Goal: Task Accomplishment & Management: Manage account settings

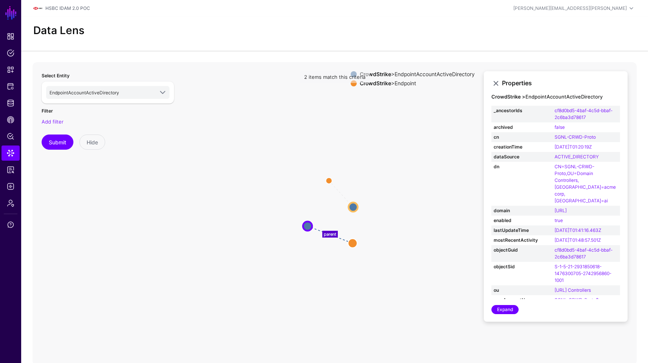
scroll to position [434, 0]
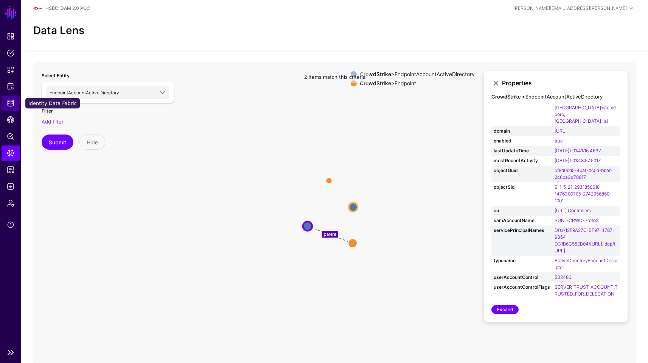
click at [14, 100] on span "Identity Data Fabric" at bounding box center [11, 103] width 8 height 8
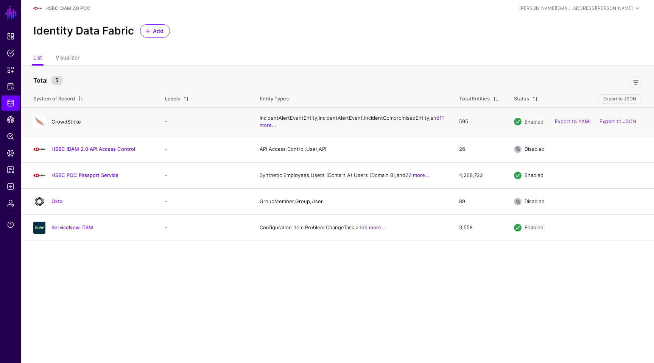
click at [61, 125] on link "CrowdStrike" at bounding box center [66, 121] width 30 height 6
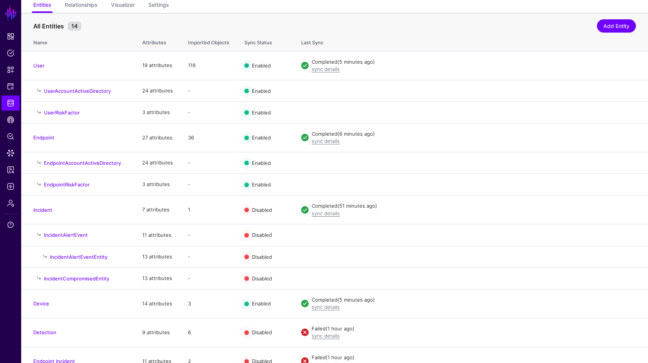
scroll to position [68, 0]
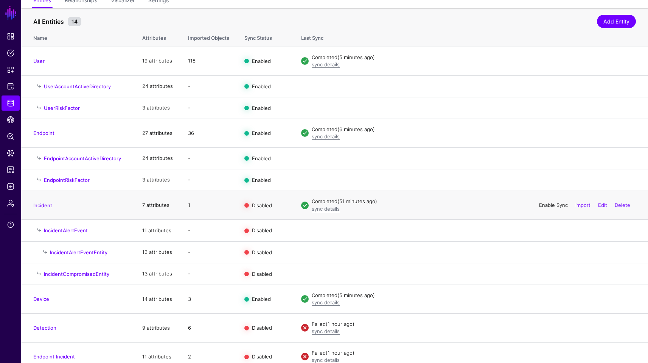
click at [556, 203] on link "Enable Sync" at bounding box center [553, 205] width 29 height 6
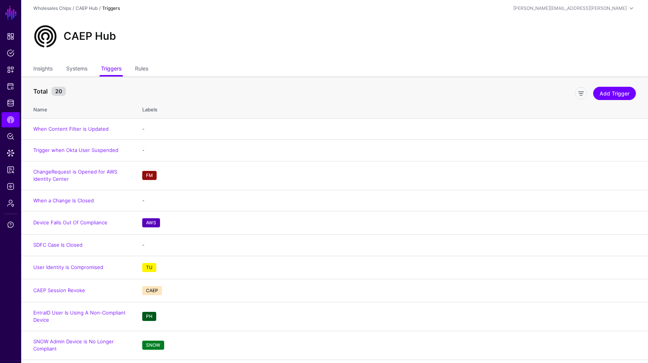
scroll to position [0, 0]
click at [339, 50] on div "CAEP Hub" at bounding box center [334, 38] width 627 height 45
click at [9, 138] on span "Policy Lens" at bounding box center [11, 136] width 8 height 8
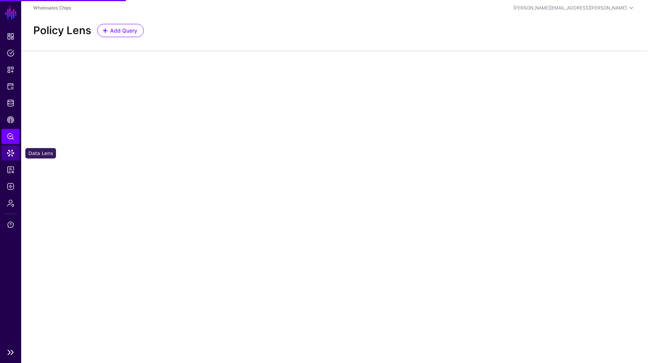
click at [12, 156] on span "Data Lens" at bounding box center [11, 153] width 8 height 8
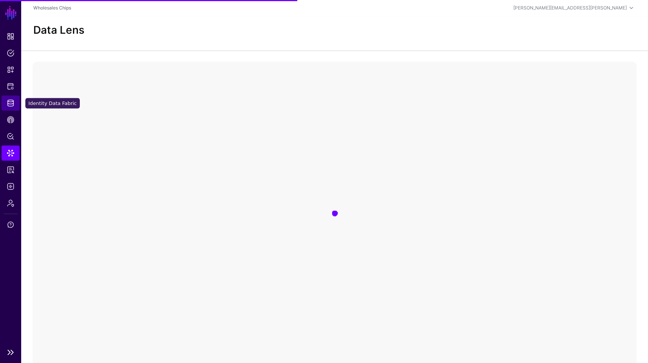
click at [12, 107] on link "Identity Data Fabric" at bounding box center [11, 102] width 18 height 15
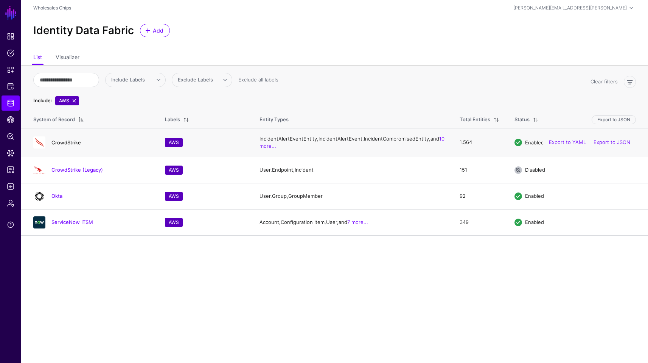
click at [75, 145] on link "CrowdStrike" at bounding box center [66, 142] width 30 height 6
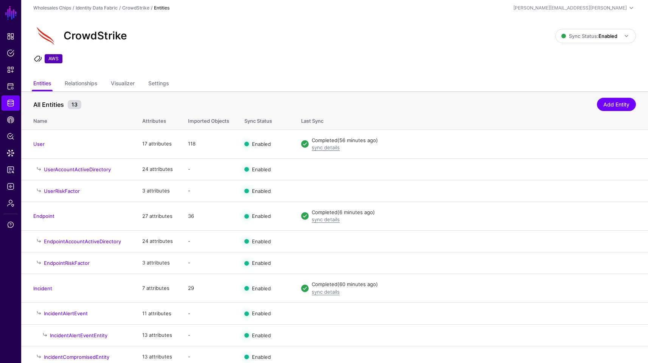
scroll to position [93, 0]
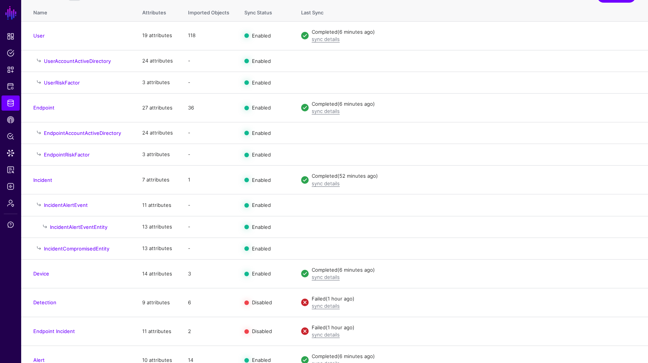
scroll to position [106, 0]
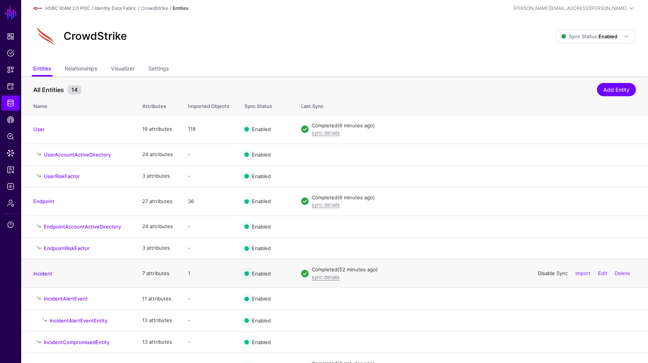
click at [542, 274] on link "Disable Sync" at bounding box center [553, 273] width 30 height 6
click at [597, 33] on span "Sync Status: Enabled" at bounding box center [590, 36] width 56 height 6
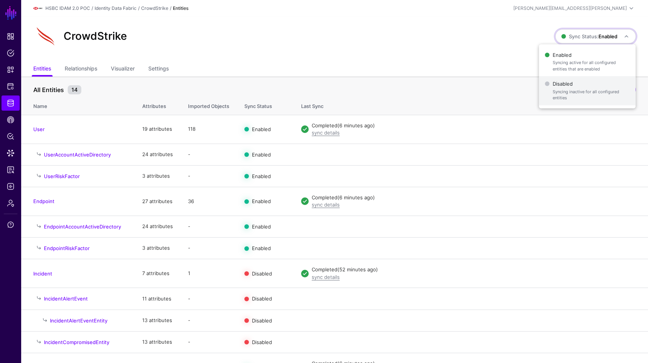
click at [561, 99] on span "Syncing inactive for all configured entities" at bounding box center [591, 95] width 77 height 12
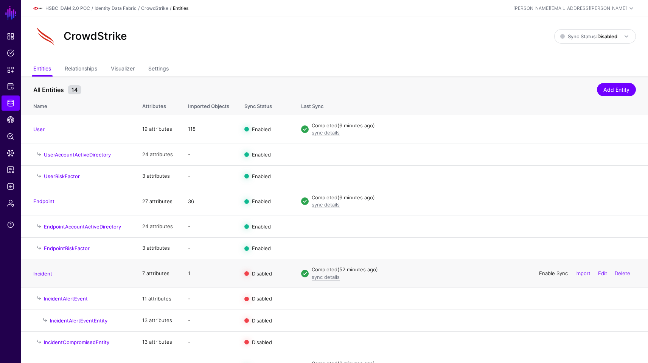
click at [554, 273] on link "Enable Sync" at bounding box center [553, 273] width 29 height 6
click at [607, 41] on link "Sync Status: Disabled" at bounding box center [596, 36] width 82 height 14
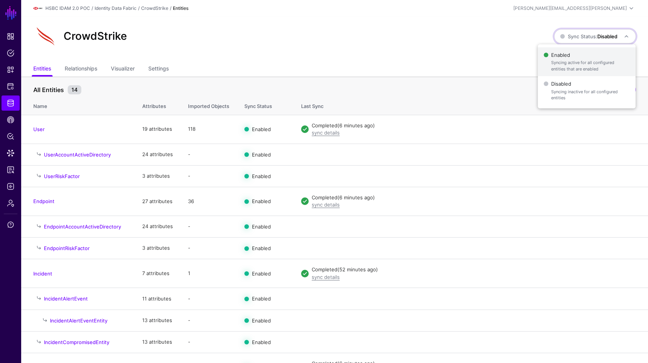
click at [587, 57] on span "Enabled Syncing active for all configured entities that are enabled" at bounding box center [587, 62] width 86 height 25
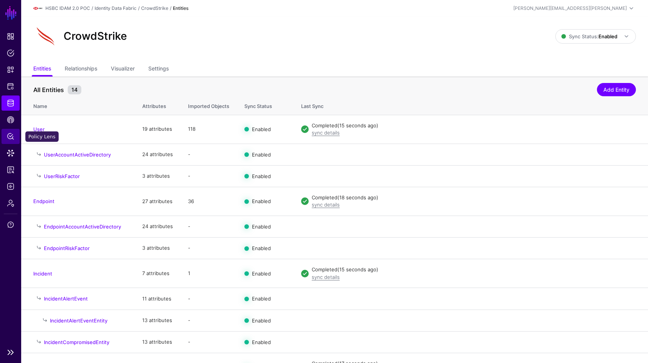
click at [9, 140] on link "Policy Lens" at bounding box center [11, 136] width 18 height 15
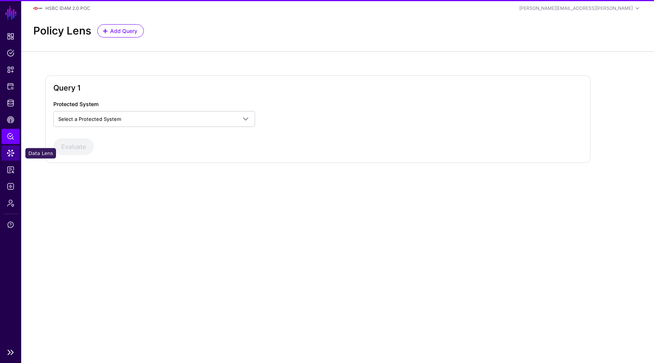
click at [14, 154] on link "Data Lens" at bounding box center [11, 152] width 18 height 15
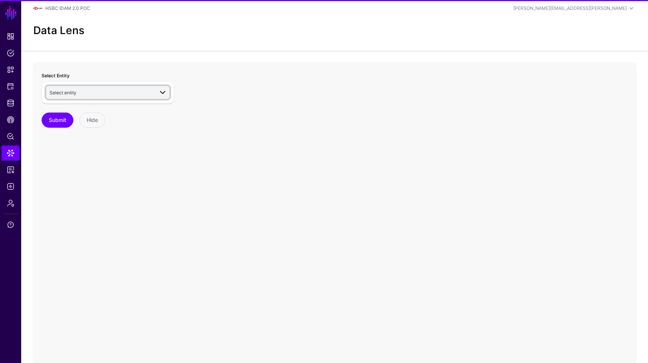
click at [152, 93] on span "Select entity" at bounding box center [102, 92] width 104 height 8
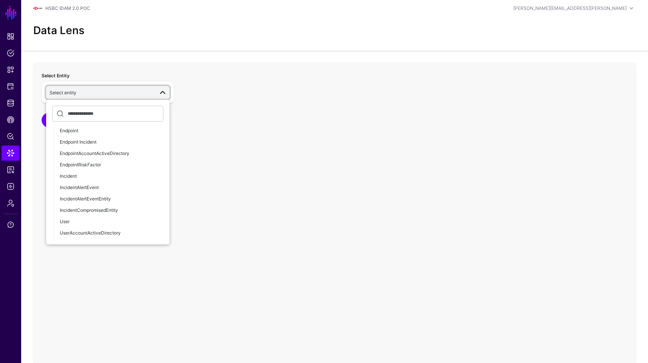
scroll to position [575, 0]
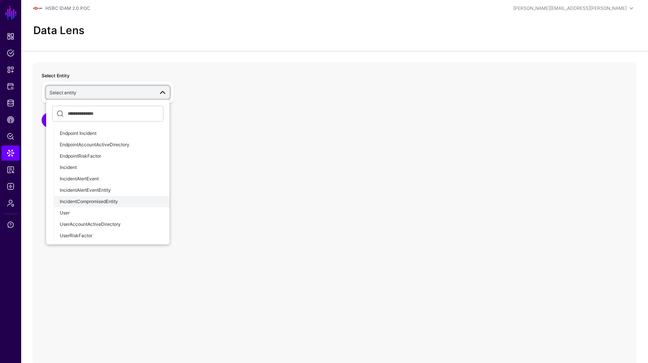
click at [113, 201] on span "IncidentCompromisedEntity" at bounding box center [89, 201] width 58 height 6
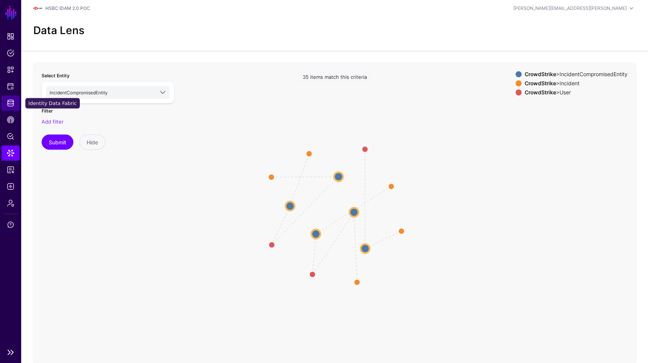
click at [10, 106] on span "Identity Data Fabric" at bounding box center [11, 103] width 8 height 8
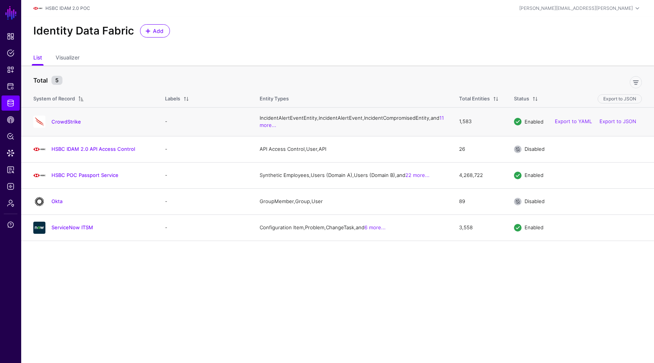
click at [72, 125] on h4 "CrowdStrike" at bounding box center [100, 121] width 98 height 7
click at [72, 125] on link "CrowdStrike" at bounding box center [66, 121] width 30 height 6
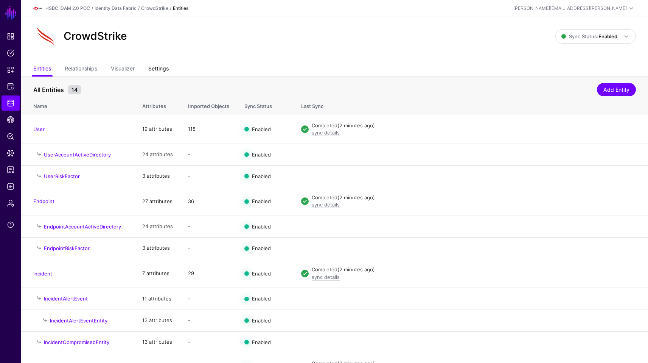
click at [158, 73] on link "Settings" at bounding box center [158, 69] width 20 height 14
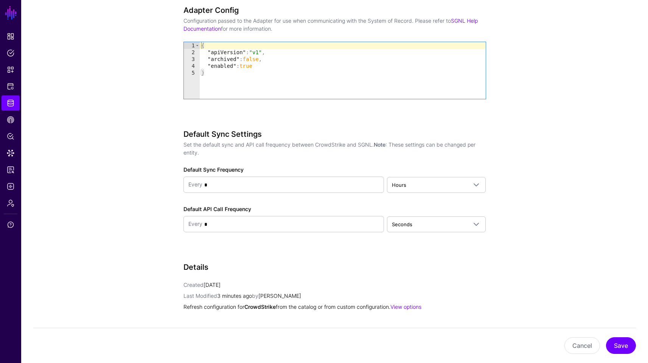
scroll to position [795, 0]
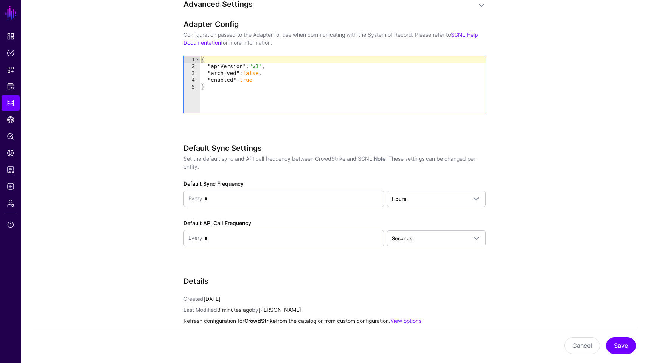
click at [6, 94] on ul "Dashboard Policies Snippets Protected Systems Identity Data Fabric CAEP Hub Pol…" at bounding box center [10, 186] width 21 height 315
click at [8, 99] on link "Identity Data Fabric" at bounding box center [11, 102] width 18 height 15
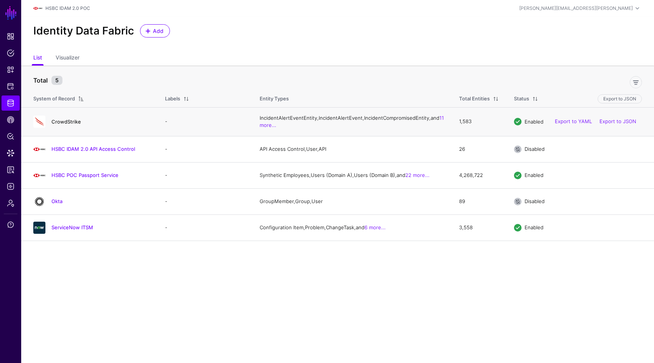
click at [72, 125] on link "CrowdStrike" at bounding box center [66, 121] width 30 height 6
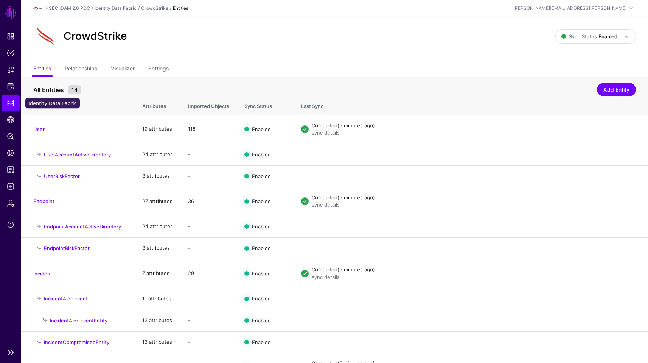
click at [13, 106] on span "Identity Data Fabric" at bounding box center [11, 103] width 8 height 8
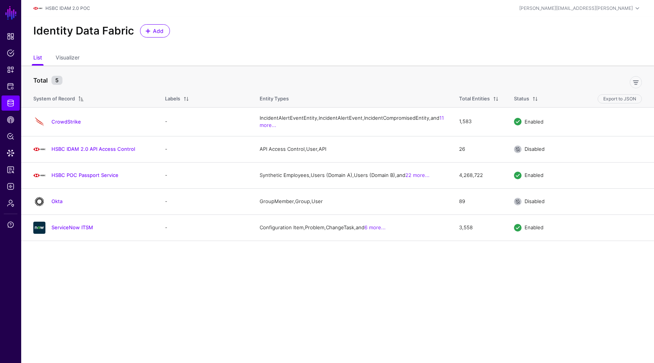
click at [112, 289] on main "SGNL Dashboard Policies Snippets Protected Systems Identity Data Fabric CAEP Hu…" at bounding box center [327, 181] width 654 height 363
click at [75, 122] on link "CrowdStrike" at bounding box center [66, 121] width 30 height 6
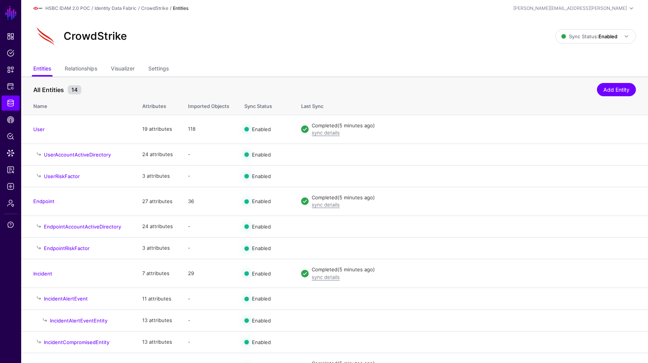
click at [292, 49] on div "CrowdStrike Sync Status: Enabled Enabled Syncing active for all configured enti…" at bounding box center [334, 39] width 627 height 45
click at [16, 67] on link "Snippets" at bounding box center [11, 69] width 18 height 15
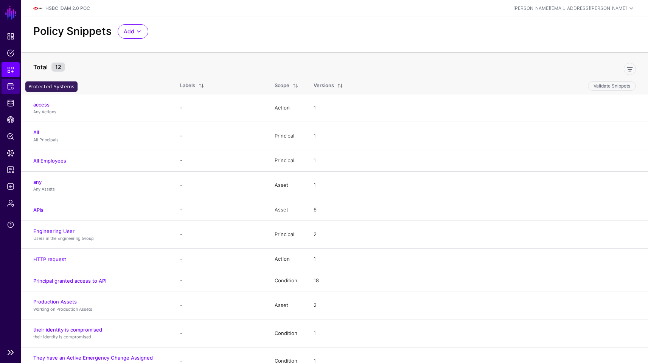
click at [12, 83] on span "Protected Systems" at bounding box center [11, 87] width 8 height 8
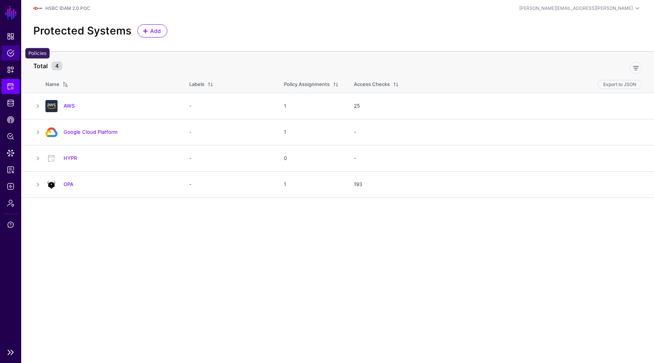
click at [9, 54] on span "Policies" at bounding box center [11, 53] width 8 height 8
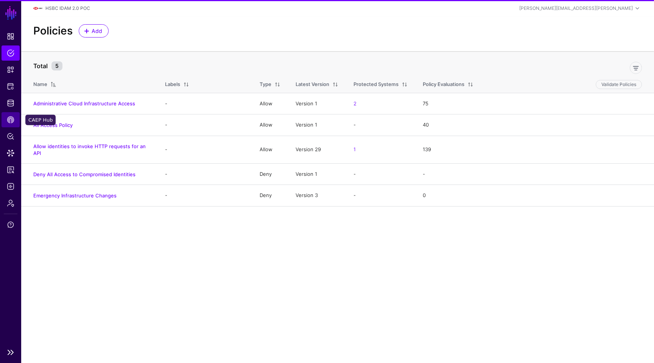
click at [10, 116] on span "CAEP Hub" at bounding box center [11, 120] width 8 height 8
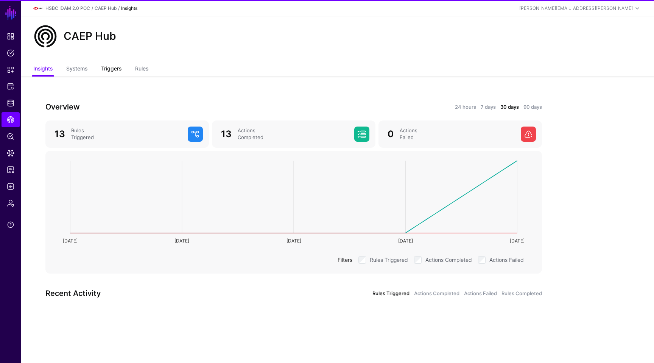
click at [119, 64] on link "Triggers" at bounding box center [111, 69] width 20 height 14
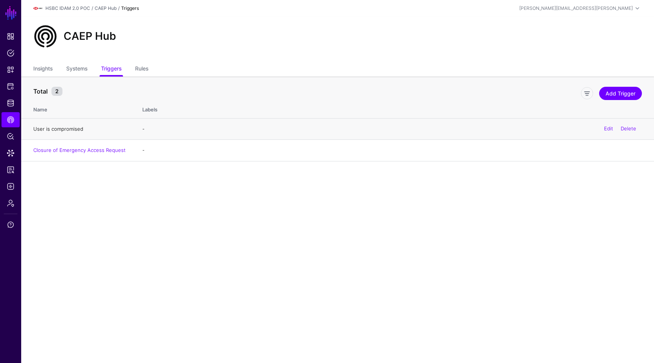
click at [72, 128] on link "User is compromised" at bounding box center [58, 129] width 50 height 6
click at [14, 166] on span "Reports" at bounding box center [11, 170] width 8 height 8
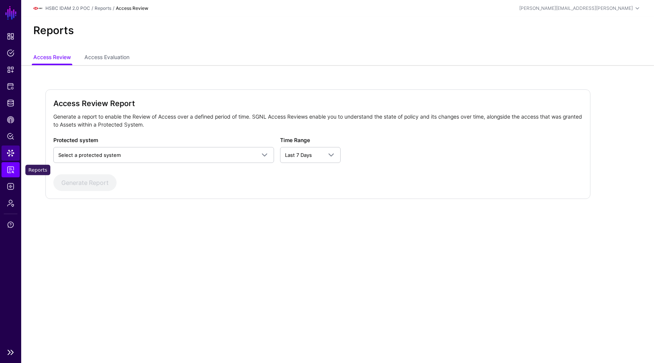
click at [13, 152] on span "Data Lens" at bounding box center [11, 153] width 8 height 8
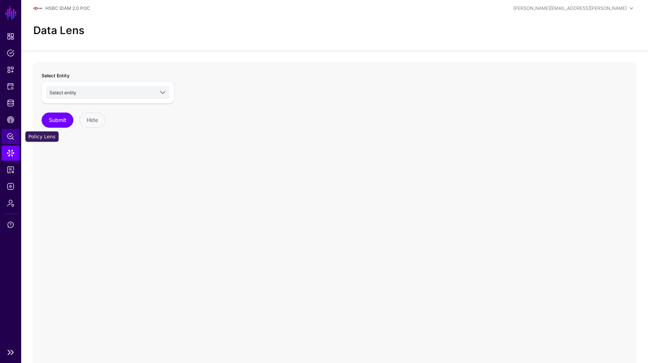
click at [16, 133] on link "Policy Lens" at bounding box center [11, 136] width 18 height 15
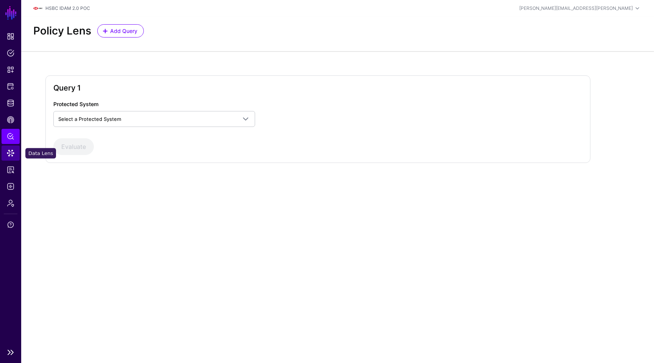
click at [14, 148] on link "Data Lens" at bounding box center [11, 152] width 18 height 15
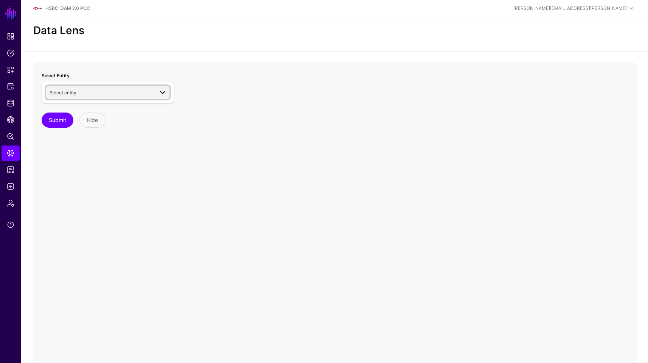
click at [81, 89] on span "Select entity" at bounding box center [102, 92] width 104 height 8
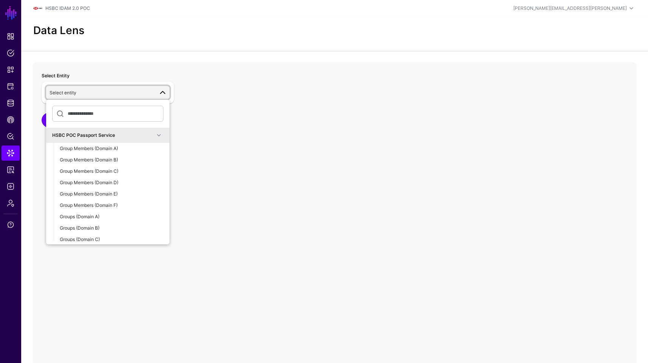
click at [170, 138] on div "Select Entity Select entity HSBC POC Passport Service Group Members (Domain A) …" at bounding box center [108, 214] width 142 height 294
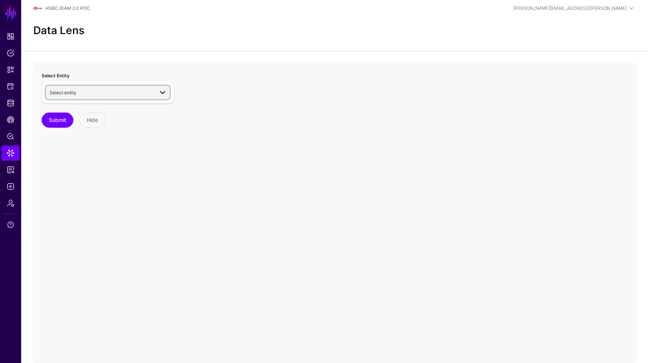
click at [162, 92] on span at bounding box center [162, 92] width 9 height 9
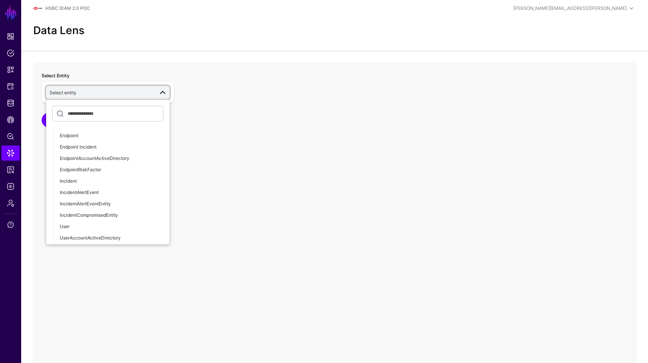
scroll to position [575, 0]
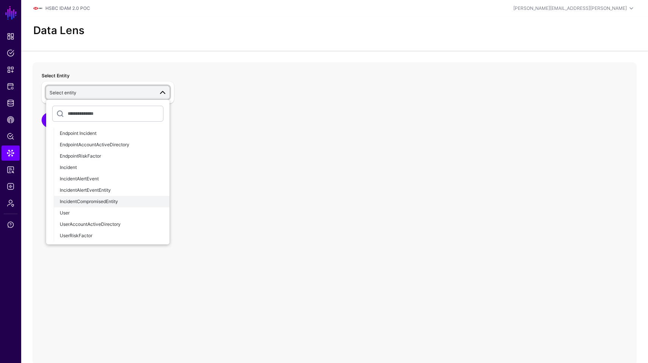
click at [115, 198] on div "IncidentCompromisedEntity" at bounding box center [112, 201] width 104 height 7
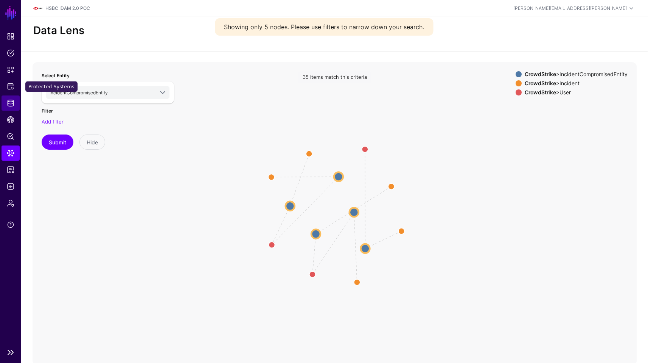
click at [13, 99] on span "Identity Data Fabric" at bounding box center [11, 103] width 8 height 8
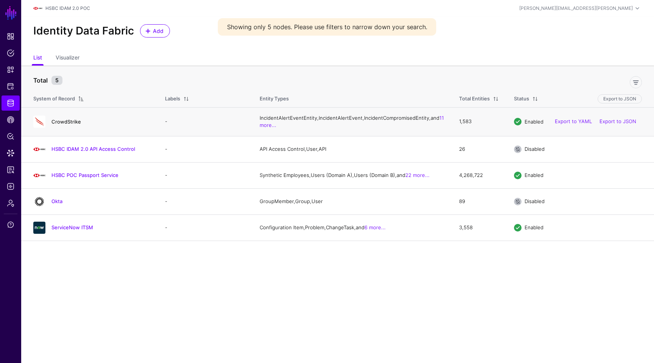
click at [64, 125] on link "CrowdStrike" at bounding box center [66, 121] width 30 height 6
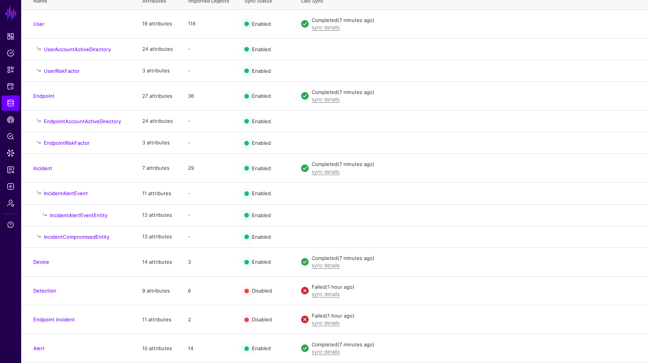
scroll to position [106, 0]
click at [87, 240] on td "IncidentCompromisedEntity" at bounding box center [78, 237] width 114 height 22
click at [87, 239] on h4 "IncidentCompromisedEntity" at bounding box center [85, 236] width 83 height 7
click at [90, 235] on link "IncidentCompromisedEntity" at bounding box center [76, 237] width 65 height 6
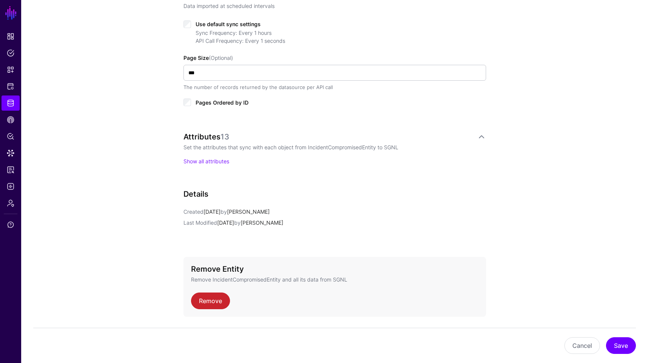
scroll to position [348, 0]
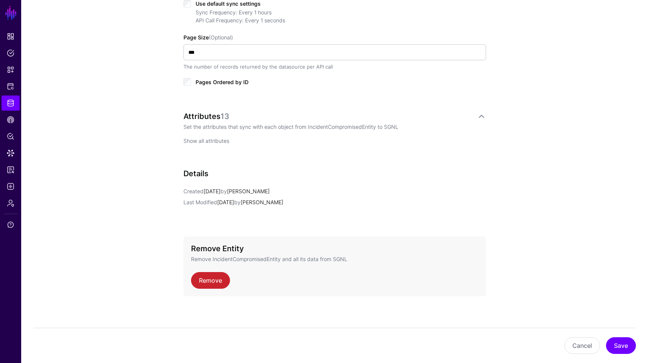
click at [229, 142] on link "Show all attributes" at bounding box center [207, 140] width 46 height 6
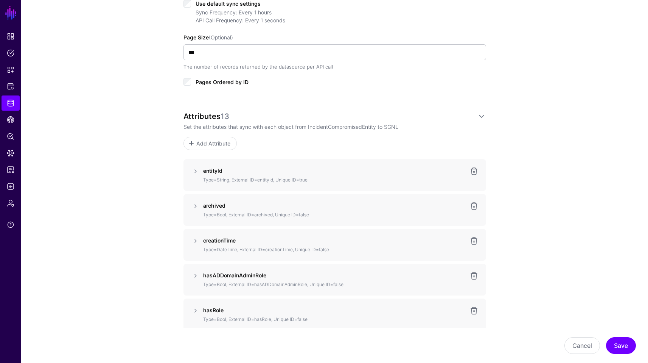
click at [562, 154] on div "**********" at bounding box center [334, 275] width 627 height 1122
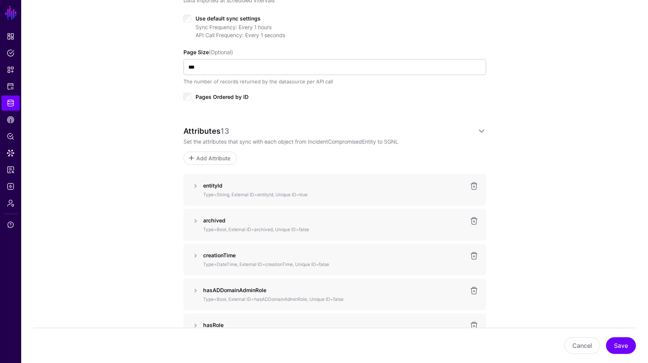
scroll to position [333, 0]
click at [75, 171] on div "**********" at bounding box center [334, 290] width 627 height 1122
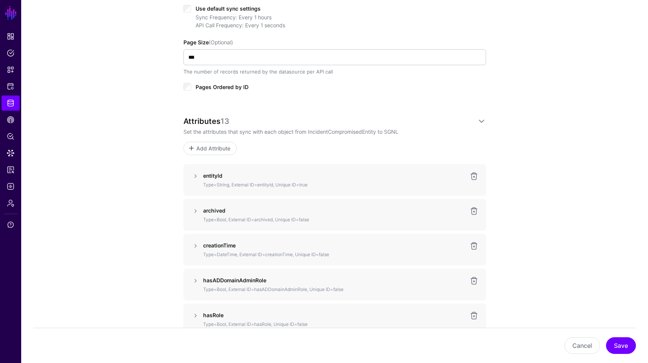
scroll to position [348, 0]
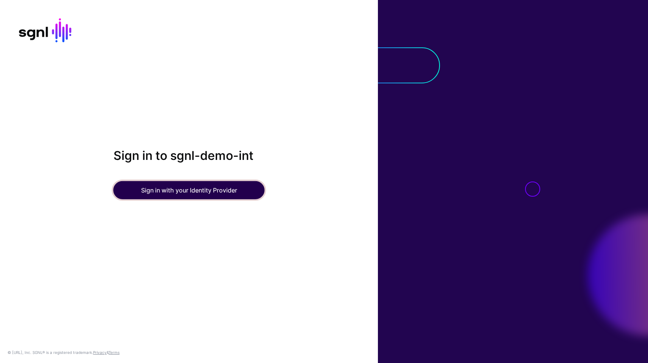
click at [198, 190] on button "Sign in with your Identity Provider" at bounding box center [189, 190] width 151 height 18
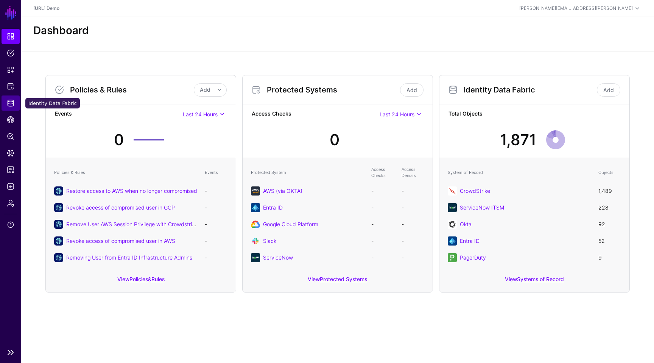
click at [11, 107] on link "Identity Data Fabric" at bounding box center [11, 102] width 18 height 15
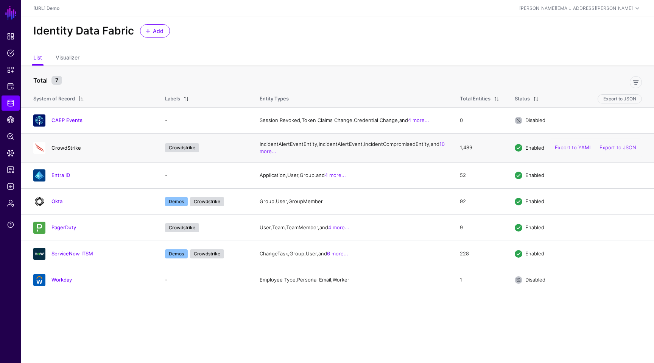
click at [79, 151] on link "CrowdStrike" at bounding box center [66, 148] width 30 height 6
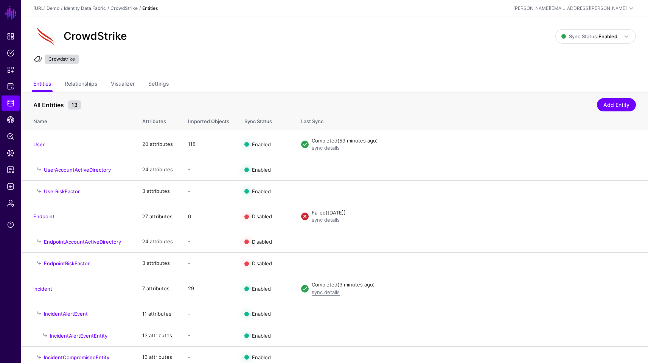
click at [444, 78] on ul "Entities Relationships Visualizer Settings" at bounding box center [334, 84] width 603 height 14
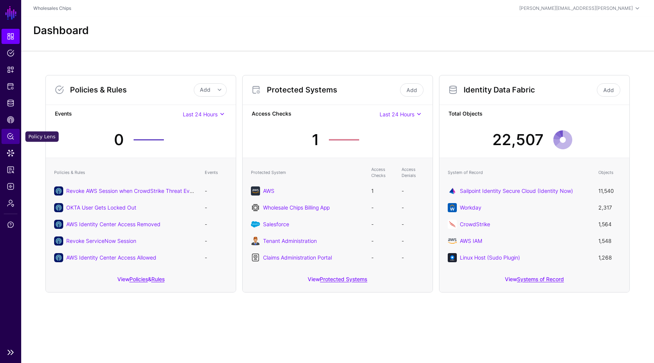
click at [10, 141] on link "Policy Lens" at bounding box center [11, 136] width 18 height 15
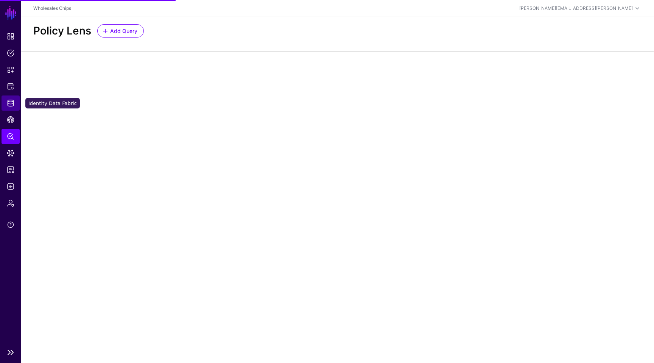
click at [11, 102] on span "Identity Data Fabric" at bounding box center [11, 103] width 8 height 8
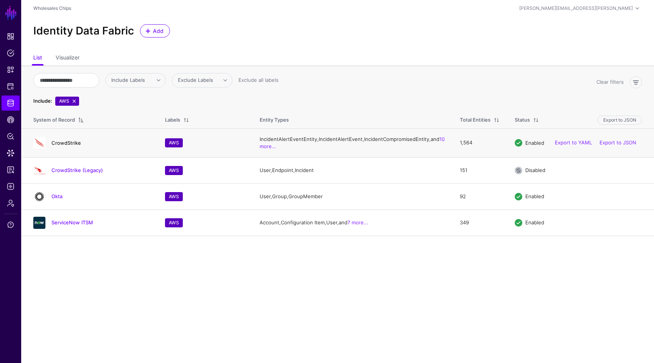
click at [70, 146] on link "CrowdStrike" at bounding box center [66, 143] width 30 height 6
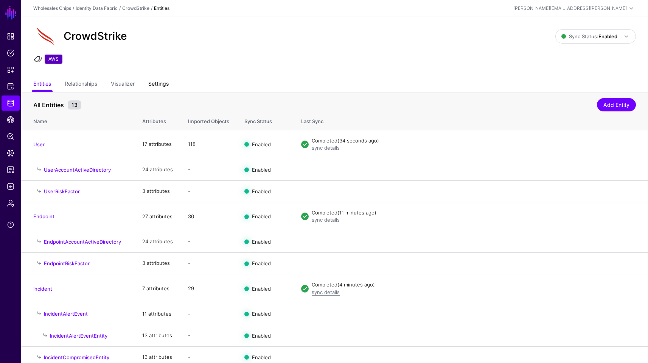
click at [152, 87] on link "Settings" at bounding box center [158, 84] width 20 height 14
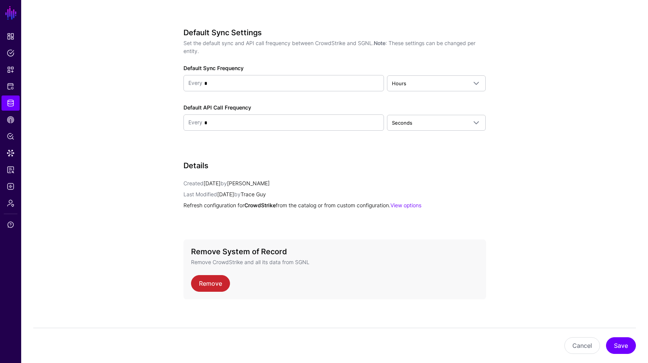
scroll to position [983, 0]
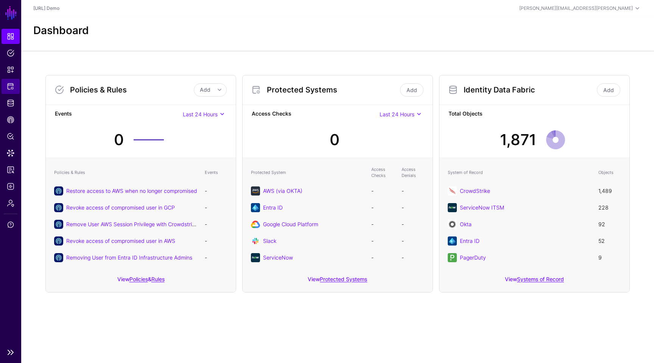
click at [9, 91] on link "Protected Systems" at bounding box center [11, 86] width 18 height 15
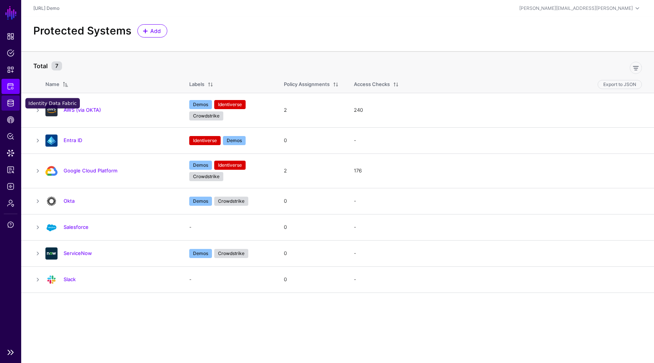
click at [11, 105] on span "Identity Data Fabric" at bounding box center [11, 103] width 8 height 8
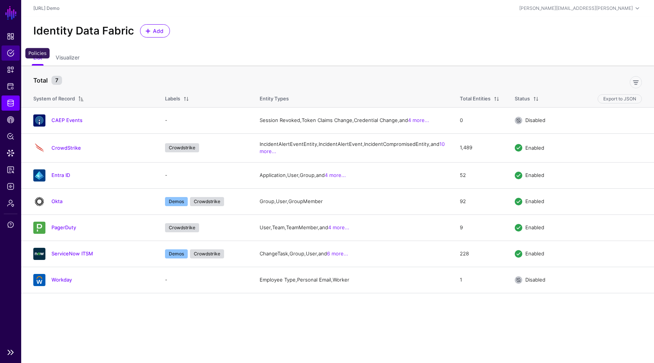
click at [12, 56] on span "Policies" at bounding box center [11, 53] width 8 height 8
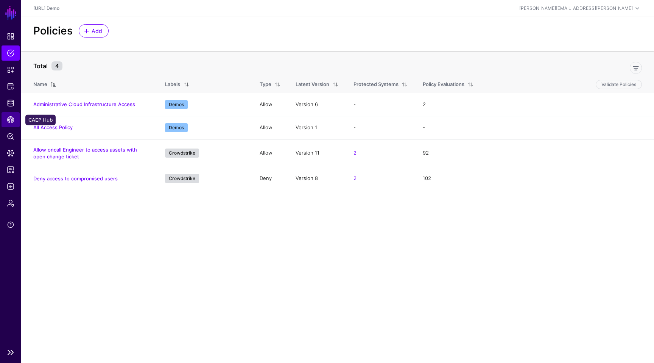
click at [11, 122] on span "CAEP Hub" at bounding box center [11, 120] width 8 height 8
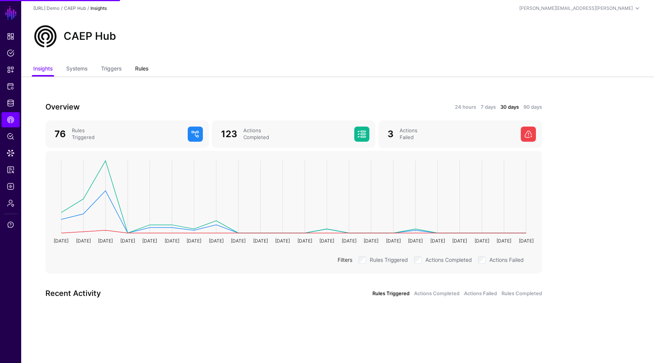
click at [137, 66] on link "Rules" at bounding box center [141, 69] width 13 height 14
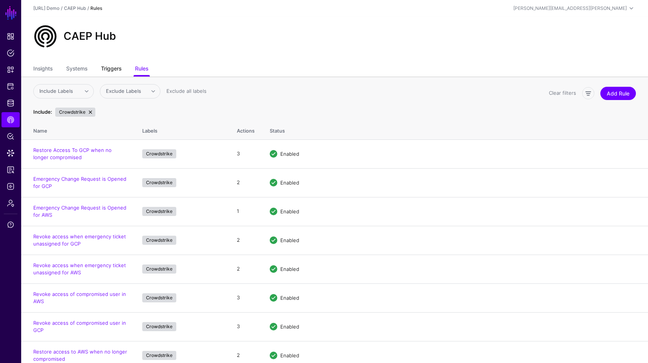
click at [117, 68] on link "Triggers" at bounding box center [111, 69] width 20 height 14
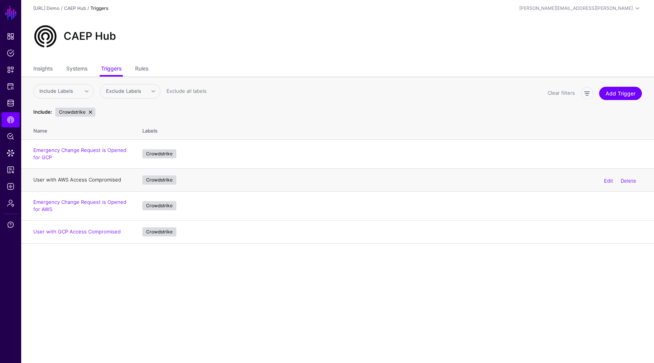
click at [105, 178] on link "User with AWS Access Compromised" at bounding box center [77, 179] width 88 height 6
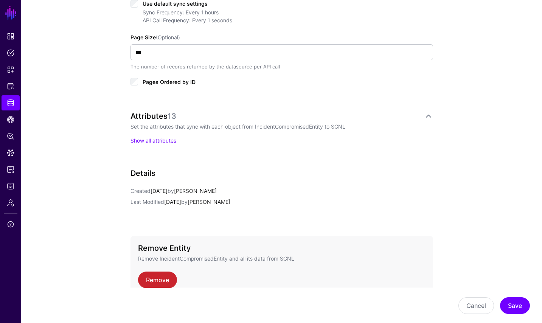
scroll to position [348, 0]
click at [164, 137] on link "Show all attributes" at bounding box center [154, 140] width 46 height 6
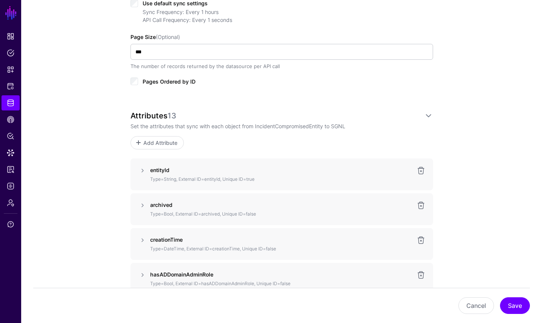
click at [390, 101] on div "Scheduled Sync from CrowdStrike Data imported at scheduled intervals Use defaul…" at bounding box center [282, 36] width 303 height 132
click at [11, 111] on ul "Dashboard Policies Snippets Protected Systems Identity Data Fabric CAEP Hub Pol…" at bounding box center [10, 167] width 21 height 276
click at [12, 105] on span "Identity Data Fabric" at bounding box center [11, 103] width 8 height 8
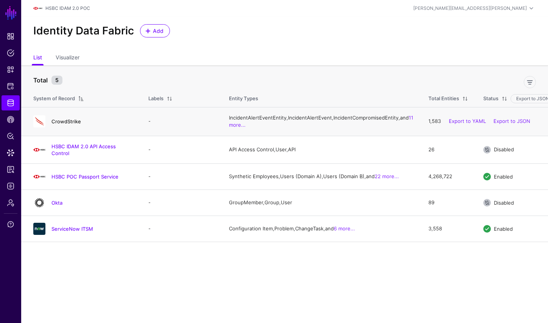
click at [78, 125] on link "CrowdStrike" at bounding box center [66, 121] width 30 height 6
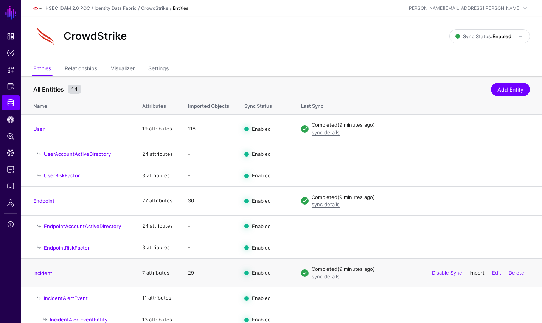
click at [477, 275] on link "Import" at bounding box center [477, 273] width 15 height 6
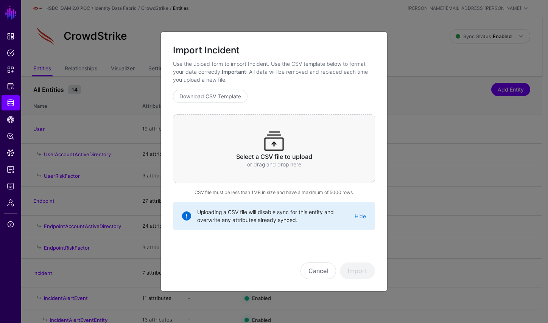
click at [269, 140] on span at bounding box center [274, 141] width 24 height 24
click at [365, 275] on button "Import" at bounding box center [357, 271] width 35 height 17
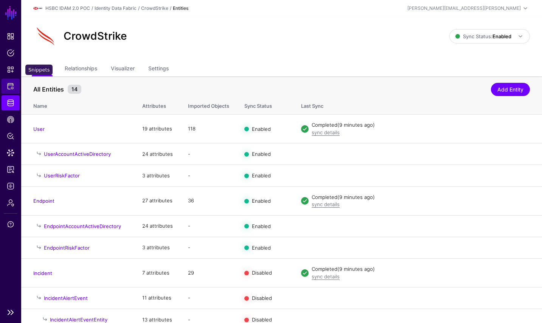
click at [8, 82] on link "Protected Systems" at bounding box center [11, 86] width 18 height 15
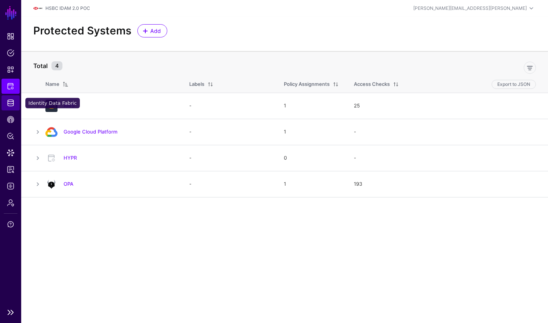
click at [15, 100] on link "Identity Data Fabric" at bounding box center [11, 102] width 18 height 15
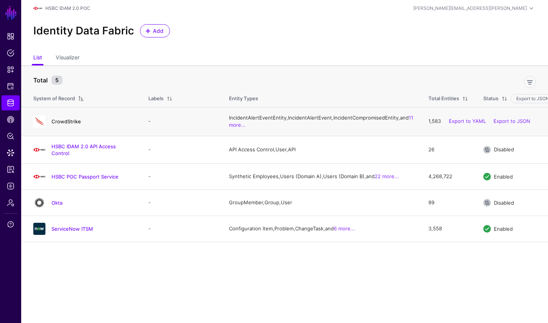
click at [66, 125] on link "CrowdStrike" at bounding box center [66, 121] width 30 height 6
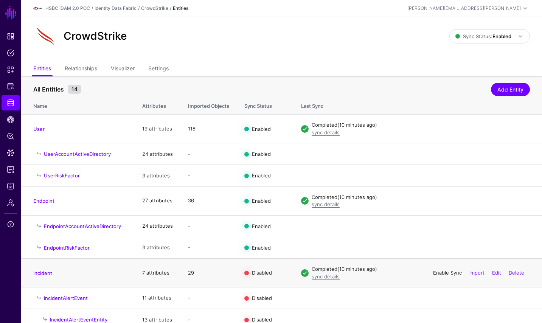
click at [433, 274] on link "Enable Sync" at bounding box center [447, 273] width 29 height 6
click at [483, 37] on span "Sync Status: Enabled" at bounding box center [484, 36] width 56 height 6
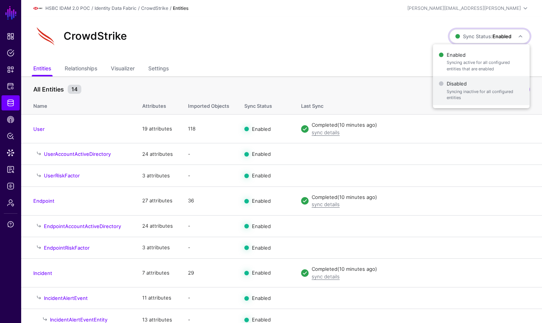
click at [456, 93] on span "Syncing inactive for all configured entities" at bounding box center [485, 95] width 77 height 12
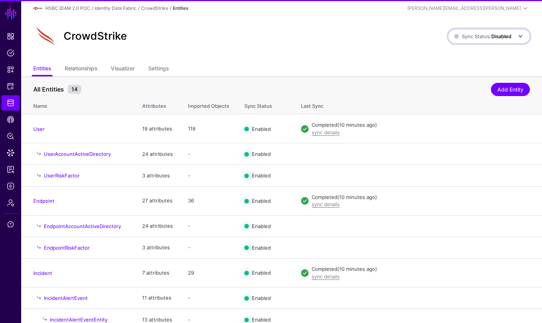
click at [478, 31] on link "Sync Status: Disabled" at bounding box center [490, 36] width 82 height 14
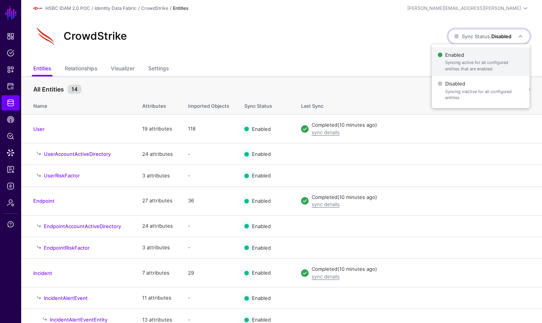
click at [470, 58] on span "Enabled Syncing active for all configured entities that are enabled" at bounding box center [481, 62] width 86 height 25
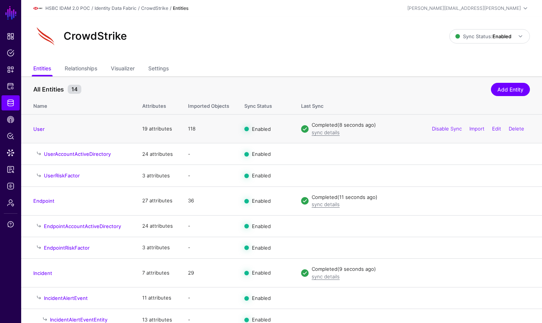
click at [27, 143] on td "User" at bounding box center [78, 129] width 114 height 29
click at [18, 139] on link "Policy Lens" at bounding box center [11, 136] width 18 height 15
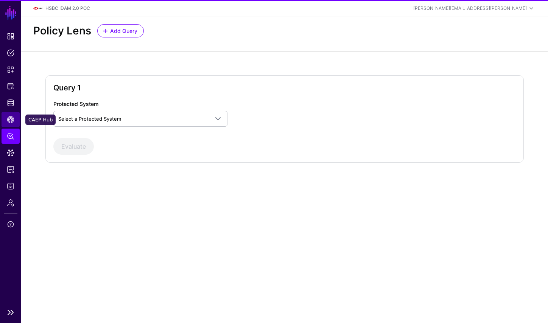
click at [12, 120] on span "CAEP Hub" at bounding box center [11, 120] width 8 height 8
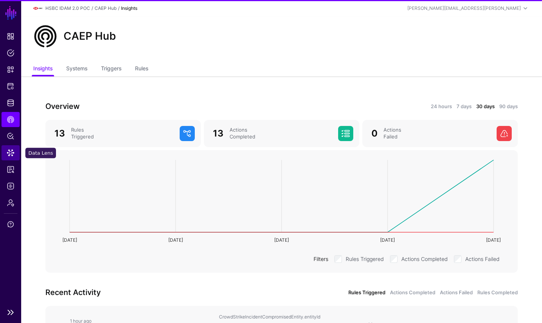
click at [9, 153] on span "Data Lens" at bounding box center [11, 153] width 8 height 8
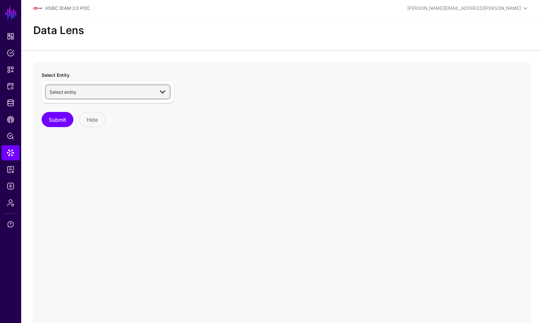
click at [95, 86] on link "Select entity" at bounding box center [107, 92] width 123 height 13
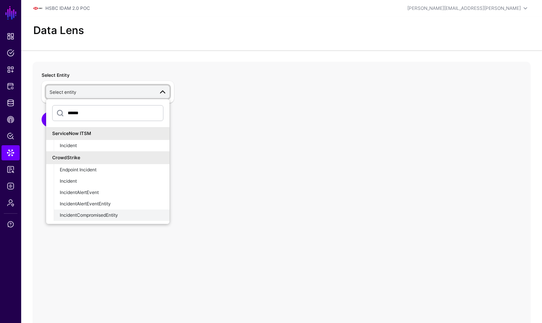
type input "******"
click at [113, 219] on button "IncidentCompromisedEntity" at bounding box center [112, 215] width 116 height 11
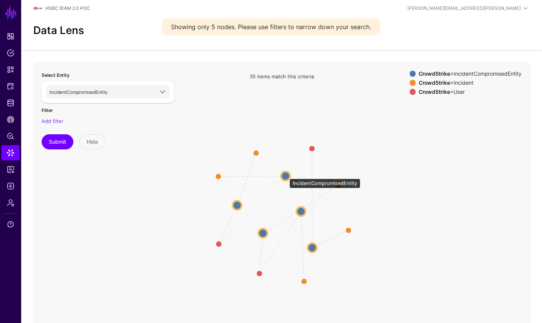
click at [287, 175] on circle at bounding box center [285, 176] width 9 height 9
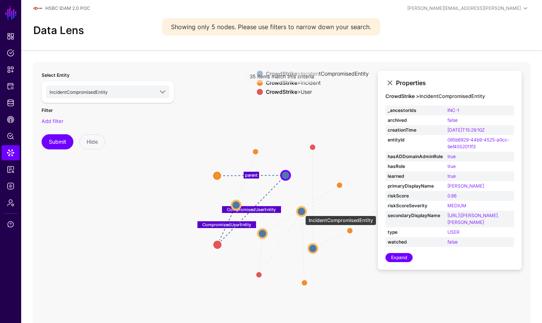
click at [302, 212] on circle at bounding box center [301, 211] width 9 height 9
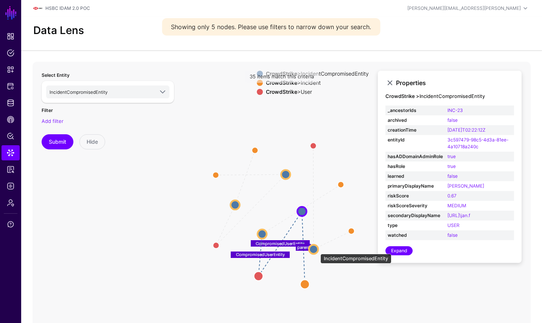
click at [317, 250] on circle at bounding box center [313, 249] width 9 height 9
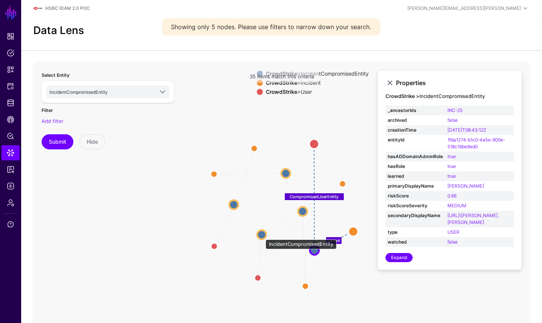
click at [262, 236] on circle at bounding box center [261, 235] width 9 height 9
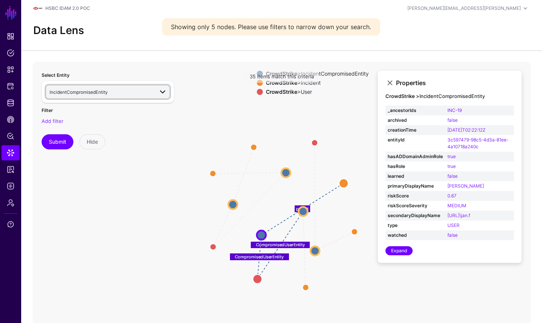
click at [93, 90] on span "IncidentCompromisedEntity" at bounding box center [79, 92] width 58 height 6
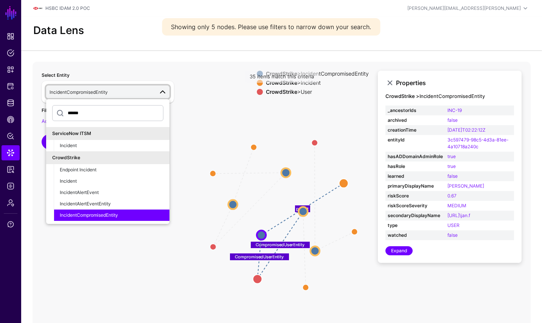
click at [83, 91] on span "IncidentCompromisedEntity" at bounding box center [79, 92] width 58 height 6
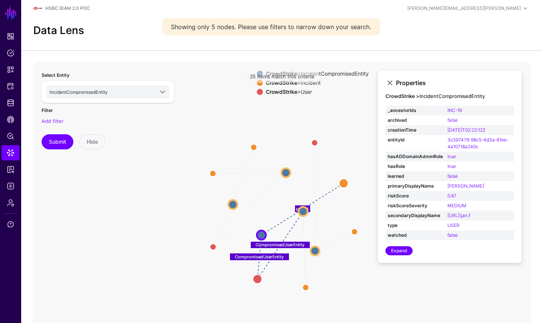
click at [61, 112] on div "Filter Add filter" at bounding box center [108, 115] width 132 height 19
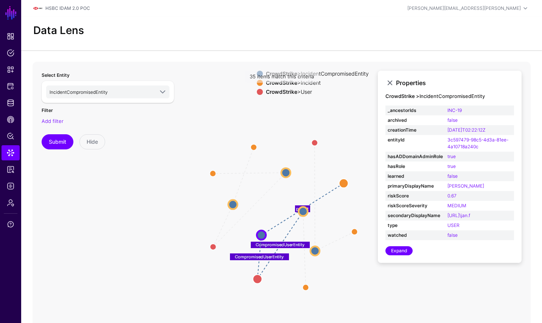
click at [55, 117] on div "Filter Add filter" at bounding box center [108, 115] width 132 height 19
click at [55, 119] on link "Add filter" at bounding box center [53, 121] width 22 height 6
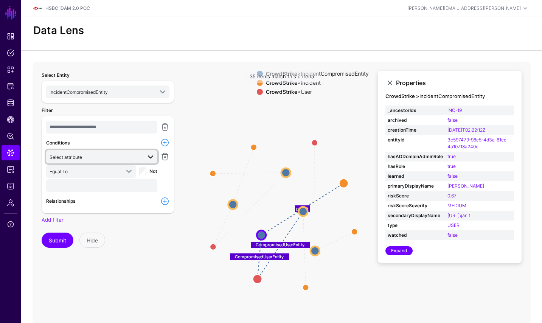
click at [114, 159] on span "Select attribute" at bounding box center [96, 157] width 92 height 8
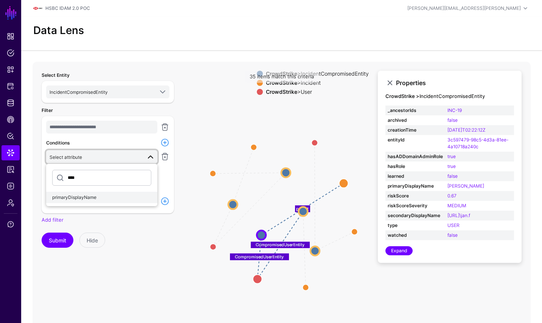
type input "****"
click at [104, 195] on div "primaryDisplayName" at bounding box center [101, 197] width 99 height 7
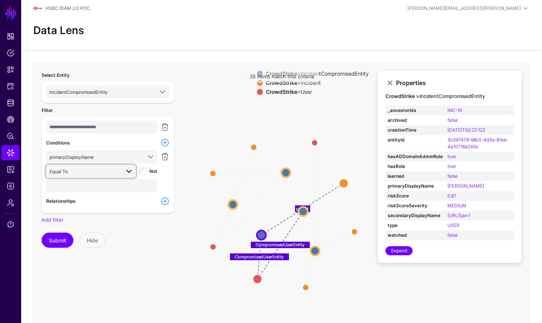
click at [98, 169] on span "Equal To" at bounding box center [85, 171] width 70 height 8
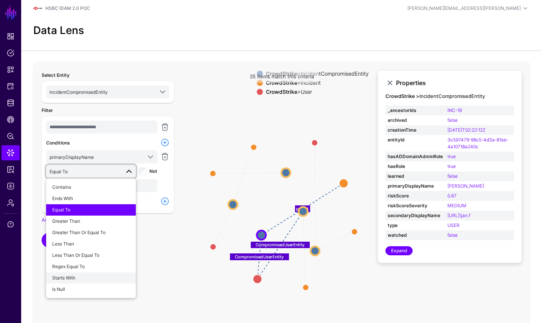
click at [73, 275] on div "Starts With" at bounding box center [91, 278] width 78 height 7
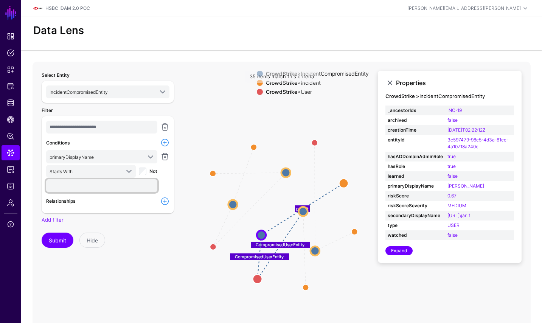
click at [106, 188] on input "text" at bounding box center [101, 185] width 111 height 13
type input "****"
click at [49, 253] on div "**********" at bounding box center [108, 213] width 142 height 294
click at [60, 243] on button "Submit" at bounding box center [58, 240] width 32 height 15
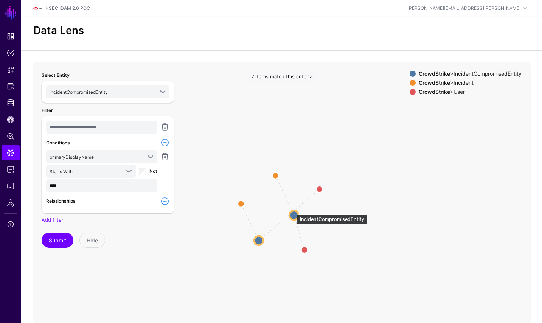
click at [293, 211] on circle at bounding box center [294, 215] width 9 height 9
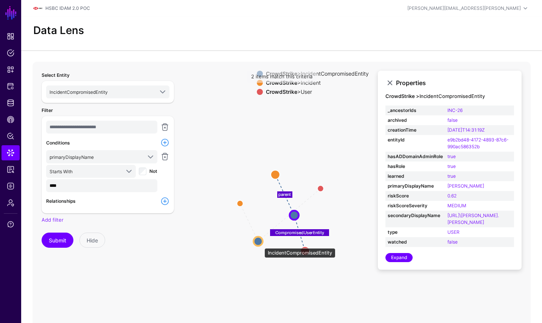
click at [260, 243] on circle at bounding box center [258, 241] width 9 height 9
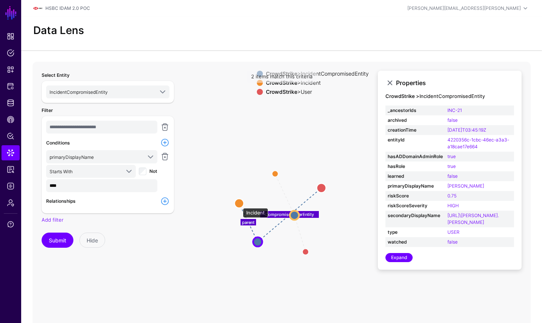
click at [239, 204] on circle at bounding box center [239, 203] width 9 height 9
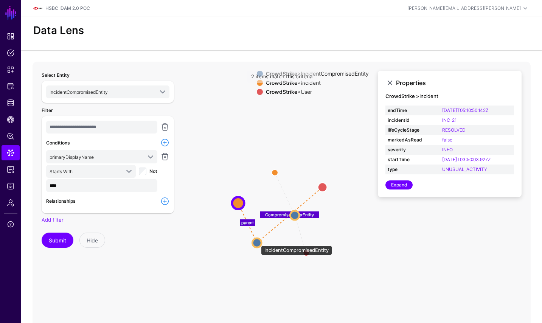
click at [257, 242] on circle at bounding box center [256, 242] width 9 height 9
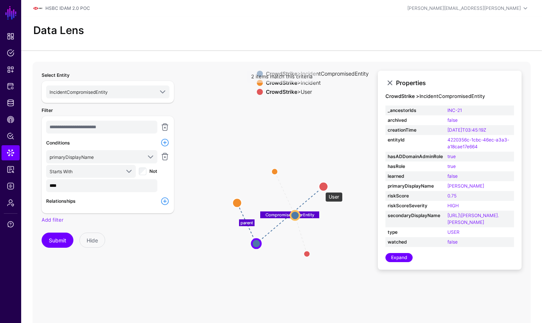
click at [322, 188] on circle at bounding box center [323, 186] width 9 height 9
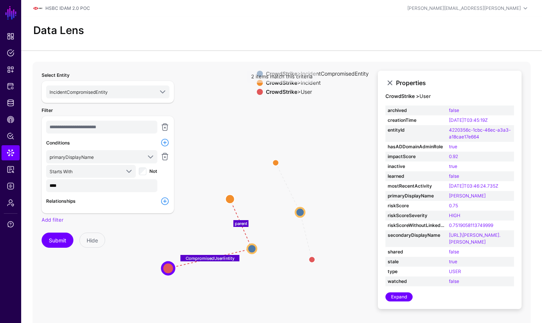
drag, startPoint x: 323, startPoint y: 187, endPoint x: 167, endPoint y: 269, distance: 176.6
click at [167, 269] on div "parent CompromisedUserEntity parent CompromisedUserEntity User User Incident In…" at bounding box center [282, 213] width 498 height 303
click at [212, 261] on text "CompromisedUserEntity" at bounding box center [209, 259] width 49 height 5
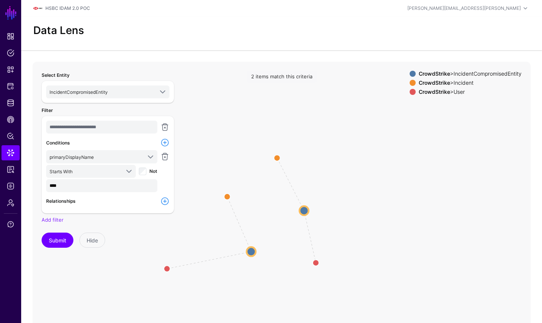
click at [212, 261] on icon "parent CompromisedUserEntity parent CompromisedUserEntity User User Incident In…" at bounding box center [282, 213] width 498 height 303
click at [209, 260] on icon "parent CompromisedUserEntity parent CompromisedUserEntity User User Incident In…" at bounding box center [282, 213] width 498 height 303
click at [255, 252] on circle at bounding box center [250, 252] width 9 height 9
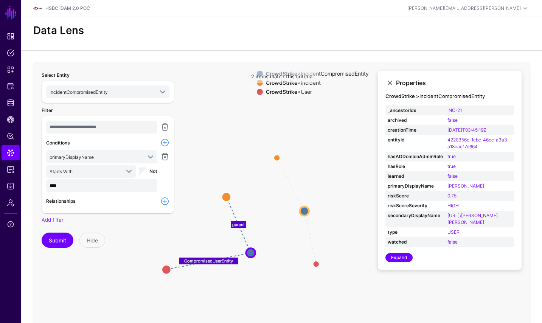
click at [166, 268] on div "**********" at bounding box center [108, 213] width 142 height 294
click at [165, 271] on div "**********" at bounding box center [108, 213] width 142 height 294
click at [252, 250] on circle at bounding box center [250, 253] width 9 height 9
click at [167, 273] on div "**********" at bounding box center [108, 213] width 142 height 294
click at [167, 271] on div "**********" at bounding box center [108, 213] width 142 height 294
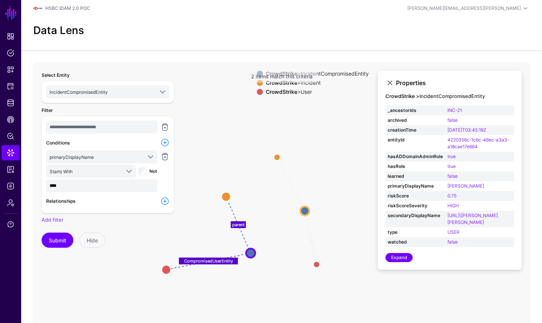
click at [193, 263] on text "CompromisedUserEntity" at bounding box center [208, 261] width 49 height 5
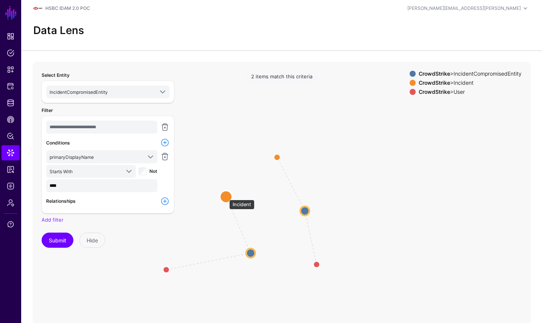
click at [226, 198] on circle at bounding box center [226, 197] width 12 height 12
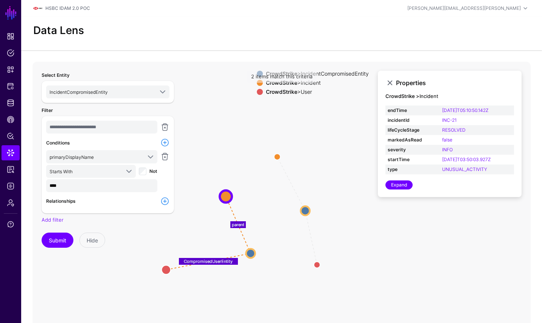
click at [167, 271] on div "**********" at bounding box center [108, 213] width 142 height 294
click at [204, 266] on icon "CompromisedUserEntity parent CompromisedUserEntity parent IncidentCompromisedEn…" at bounding box center [282, 213] width 498 height 303
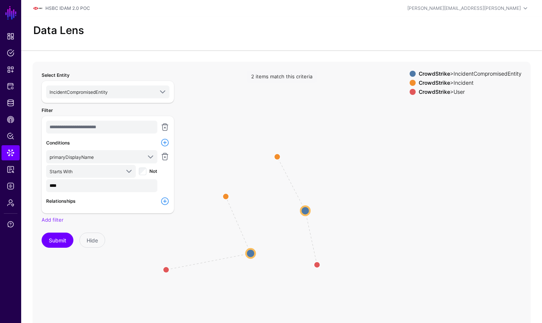
click at [166, 266] on div "**********" at bounding box center [108, 213] width 142 height 294
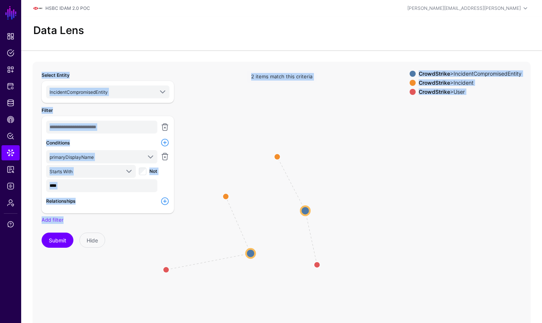
drag, startPoint x: 166, startPoint y: 270, endPoint x: 207, endPoint y: 269, distance: 40.9
click at [207, 269] on div "**********" at bounding box center [282, 213] width 498 height 303
click at [227, 196] on circle at bounding box center [226, 197] width 12 height 12
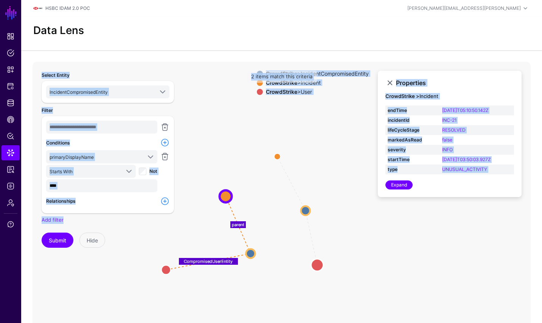
click at [319, 263] on circle at bounding box center [318, 265] width 12 height 12
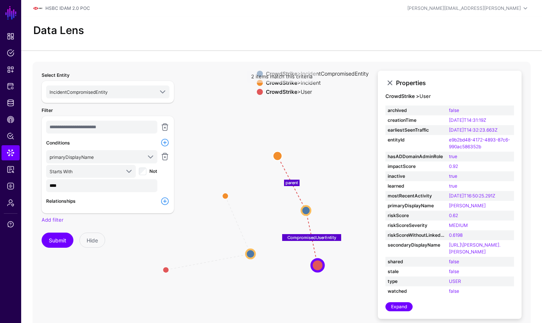
click at [164, 271] on div "**********" at bounding box center [108, 213] width 142 height 294
click at [167, 270] on div "**********" at bounding box center [108, 213] width 142 height 294
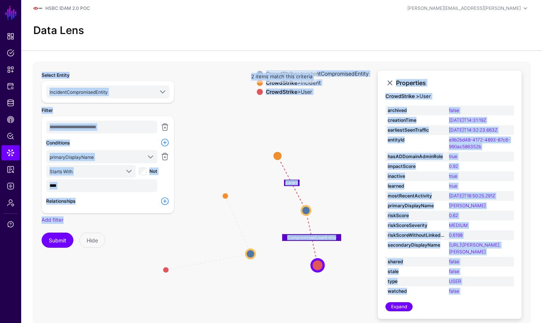
drag, startPoint x: 167, startPoint y: 270, endPoint x: 207, endPoint y: 284, distance: 43.2
click at [207, 284] on div "CompromisedUserEntity parent CompromisedUserEntity parent IncidentCompromisedEn…" at bounding box center [282, 213] width 498 height 303
click at [226, 196] on circle at bounding box center [226, 196] width 12 height 12
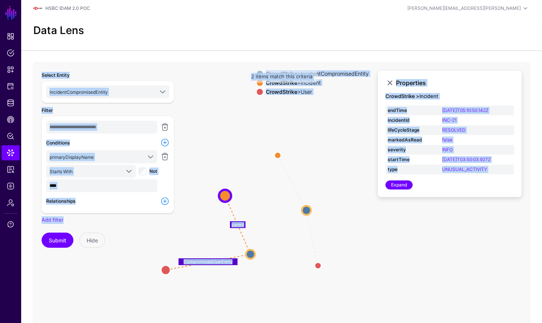
drag, startPoint x: 167, startPoint y: 270, endPoint x: 242, endPoint y: 282, distance: 76.4
click at [242, 282] on div "**********" at bounding box center [282, 213] width 498 height 303
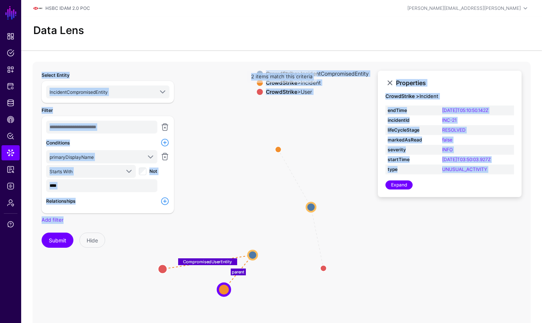
drag, startPoint x: 226, startPoint y: 198, endPoint x: 224, endPoint y: 292, distance: 93.5
click at [224, 292] on circle at bounding box center [224, 290] width 12 height 12
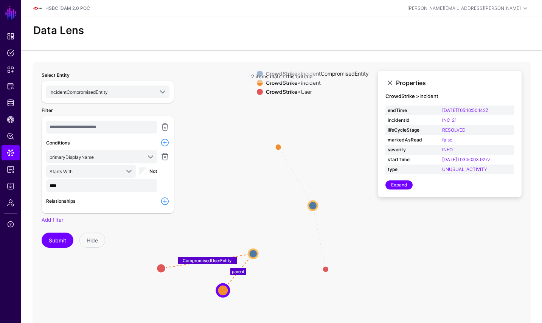
click at [162, 266] on div "**********" at bounding box center [108, 213] width 142 height 294
click at [324, 266] on icon "parent CompromisedUserEntity parent CompromisedUserEntity User User Incident In…" at bounding box center [282, 213] width 498 height 303
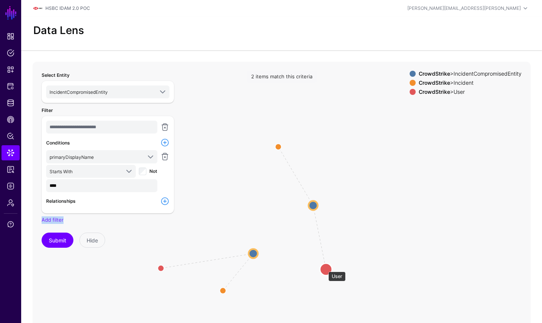
click at [325, 269] on circle at bounding box center [326, 270] width 12 height 12
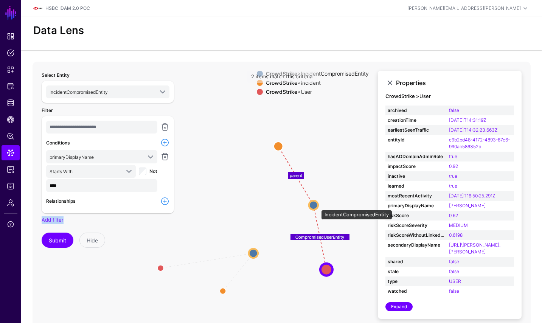
click at [318, 206] on circle at bounding box center [313, 205] width 9 height 9
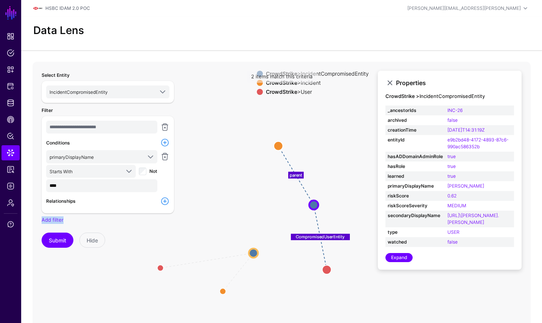
click at [280, 147] on circle at bounding box center [278, 146] width 9 height 9
click at [280, 147] on circle at bounding box center [278, 145] width 9 height 9
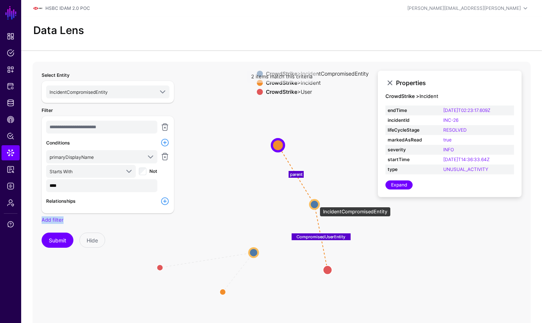
click at [316, 203] on circle at bounding box center [314, 204] width 9 height 9
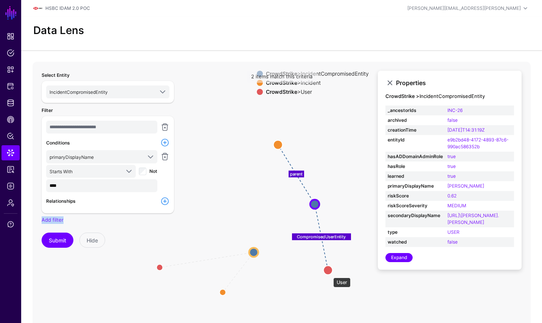
click at [330, 274] on circle at bounding box center [328, 270] width 9 height 9
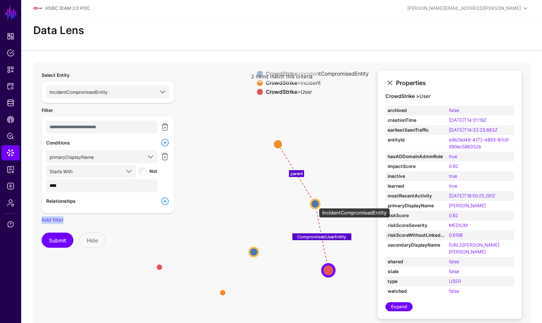
click at [315, 204] on circle at bounding box center [315, 203] width 9 height 9
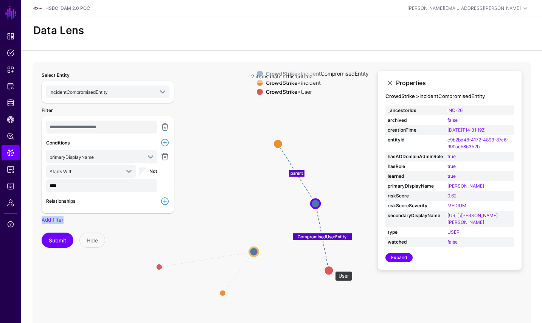
click at [330, 269] on circle at bounding box center [328, 270] width 9 height 9
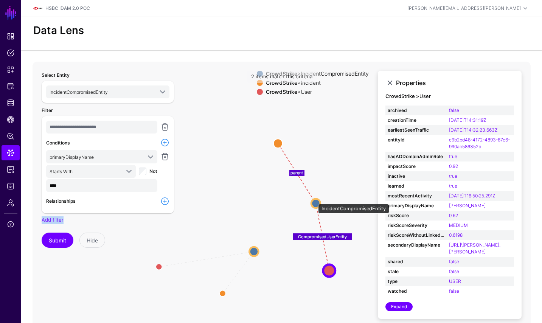
click at [315, 200] on circle at bounding box center [316, 203] width 9 height 9
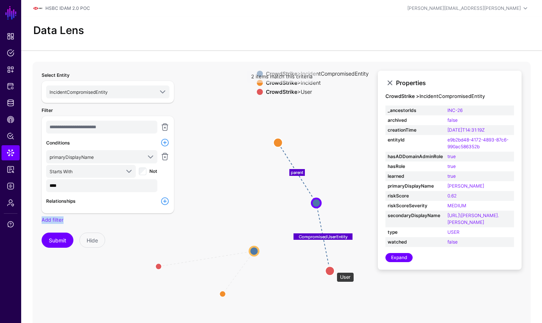
click at [333, 269] on circle at bounding box center [330, 271] width 9 height 9
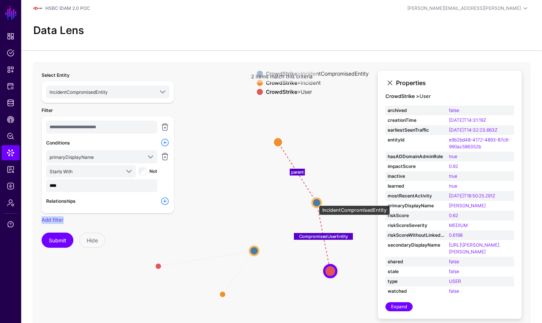
click at [315, 202] on circle at bounding box center [316, 202] width 9 height 9
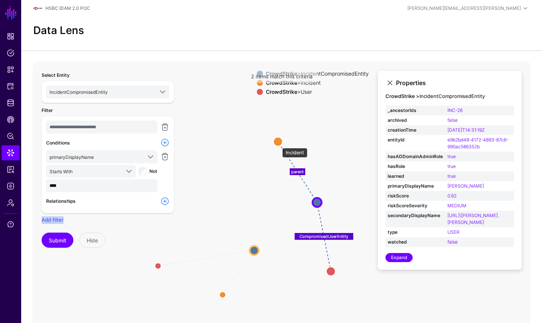
click at [279, 144] on circle at bounding box center [278, 141] width 9 height 9
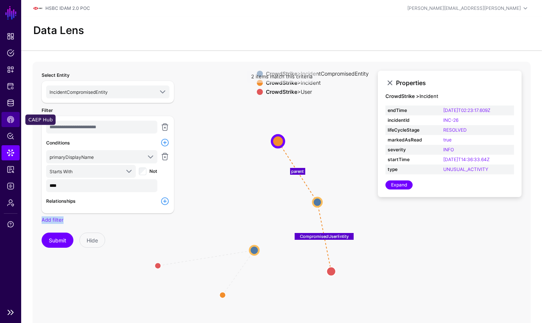
click at [12, 118] on span "CAEP Hub" at bounding box center [11, 120] width 8 height 8
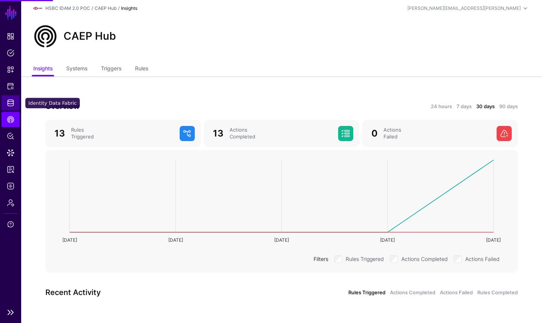
click at [12, 108] on link "Identity Data Fabric" at bounding box center [11, 102] width 18 height 15
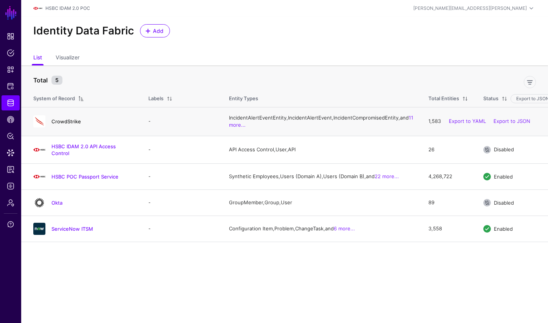
click at [69, 122] on link "CrowdStrike" at bounding box center [66, 121] width 30 height 6
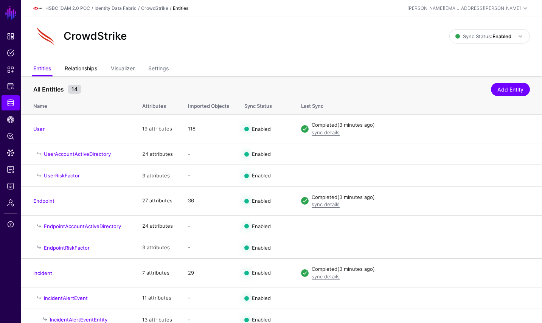
click at [90, 69] on link "Relationships" at bounding box center [81, 69] width 33 height 14
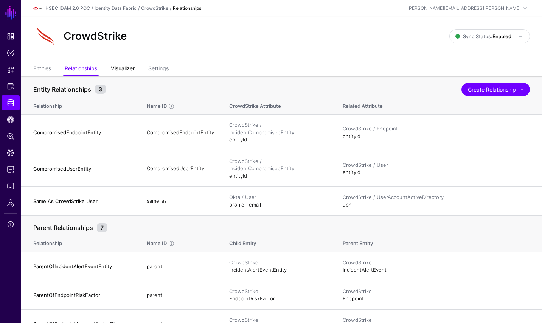
click at [118, 69] on link "Visualizer" at bounding box center [123, 69] width 24 height 14
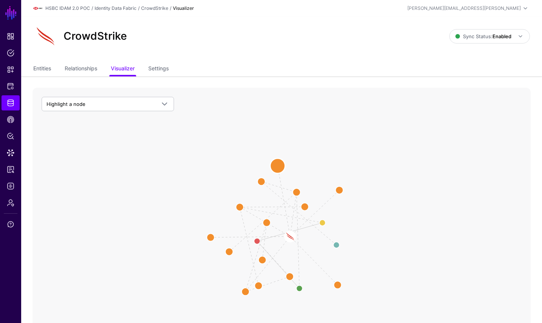
click at [281, 163] on circle at bounding box center [277, 166] width 15 height 15
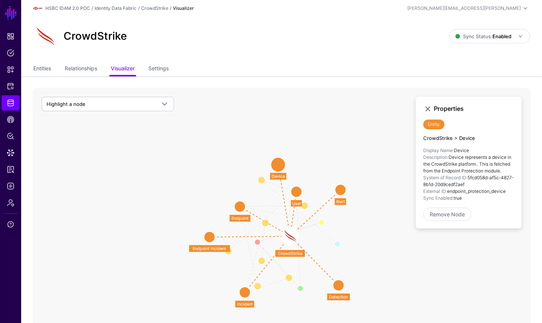
click at [247, 291] on circle at bounding box center [244, 292] width 11 height 11
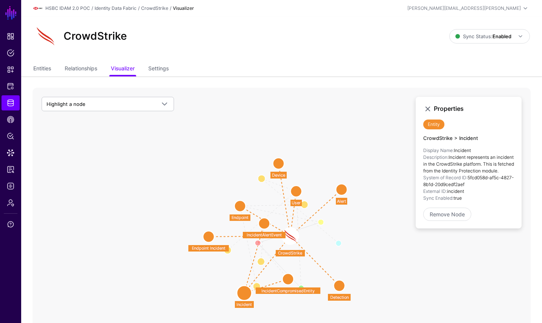
click at [289, 279] on circle at bounding box center [288, 279] width 11 height 11
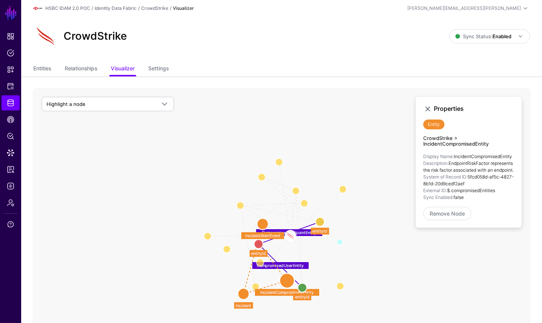
click at [245, 295] on circle at bounding box center [243, 293] width 11 height 11
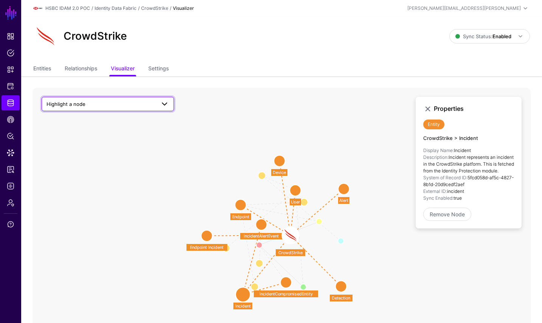
click at [169, 104] on link "Highlight a node" at bounding box center [108, 104] width 132 height 14
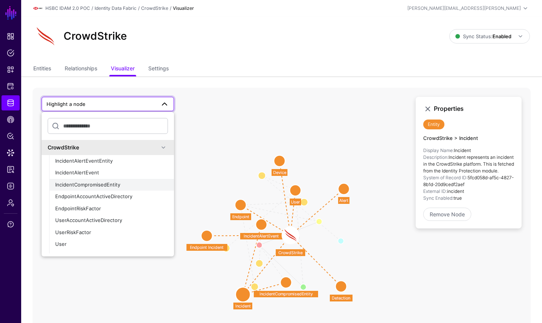
click at [143, 184] on div "IncidentCompromisedEntity" at bounding box center [111, 185] width 113 height 8
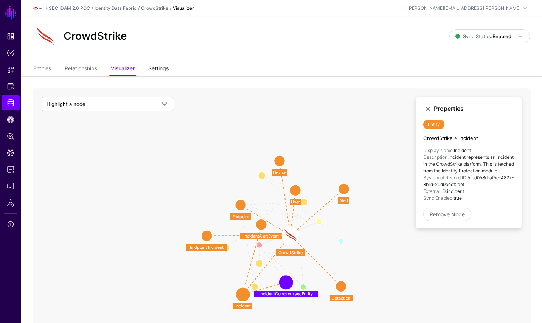
click at [164, 67] on link "Settings" at bounding box center [158, 69] width 20 height 14
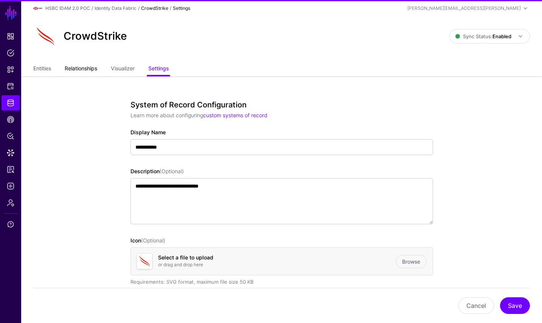
click at [79, 65] on link "Relationships" at bounding box center [81, 69] width 33 height 14
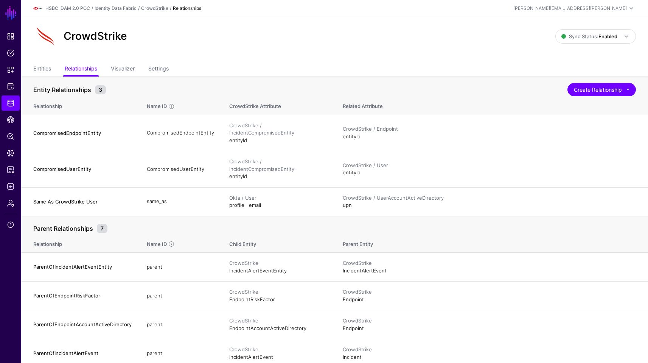
click at [32, 69] on div "Entities Relationships Visualizer Settings" at bounding box center [334, 69] width 627 height 14
click at [39, 66] on link "Entities" at bounding box center [42, 69] width 18 height 14
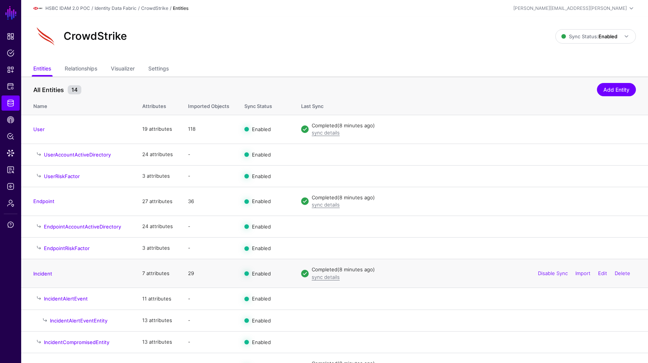
click at [49, 270] on td "Incident" at bounding box center [78, 273] width 114 height 29
click at [44, 270] on h4 "Incident" at bounding box center [80, 273] width 94 height 7
click at [44, 273] on link "Incident" at bounding box center [42, 273] width 19 height 6
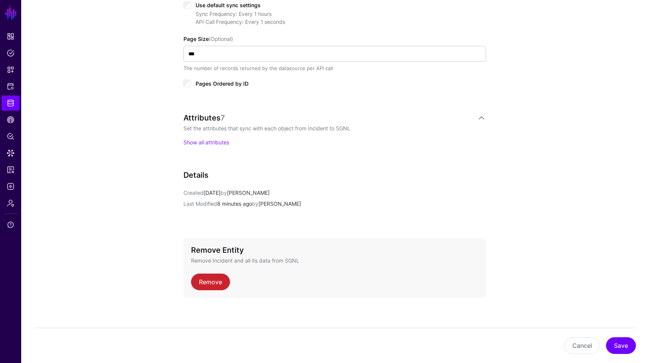
scroll to position [422, 0]
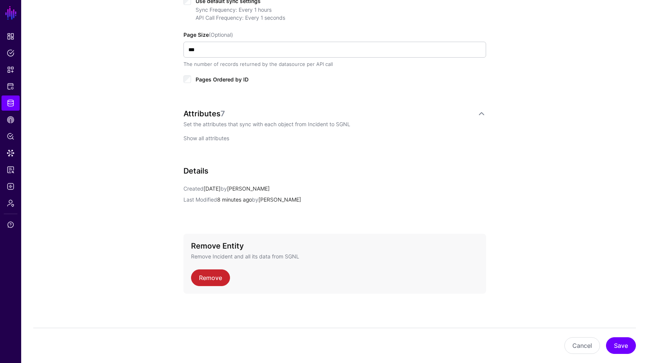
click at [196, 135] on link "Show all attributes" at bounding box center [207, 138] width 46 height 6
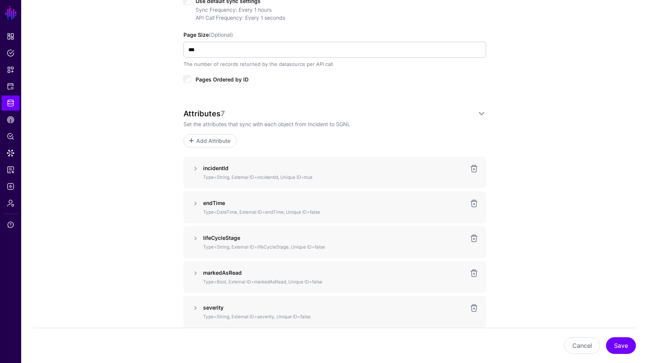
click at [498, 143] on div "**********" at bounding box center [334, 132] width 351 height 984
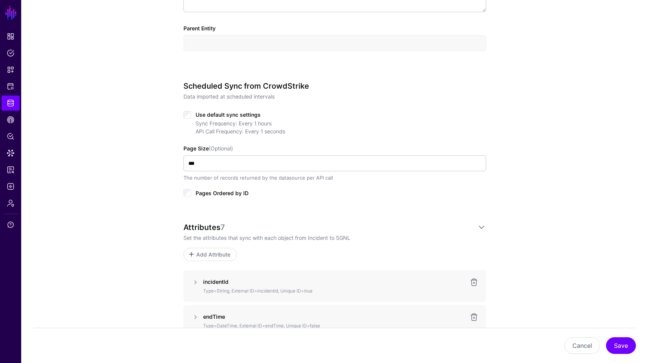
scroll to position [304, 0]
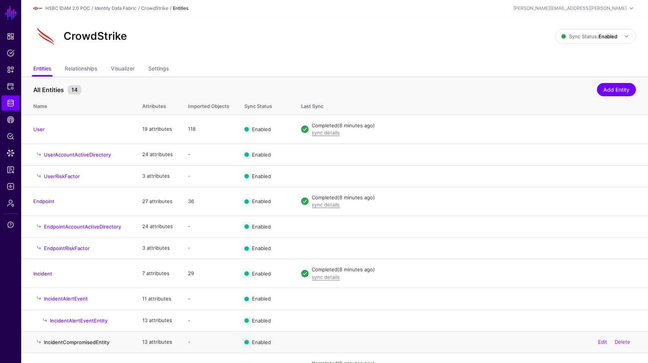
click at [88, 323] on link "IncidentCompromisedEntity" at bounding box center [76, 342] width 65 height 6
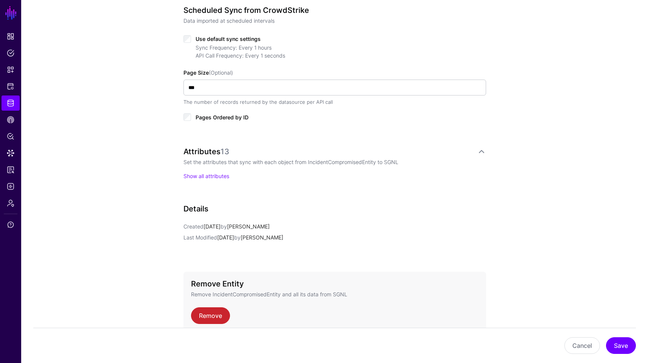
scroll to position [318, 0]
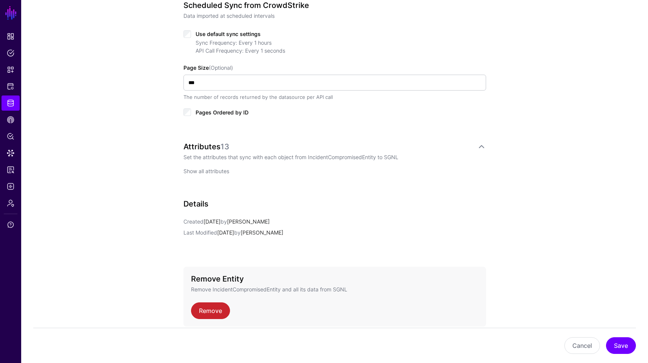
click at [223, 168] on link "Show all attributes" at bounding box center [207, 171] width 46 height 6
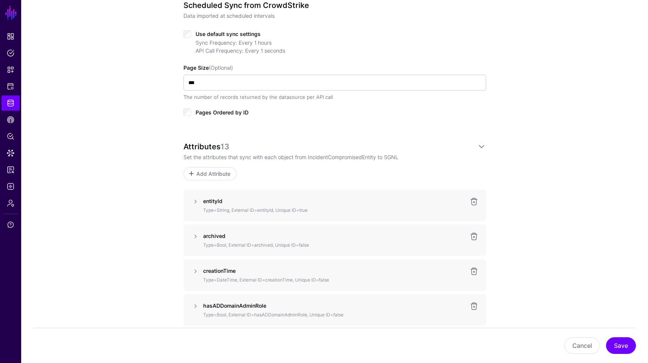
click at [529, 131] on div "**********" at bounding box center [334, 305] width 627 height 1122
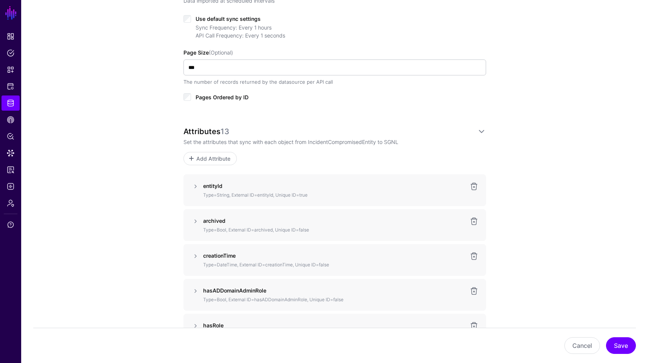
scroll to position [348, 0]
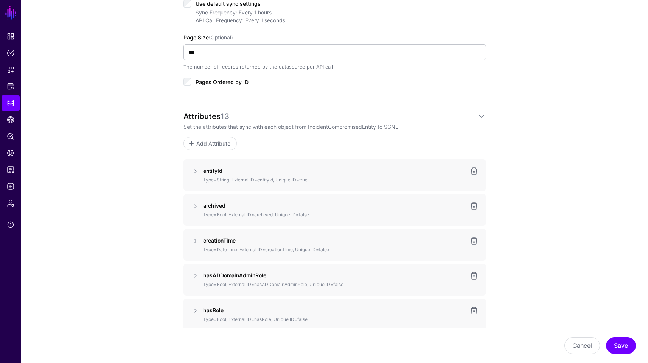
click at [136, 220] on div "**********" at bounding box center [334, 275] width 627 height 1122
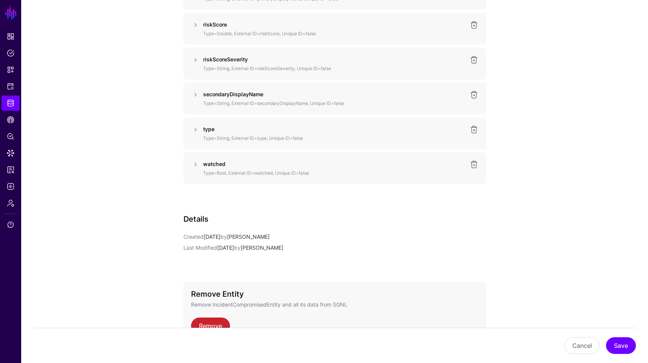
scroll to position [821, 0]
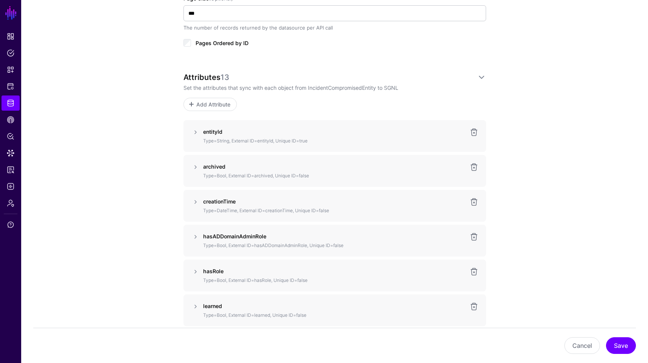
scroll to position [382, 0]
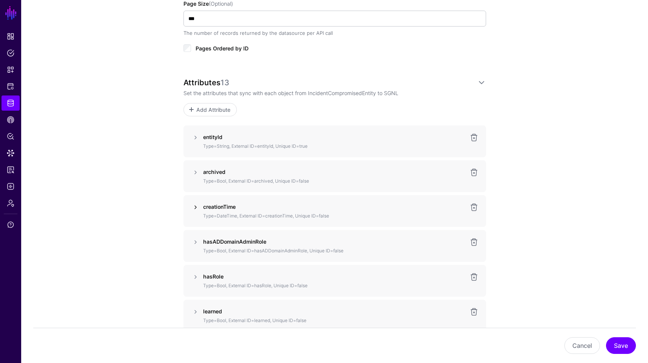
click at [192, 210] on link at bounding box center [195, 207] width 9 height 9
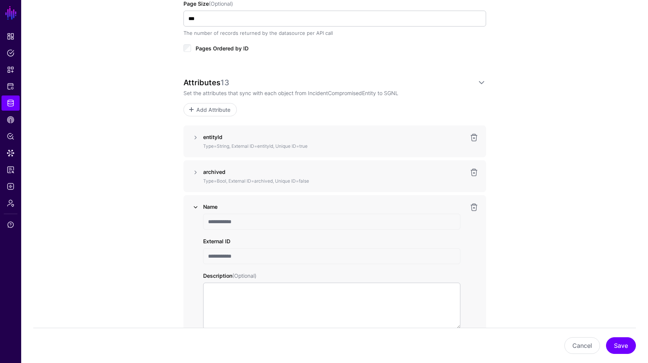
click at [194, 210] on link at bounding box center [195, 207] width 9 height 9
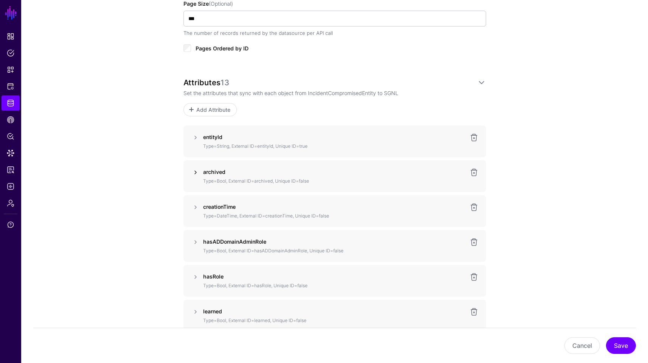
click at [193, 172] on link at bounding box center [195, 172] width 9 height 9
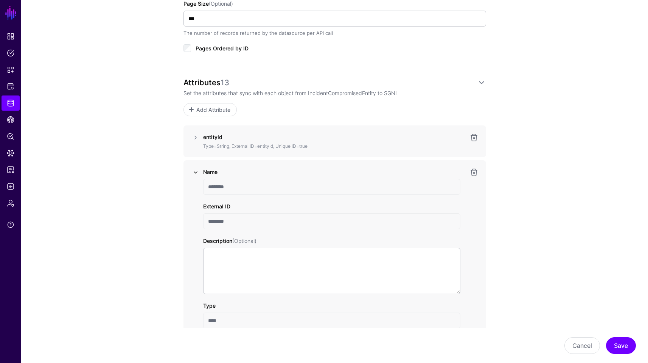
click at [193, 172] on link at bounding box center [195, 172] width 9 height 9
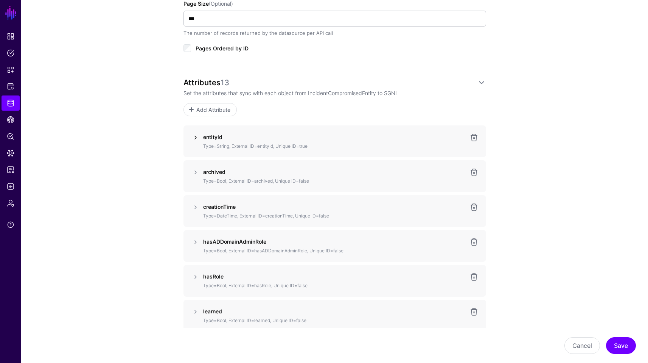
click at [196, 136] on link at bounding box center [195, 137] width 9 height 9
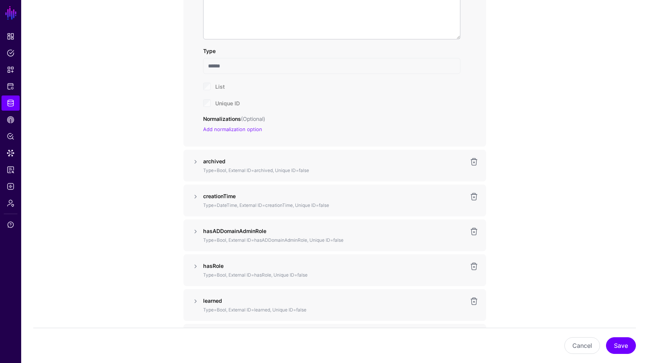
scroll to position [609, 0]
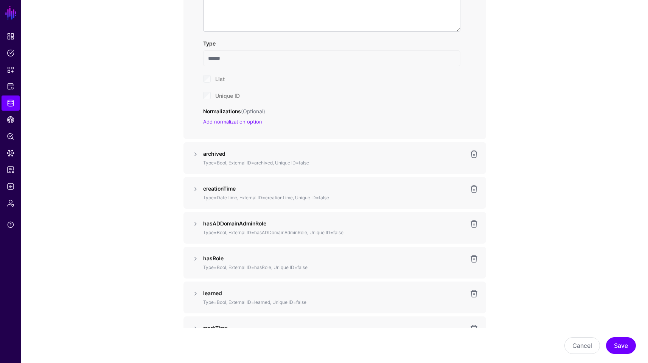
click at [192, 161] on div at bounding box center [195, 158] width 9 height 17
click at [196, 157] on link at bounding box center [195, 154] width 9 height 9
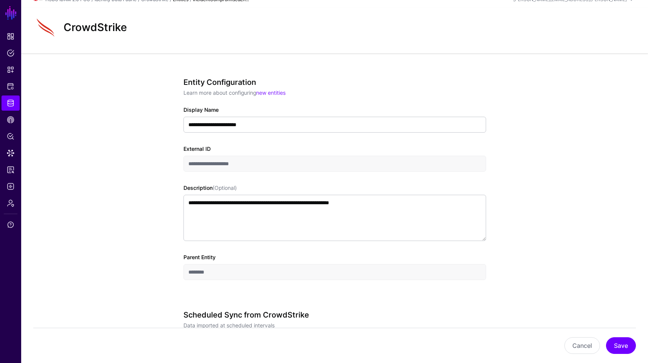
scroll to position [0, 0]
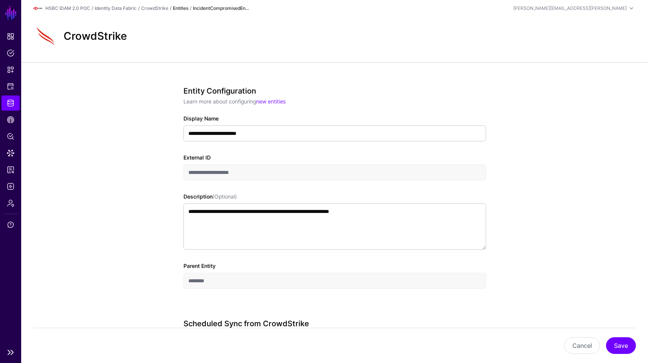
click at [18, 101] on link "Identity Data Fabric" at bounding box center [11, 102] width 18 height 15
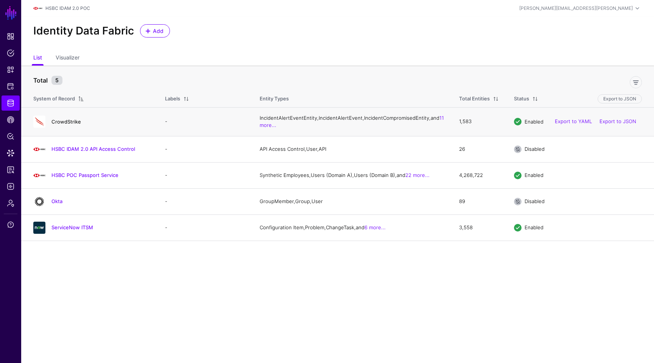
click at [69, 125] on link "CrowdStrike" at bounding box center [66, 121] width 30 height 6
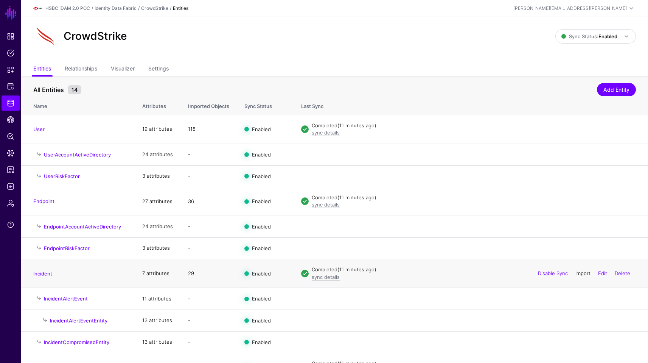
click at [548, 274] on link "Import" at bounding box center [583, 273] width 15 height 6
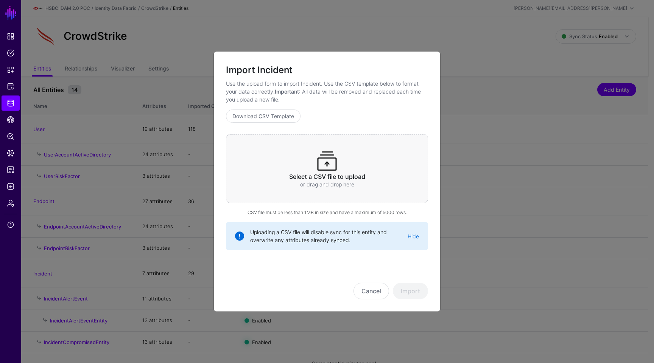
click at [382, 171] on div "Select a CSV file to upload or drag and drop here" at bounding box center [327, 168] width 202 height 69
click at [414, 287] on button "Import" at bounding box center [410, 290] width 35 height 17
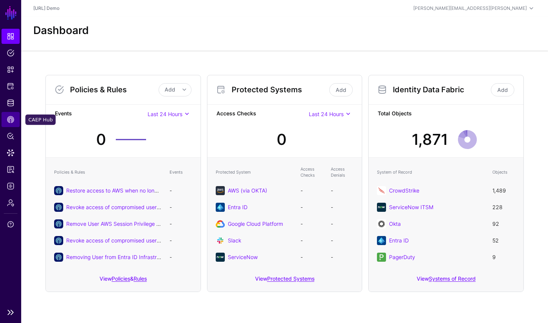
click at [12, 122] on span "CAEP Hub" at bounding box center [11, 120] width 8 height 8
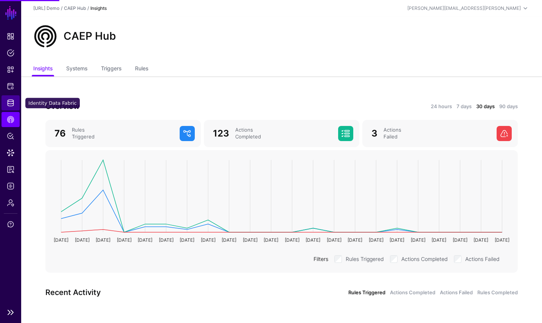
click at [12, 106] on span "Identity Data Fabric" at bounding box center [11, 103] width 8 height 8
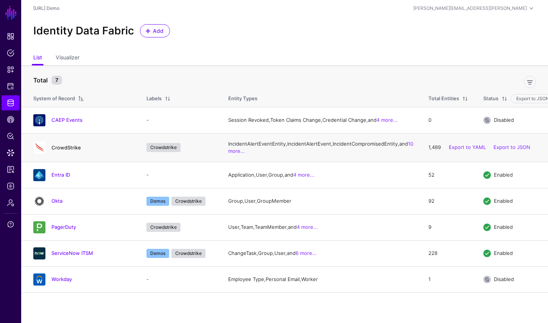
click at [69, 151] on link "CrowdStrike" at bounding box center [66, 148] width 30 height 6
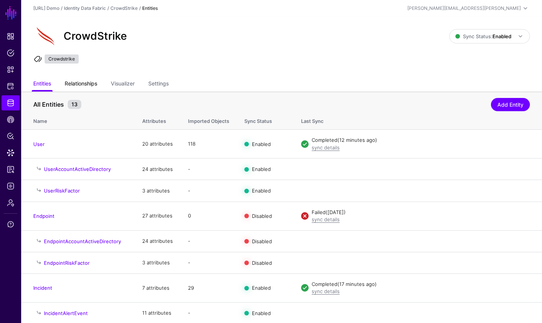
click at [97, 90] on link "Relationships" at bounding box center [81, 84] width 33 height 14
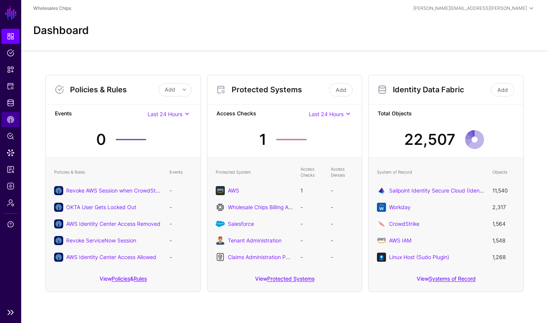
click at [10, 121] on span "CAEP Hub" at bounding box center [11, 120] width 8 height 8
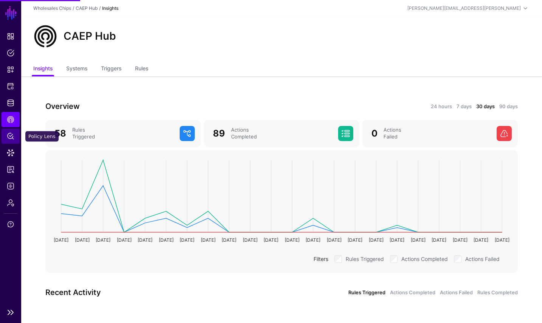
click at [10, 135] on span "Policy Lens" at bounding box center [11, 136] width 8 height 8
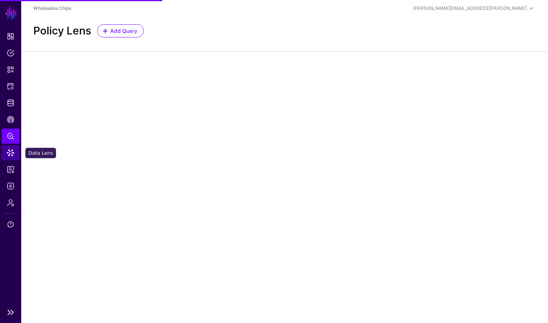
click at [11, 150] on span "Data Lens" at bounding box center [11, 153] width 8 height 8
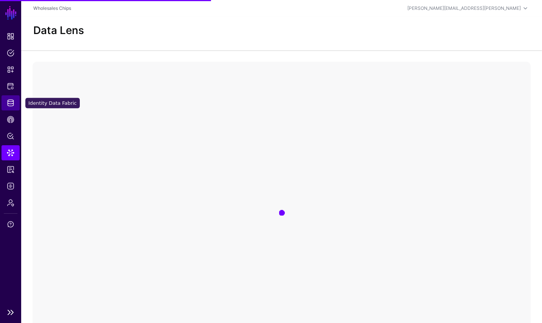
click at [14, 107] on link "Identity Data Fabric" at bounding box center [11, 102] width 18 height 15
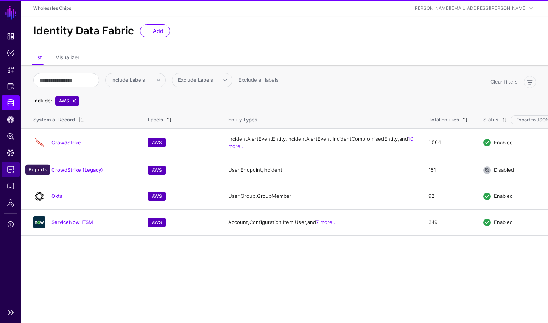
click at [13, 166] on span "Reports" at bounding box center [11, 170] width 8 height 8
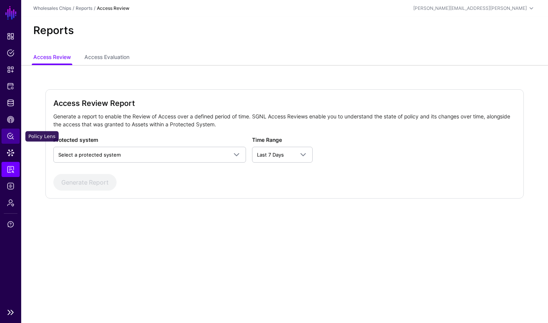
click at [15, 131] on link "Policy Lens" at bounding box center [11, 136] width 18 height 15
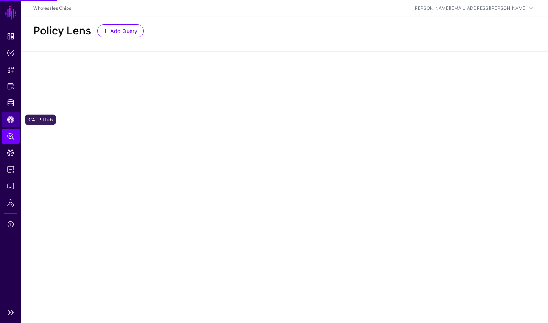
click at [14, 121] on span "CAEP Hub" at bounding box center [11, 120] width 8 height 8
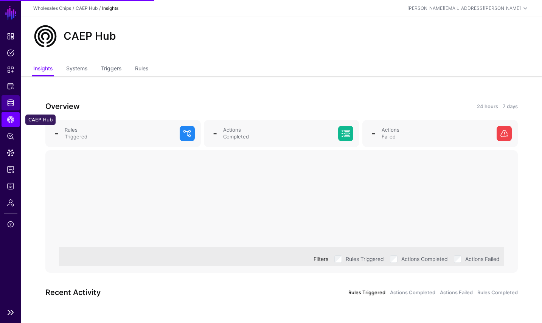
click at [14, 105] on link "Identity Data Fabric" at bounding box center [11, 102] width 18 height 15
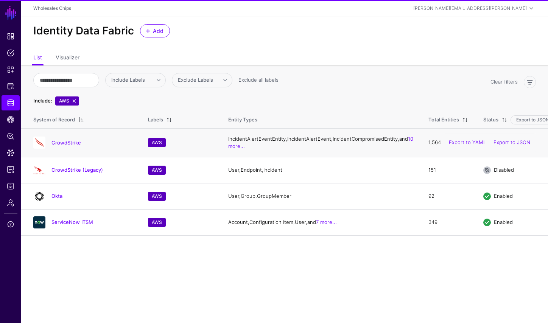
click at [73, 145] on div "CrowdStrike" at bounding box center [83, 143] width 106 height 12
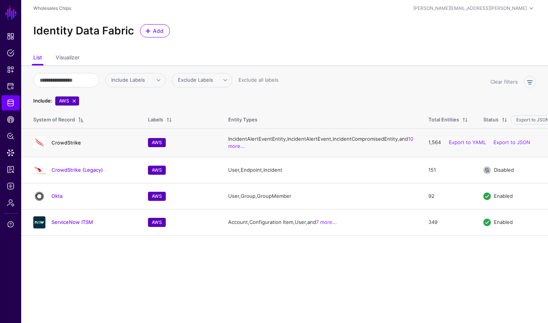
click at [71, 146] on link "CrowdStrike" at bounding box center [66, 143] width 30 height 6
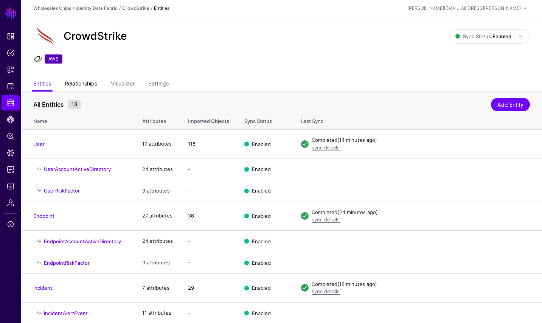
click at [89, 85] on link "Relationships" at bounding box center [81, 84] width 33 height 14
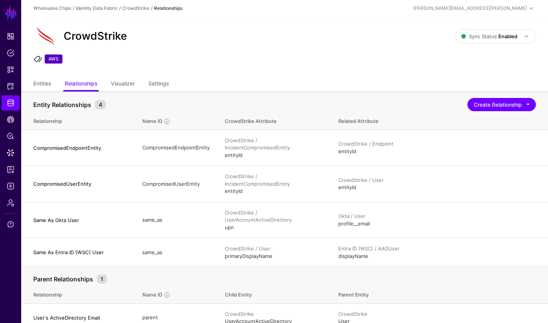
click at [537, 59] on ul "AWS" at bounding box center [284, 60] width 505 height 11
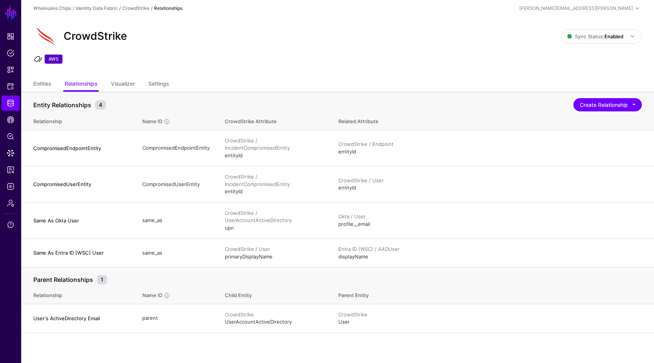
click at [548, 61] on ul "AWS" at bounding box center [337, 60] width 611 height 11
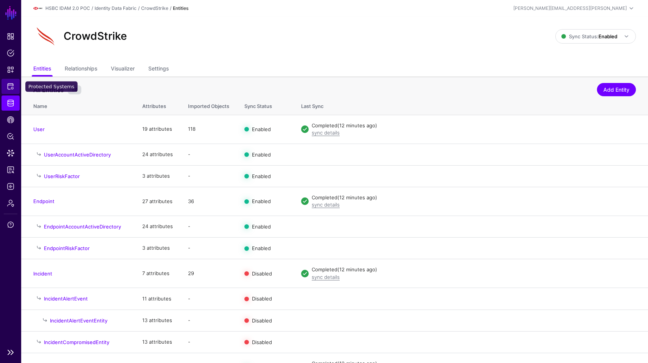
click at [14, 87] on span "Protected Systems" at bounding box center [11, 87] width 8 height 8
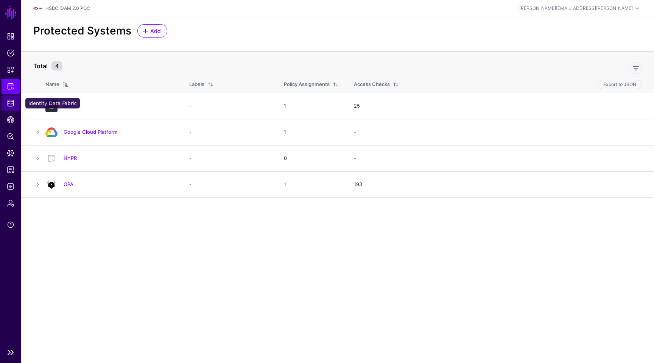
click at [9, 103] on span "Identity Data Fabric" at bounding box center [11, 103] width 8 height 8
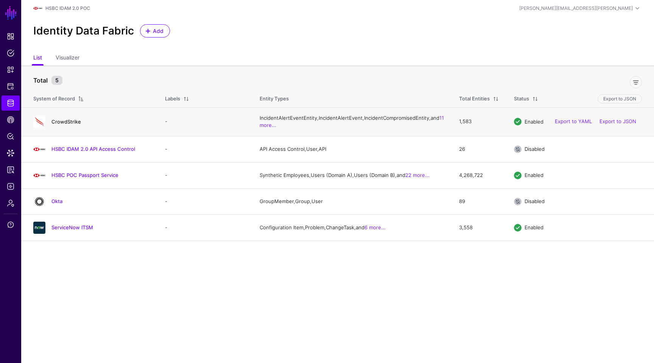
click at [74, 123] on link "CrowdStrike" at bounding box center [66, 121] width 30 height 6
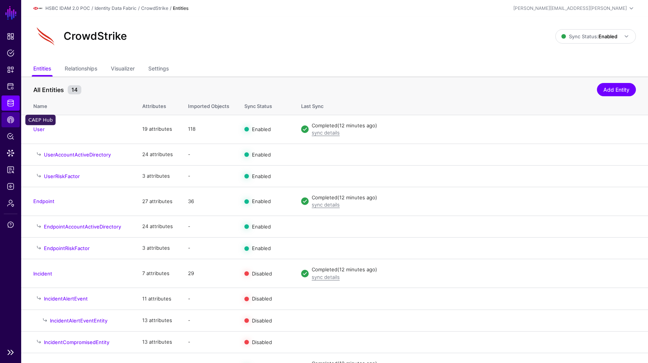
click at [12, 119] on span "CAEP Hub" at bounding box center [11, 120] width 8 height 8
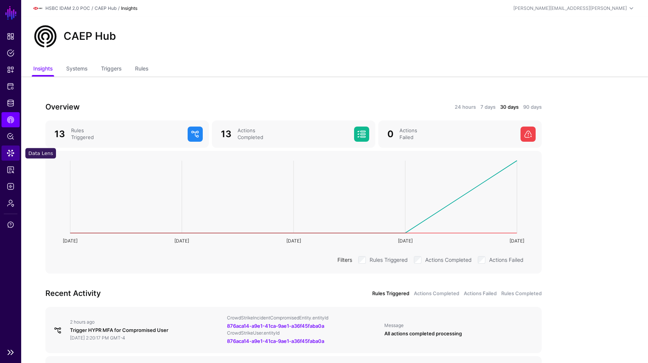
click at [10, 153] on span "Data Lens" at bounding box center [11, 153] width 8 height 8
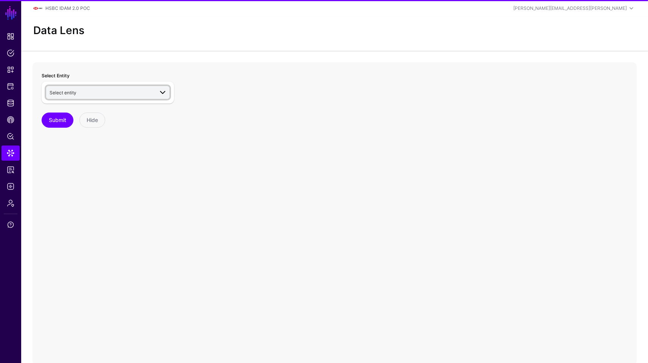
click at [125, 98] on link "Select entity" at bounding box center [107, 92] width 123 height 13
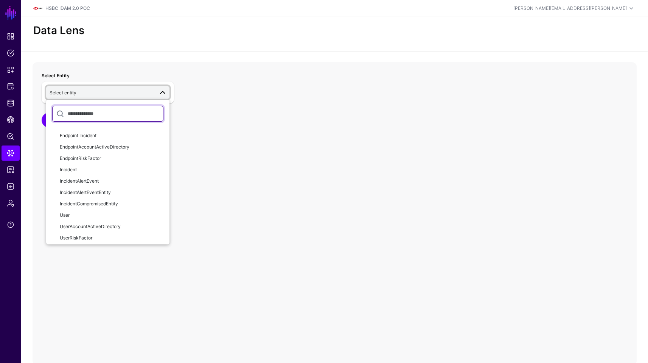
scroll to position [575, 0]
click at [96, 201] on span "IncidentCompromisedEntity" at bounding box center [89, 201] width 58 height 6
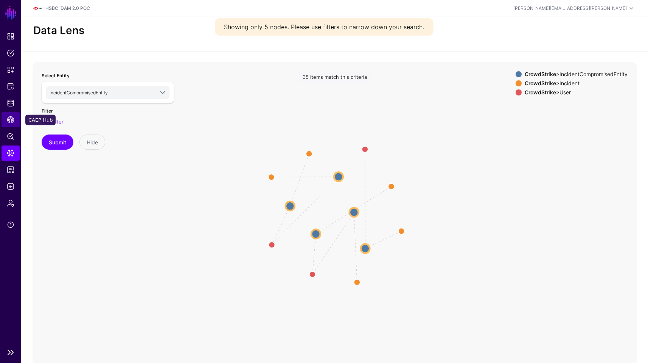
click at [11, 115] on link "CAEP Hub" at bounding box center [11, 119] width 18 height 15
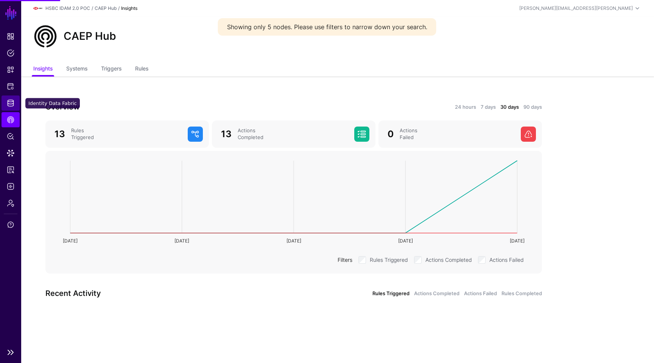
click at [11, 109] on link "Identity Data Fabric" at bounding box center [11, 102] width 18 height 15
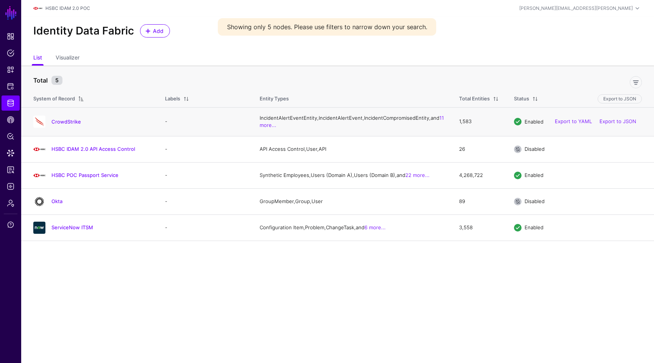
click at [77, 122] on div "CrowdStrike" at bounding box center [91, 121] width 123 height 12
click at [75, 123] on link "CrowdStrike" at bounding box center [66, 121] width 30 height 6
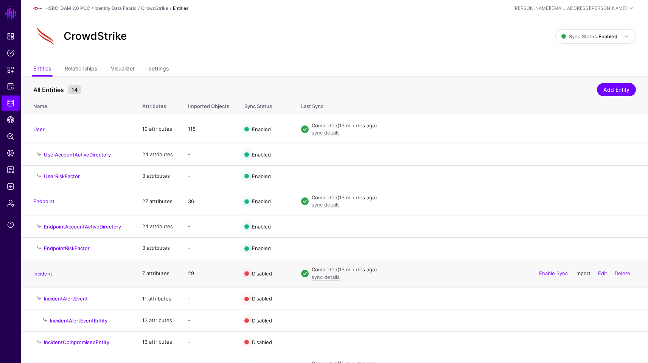
click at [583, 275] on link "Import" at bounding box center [583, 273] width 15 height 6
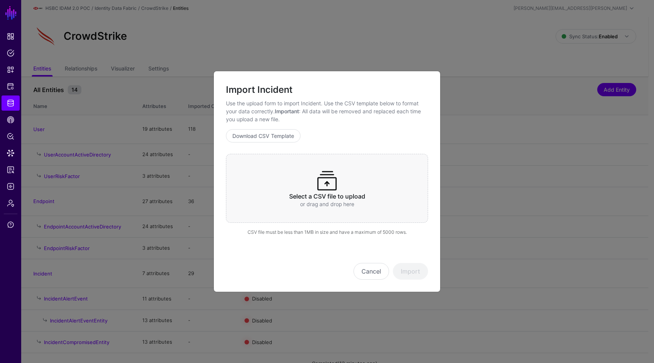
click at [352, 177] on div "Select a CSV file to upload or drag and drop here" at bounding box center [327, 188] width 202 height 69
click at [419, 266] on button "Import" at bounding box center [410, 271] width 35 height 17
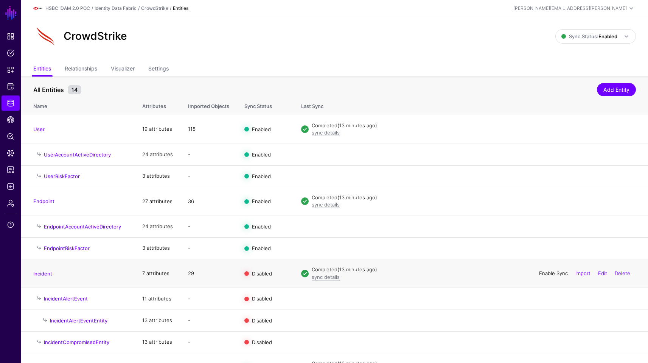
click at [562, 272] on link "Enable Sync" at bounding box center [553, 273] width 29 height 6
click at [581, 275] on link "Import" at bounding box center [583, 273] width 15 height 6
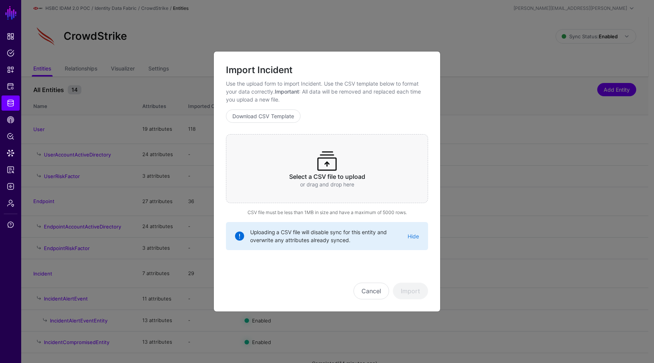
click at [341, 190] on div "Select a CSV file to upload or drag and drop here" at bounding box center [327, 168] width 202 height 69
click at [418, 293] on button "Import" at bounding box center [410, 290] width 35 height 17
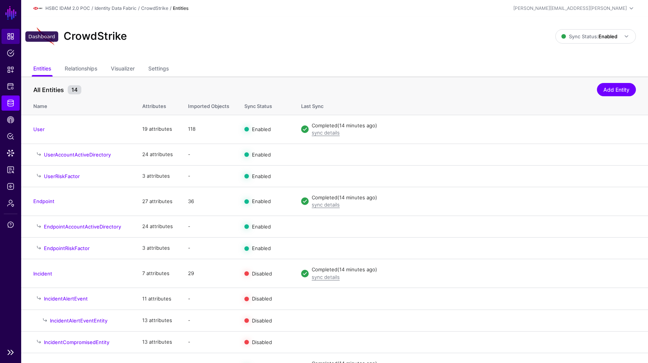
click at [14, 32] on link "Dashboard" at bounding box center [11, 36] width 18 height 15
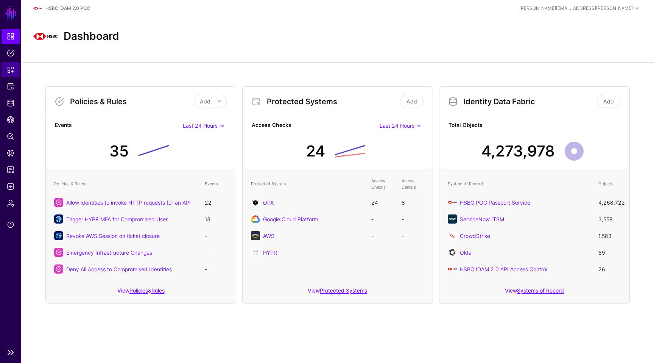
click at [14, 76] on link "Snippets" at bounding box center [11, 69] width 18 height 15
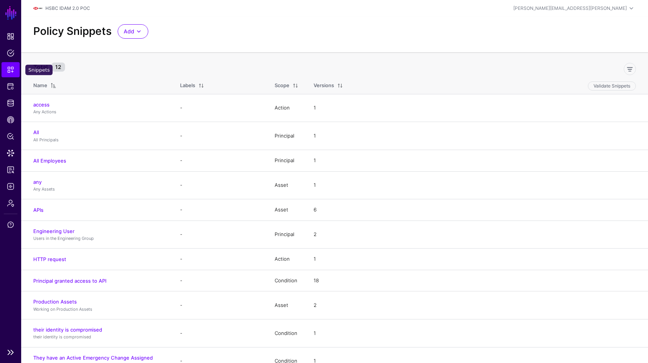
click at [11, 62] on link "Snippets" at bounding box center [11, 69] width 18 height 15
click at [13, 53] on span "Policies" at bounding box center [11, 53] width 8 height 8
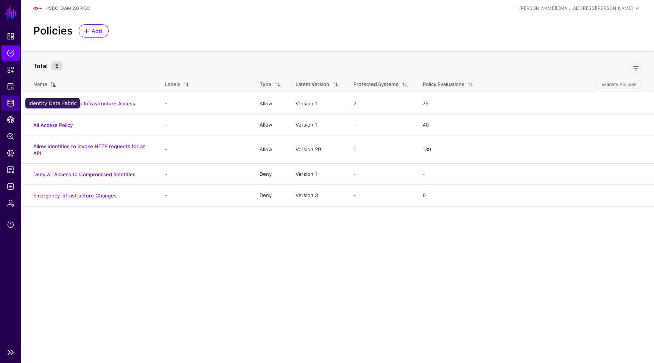
click at [12, 105] on span "Identity Data Fabric" at bounding box center [11, 103] width 8 height 8
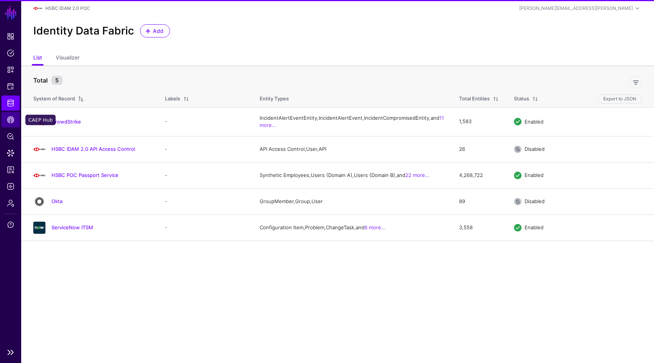
click at [12, 120] on span "CAEP Hub" at bounding box center [11, 120] width 8 height 8
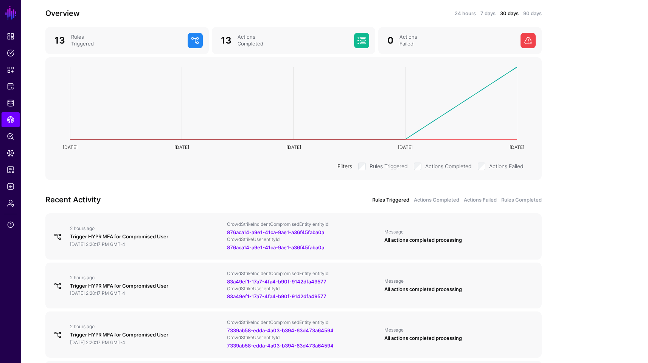
scroll to position [99, 0]
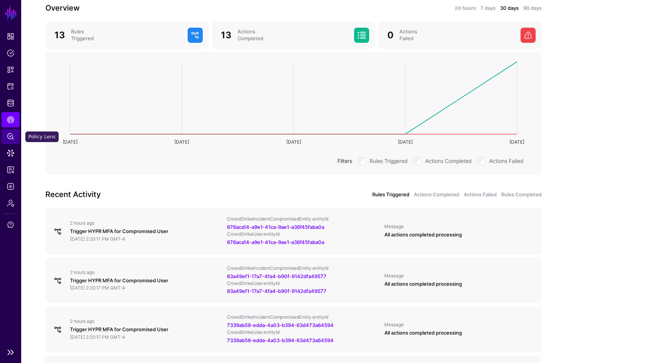
click at [7, 137] on span "Policy Lens" at bounding box center [11, 136] width 8 height 8
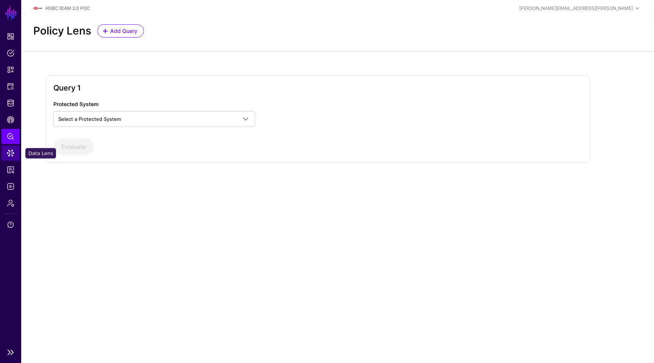
click at [10, 151] on span "Data Lens" at bounding box center [11, 153] width 8 height 8
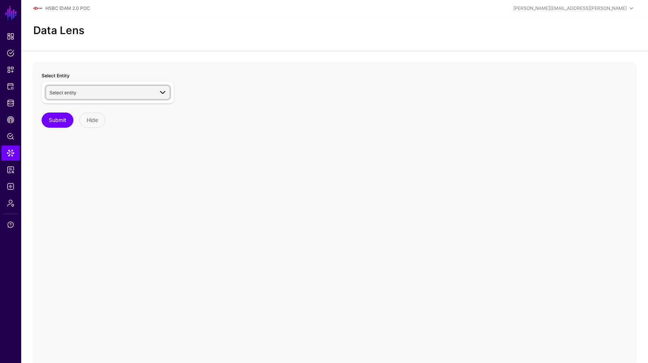
click at [81, 88] on span "Select entity" at bounding box center [102, 92] width 104 height 8
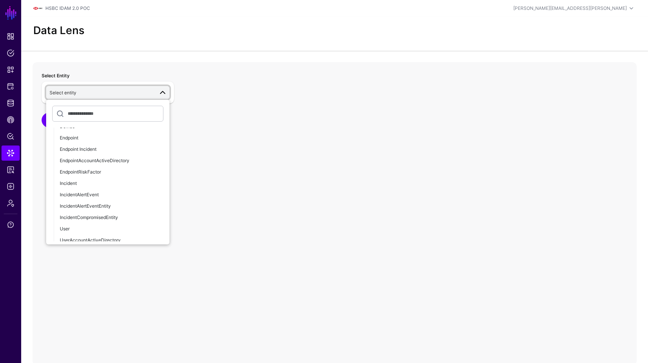
scroll to position [557, 0]
click at [122, 220] on div "IncidentCompromisedEntity" at bounding box center [112, 219] width 104 height 7
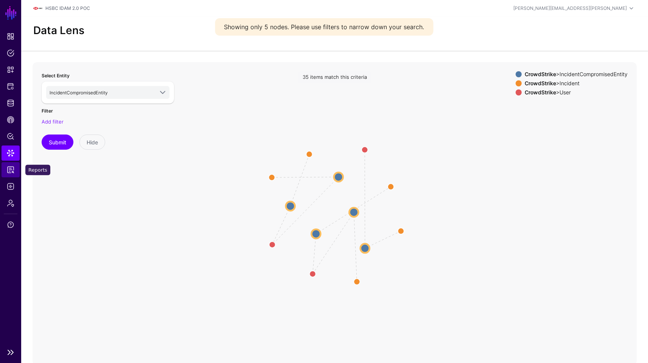
click at [15, 170] on link "Reports" at bounding box center [11, 169] width 18 height 15
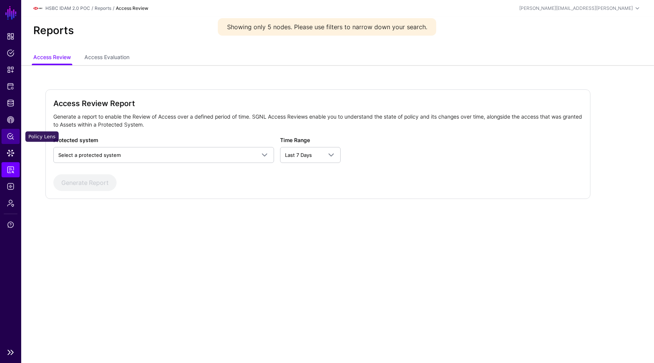
click at [14, 141] on link "Policy Lens" at bounding box center [11, 136] width 18 height 15
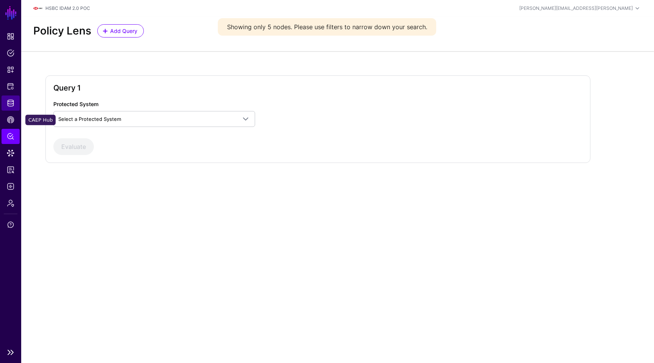
click at [15, 110] on link "Identity Data Fabric" at bounding box center [11, 102] width 18 height 15
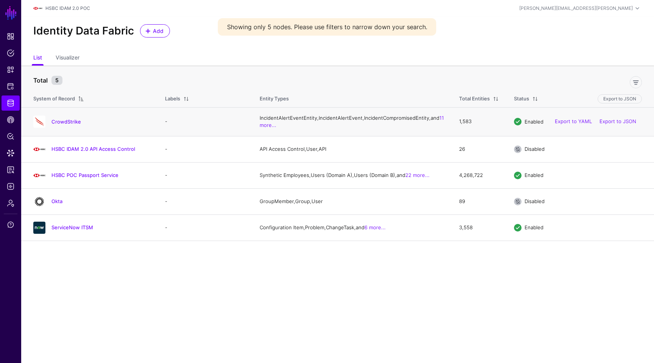
click at [73, 118] on td "CrowdStrike" at bounding box center [89, 121] width 136 height 29
click at [70, 123] on link "CrowdStrike" at bounding box center [66, 121] width 30 height 6
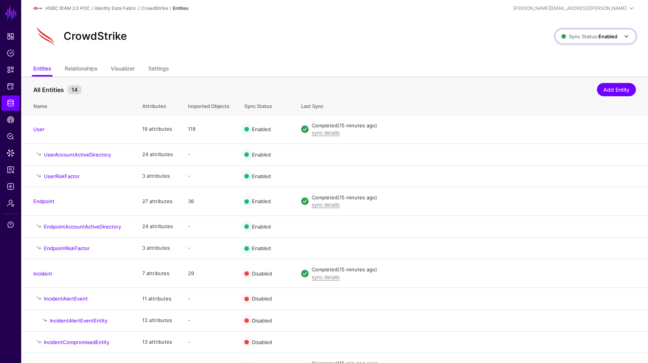
click at [573, 40] on span "Sync Status: Enabled" at bounding box center [597, 36] width 70 height 9
click at [565, 86] on span "Disabled Syncing inactive for all configured entities" at bounding box center [587, 90] width 85 height 25
click at [539, 275] on link "Enable Sync" at bounding box center [553, 273] width 29 height 6
click at [617, 7] on div "[PERSON_NAME][EMAIL_ADDRESS][PERSON_NAME]" at bounding box center [571, 8] width 114 height 7
click at [580, 61] on link "Log out" at bounding box center [594, 65] width 83 height 15
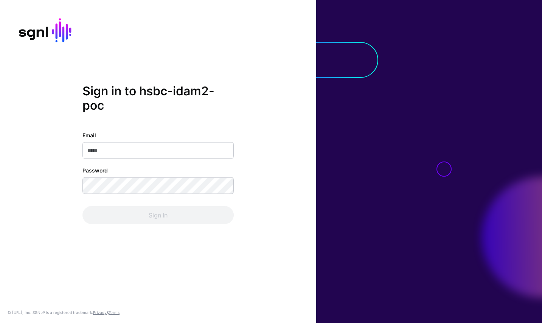
click at [0, 323] on com-1password-button at bounding box center [0, 323] width 0 height 0
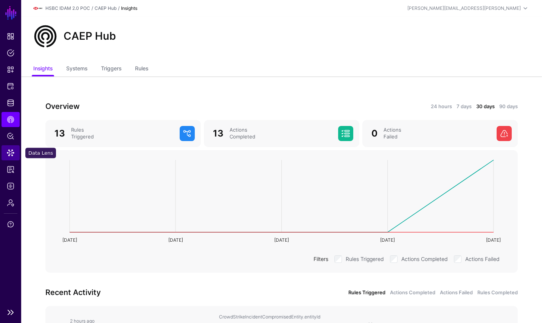
click at [15, 151] on link "Data Lens" at bounding box center [11, 152] width 18 height 15
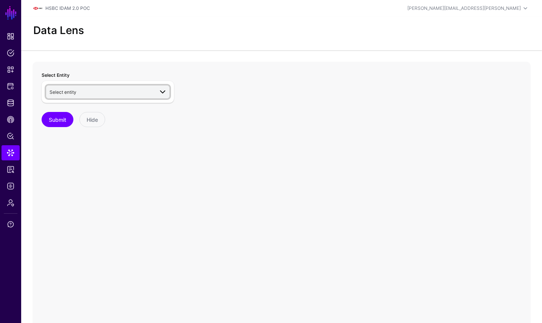
click at [82, 95] on span "Select entity" at bounding box center [102, 92] width 104 height 8
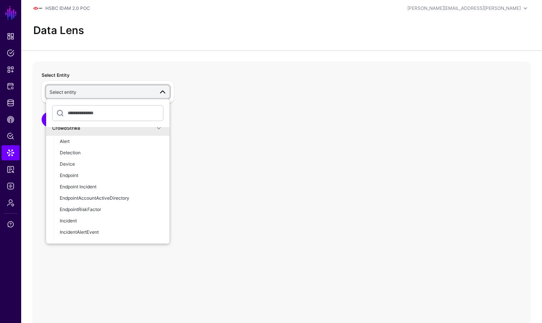
scroll to position [575, 0]
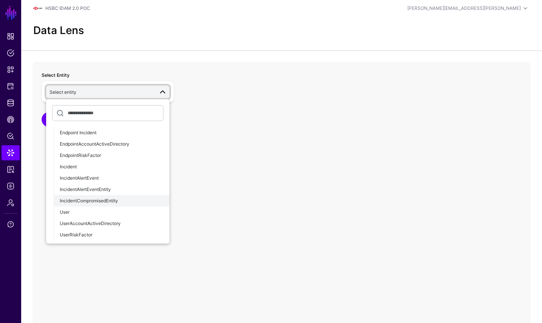
click at [120, 206] on button "IncidentCompromisedEntity" at bounding box center [112, 200] width 116 height 11
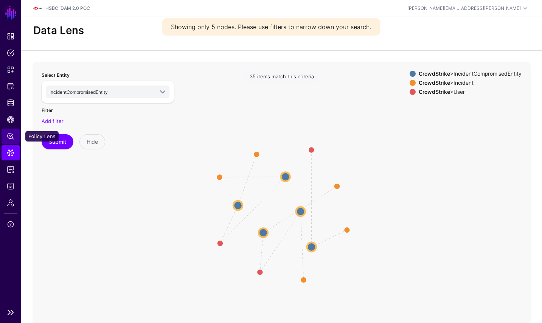
click at [13, 134] on span "Policy Lens" at bounding box center [11, 136] width 8 height 8
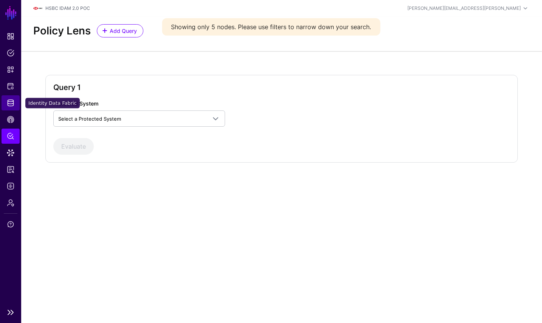
click at [14, 104] on span "Identity Data Fabric" at bounding box center [11, 103] width 8 height 8
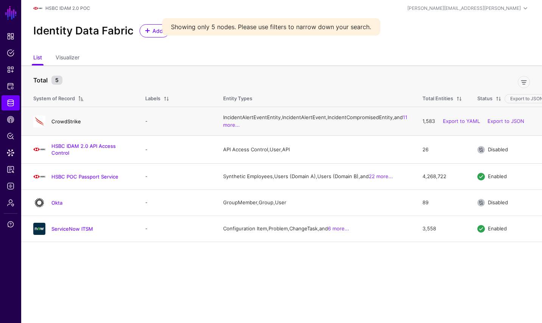
click at [79, 125] on link "CrowdStrike" at bounding box center [66, 121] width 30 height 6
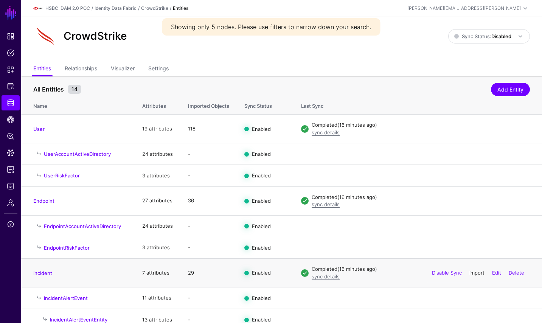
click at [473, 276] on link "Import" at bounding box center [477, 273] width 15 height 6
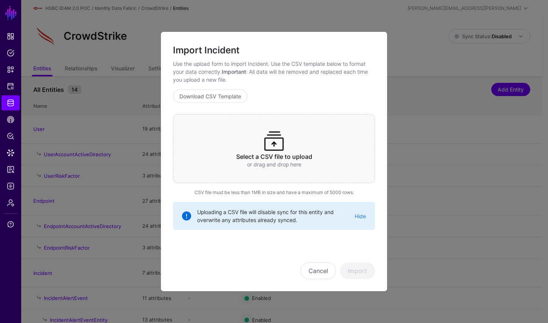
click at [290, 169] on div "Select a CSV file to upload or drag and drop here" at bounding box center [274, 148] width 202 height 69
click at [358, 269] on button "Import" at bounding box center [357, 271] width 35 height 17
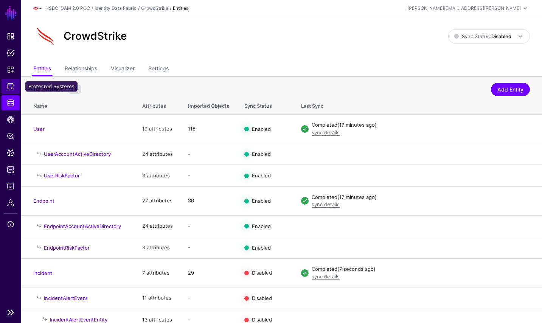
click at [8, 89] on span "Protected Systems" at bounding box center [11, 87] width 8 height 8
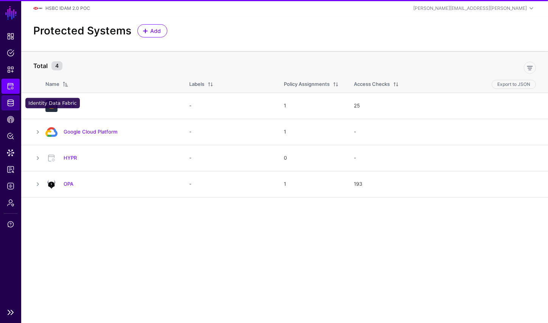
click at [7, 108] on link "Identity Data Fabric" at bounding box center [11, 102] width 18 height 15
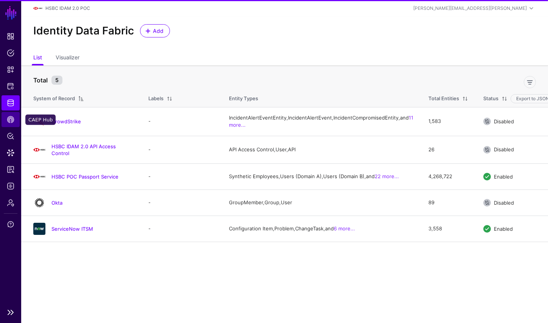
click at [8, 120] on span "CAEP Hub" at bounding box center [11, 120] width 8 height 8
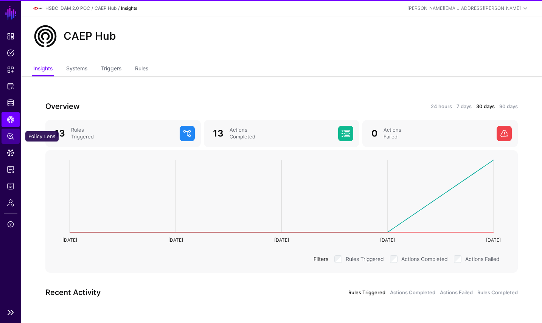
click at [8, 133] on span "Policy Lens" at bounding box center [11, 136] width 8 height 8
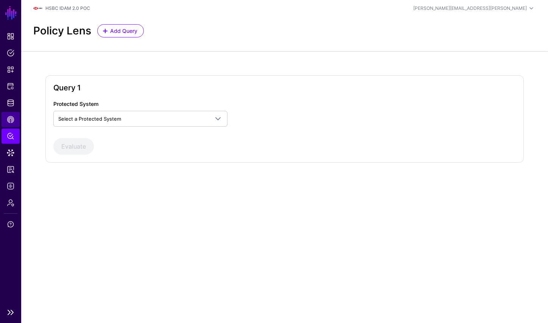
click at [8, 126] on link "CAEP Hub" at bounding box center [11, 119] width 18 height 15
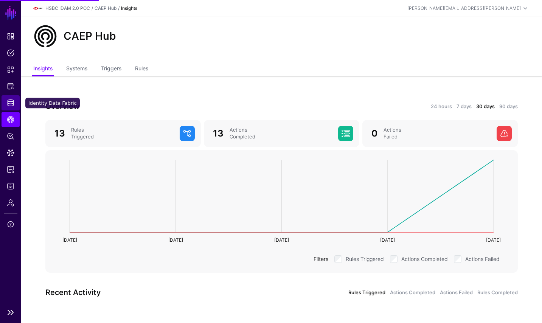
click at [15, 100] on link "Identity Data Fabric" at bounding box center [11, 102] width 18 height 15
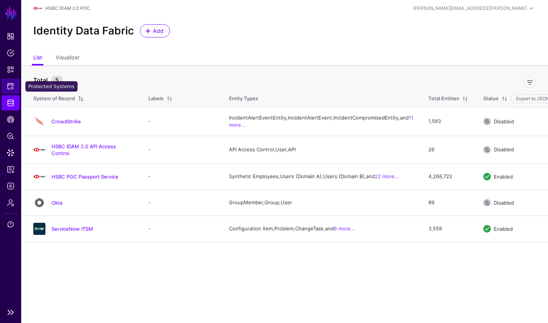
click at [12, 84] on span "Protected Systems" at bounding box center [11, 87] width 8 height 8
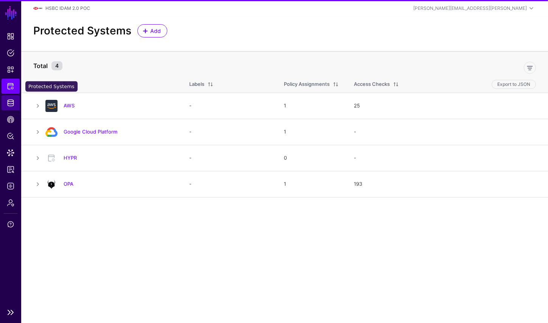
click at [10, 108] on link "Identity Data Fabric" at bounding box center [11, 102] width 18 height 15
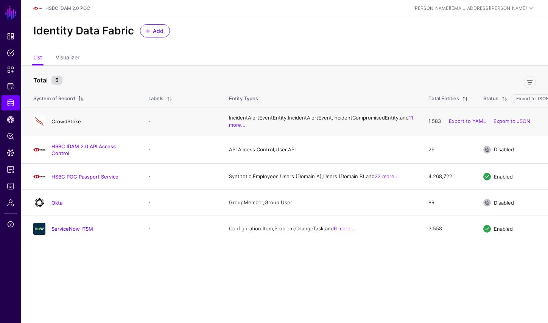
click at [58, 125] on link "CrowdStrike" at bounding box center [66, 121] width 30 height 6
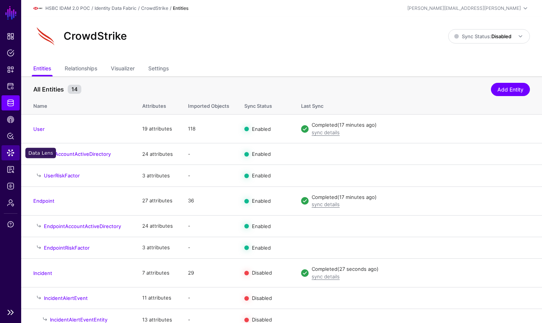
click at [14, 151] on link "Data Lens" at bounding box center [11, 152] width 18 height 15
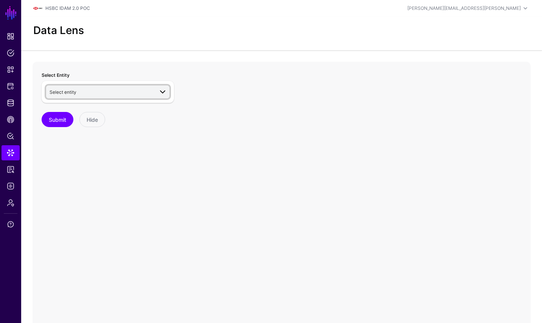
click at [74, 97] on link "Select entity" at bounding box center [107, 92] width 123 height 13
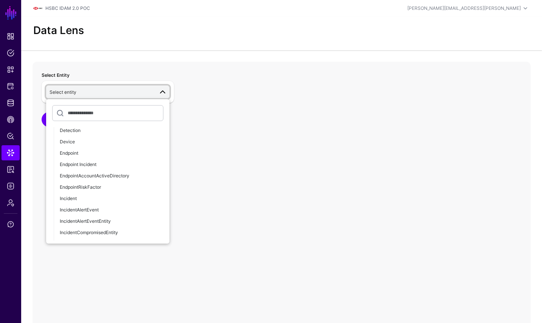
scroll to position [575, 0]
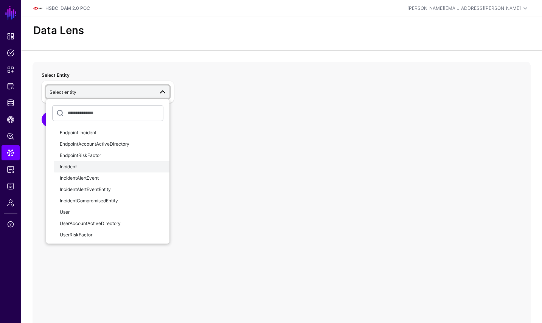
click at [91, 171] on button "Incident" at bounding box center [112, 166] width 116 height 11
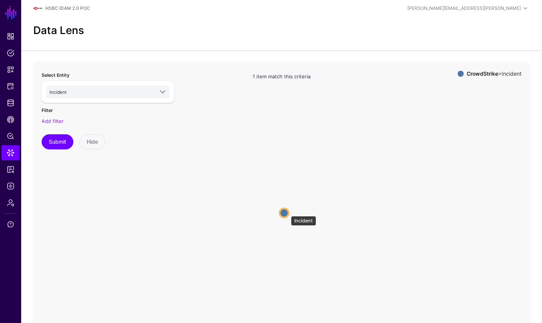
click at [287, 212] on circle at bounding box center [284, 213] width 9 height 9
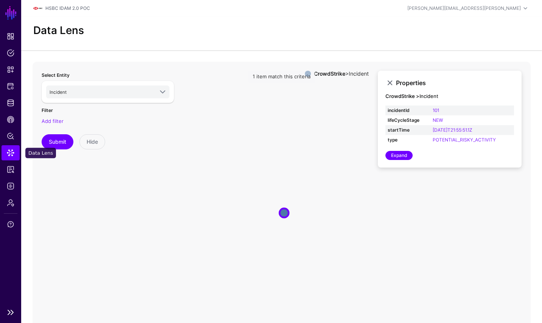
click at [7, 148] on link "Data Lens" at bounding box center [11, 152] width 18 height 15
click at [11, 136] on span "Policy Lens" at bounding box center [11, 136] width 8 height 8
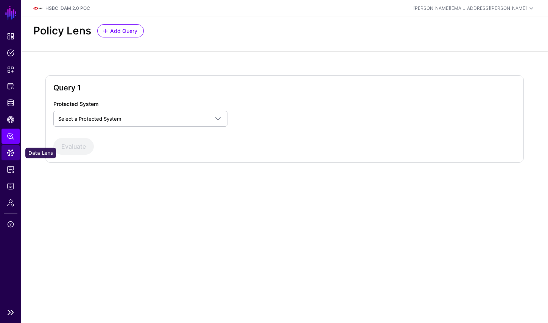
click at [12, 154] on span "Data Lens" at bounding box center [11, 153] width 8 height 8
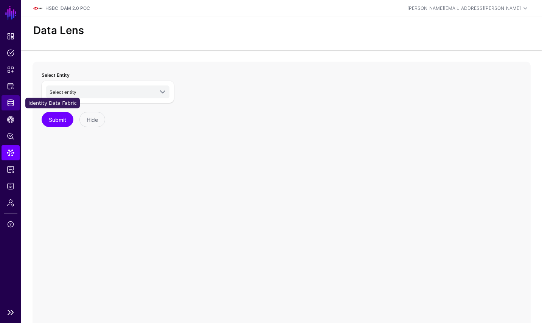
click at [11, 106] on span "Identity Data Fabric" at bounding box center [11, 103] width 8 height 8
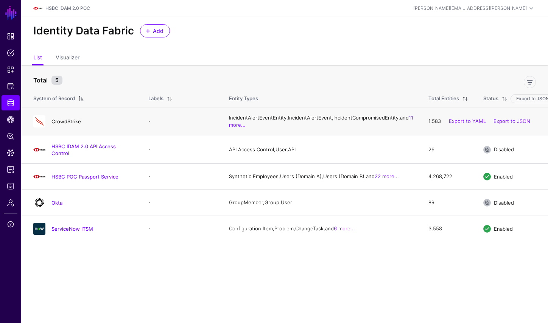
click at [72, 125] on link "CrowdStrike" at bounding box center [66, 121] width 30 height 6
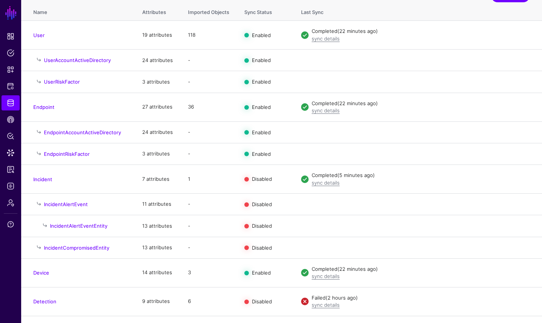
scroll to position [117, 0]
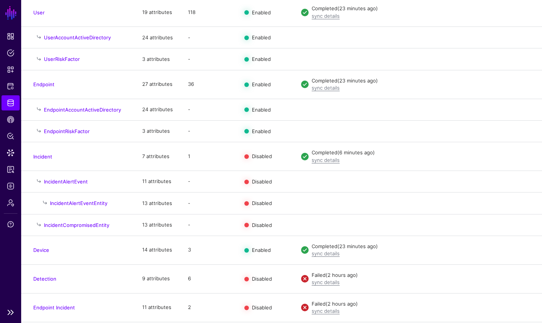
click at [11, 104] on span "Identity Data Fabric" at bounding box center [11, 103] width 8 height 8
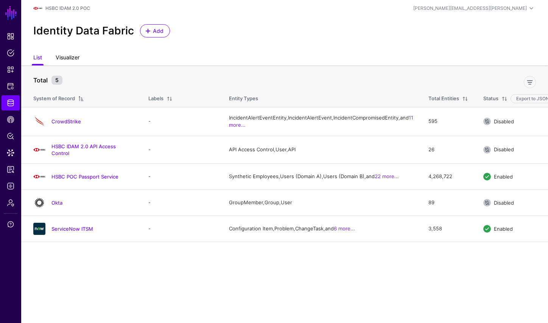
click at [69, 62] on link "Visualizer" at bounding box center [68, 58] width 24 height 14
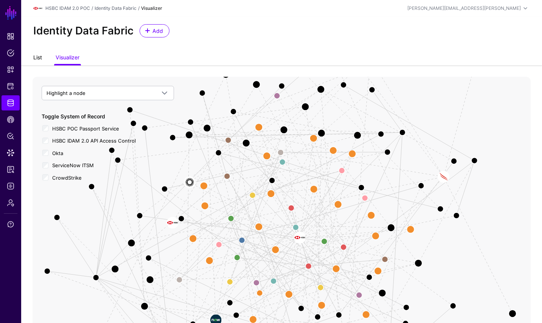
click at [37, 57] on link "List" at bounding box center [37, 58] width 9 height 14
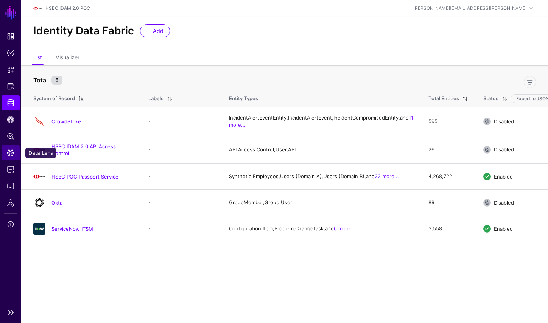
click at [9, 147] on link "Data Lens" at bounding box center [11, 152] width 18 height 15
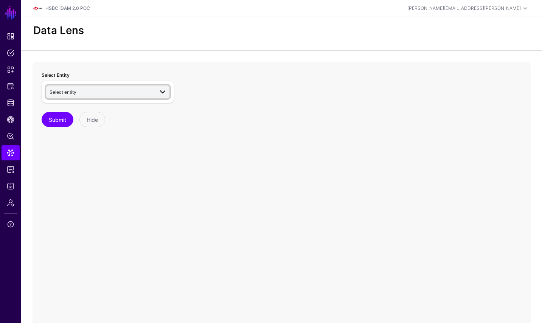
click at [109, 95] on span "Select entity" at bounding box center [102, 92] width 104 height 8
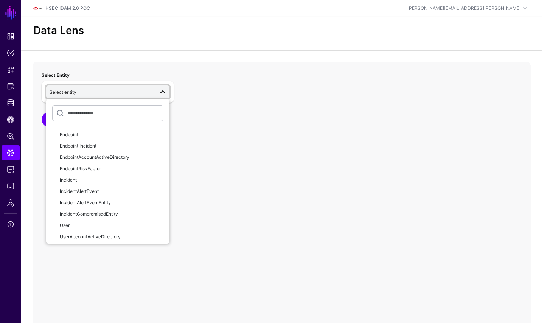
scroll to position [575, 0]
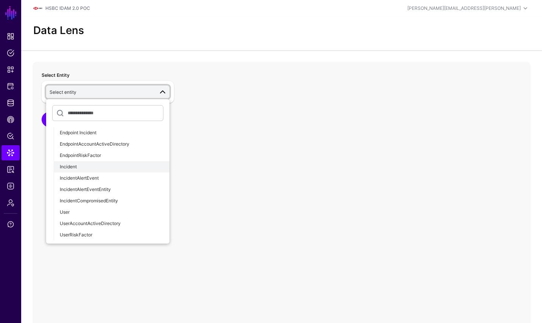
click at [95, 166] on div "Incident" at bounding box center [112, 167] width 104 height 7
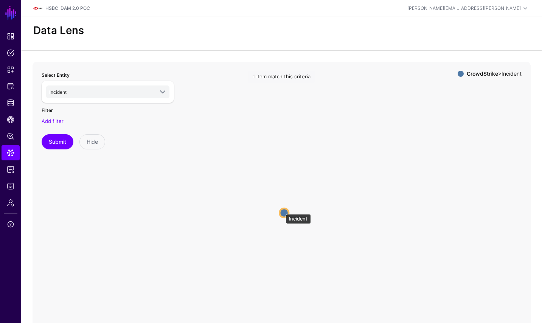
click at [282, 211] on circle at bounding box center [284, 213] width 9 height 9
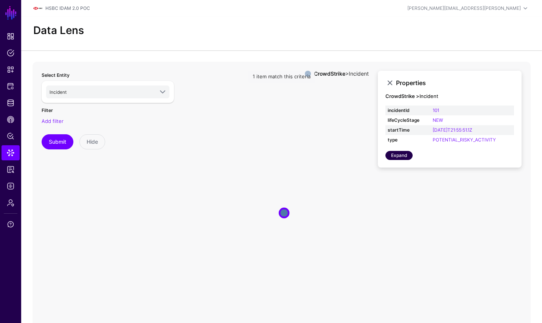
click at [405, 155] on link "Expand" at bounding box center [399, 155] width 27 height 9
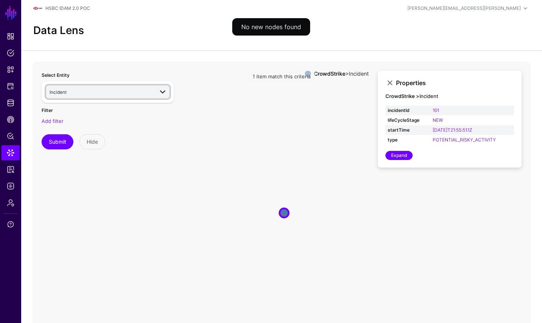
click at [144, 96] on span "Incident" at bounding box center [102, 92] width 104 height 8
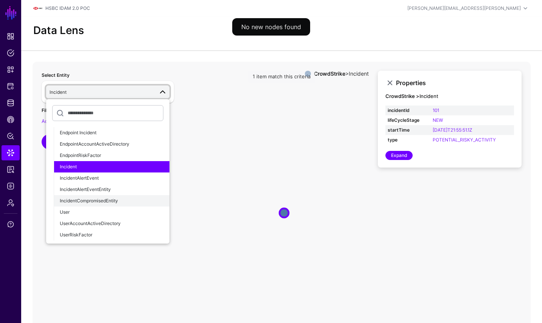
click at [120, 203] on div "IncidentCompromisedEntity" at bounding box center [112, 201] width 104 height 7
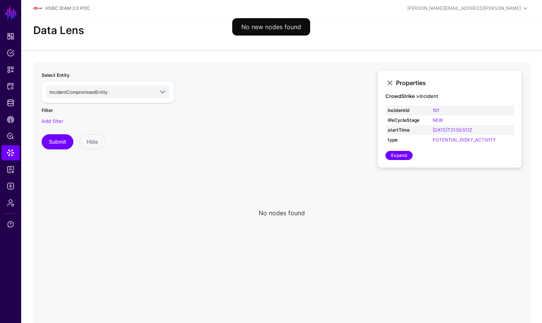
click at [377, 224] on icon at bounding box center [282, 213] width 498 height 303
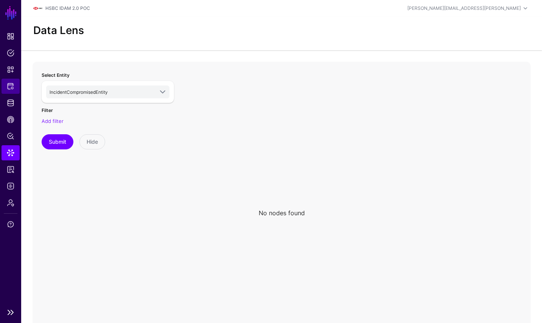
click at [7, 87] on span "Protected Systems" at bounding box center [11, 87] width 8 height 8
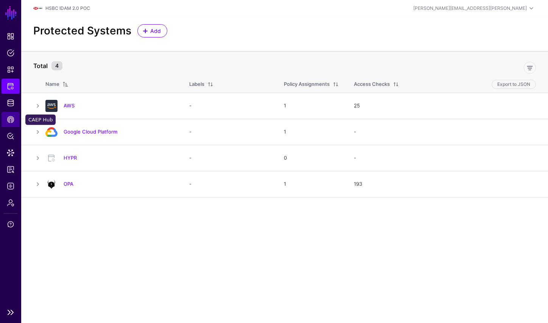
click at [9, 123] on span "CAEP Hub" at bounding box center [11, 120] width 8 height 8
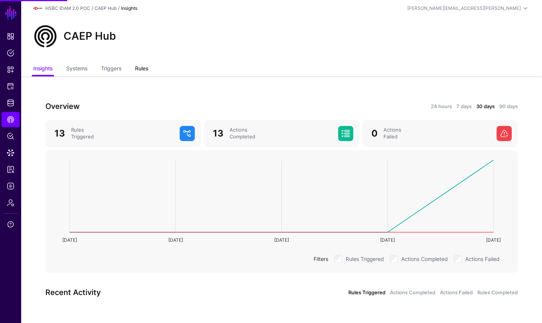
click at [145, 70] on link "Rules" at bounding box center [141, 69] width 13 height 14
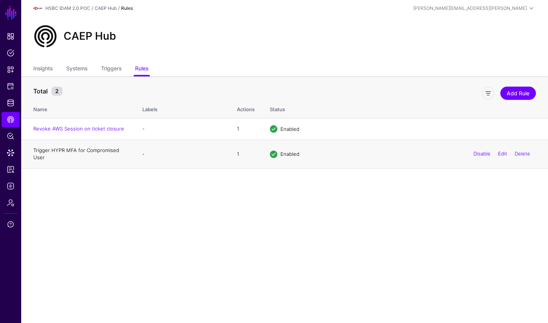
click at [85, 150] on link "Trigger HYPR MFA for Compromised User" at bounding box center [76, 154] width 86 height 14
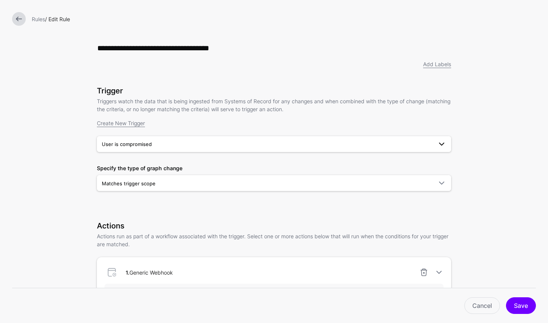
click at [166, 142] on span "User is compromised" at bounding box center [267, 144] width 331 height 8
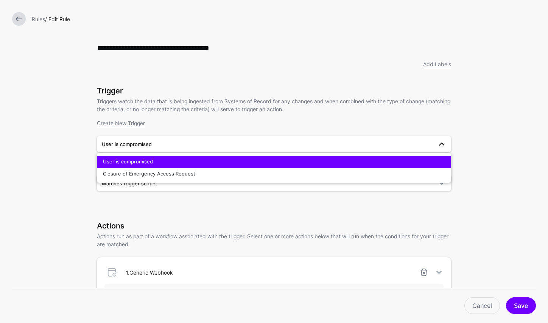
click at [166, 142] on span "User is compromised" at bounding box center [267, 144] width 331 height 8
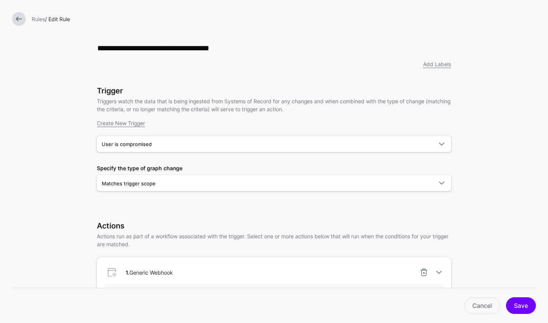
click at [20, 20] on link at bounding box center [19, 19] width 14 height 14
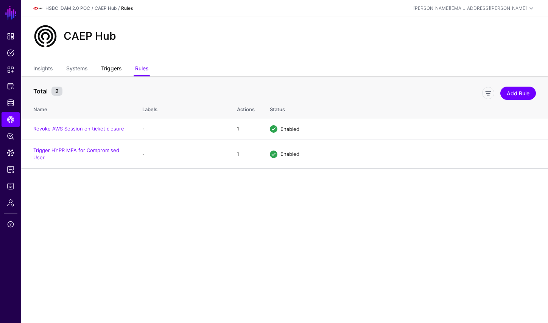
click at [118, 72] on link "Triggers" at bounding box center [111, 69] width 20 height 14
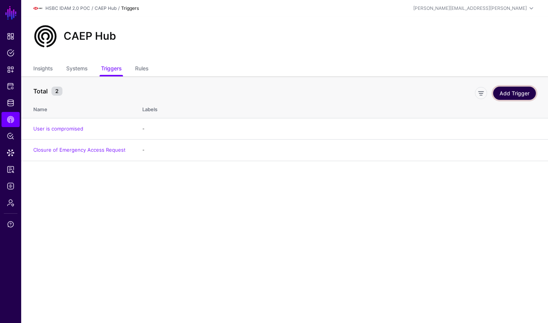
click at [520, 89] on link "Add Trigger" at bounding box center [514, 93] width 43 height 13
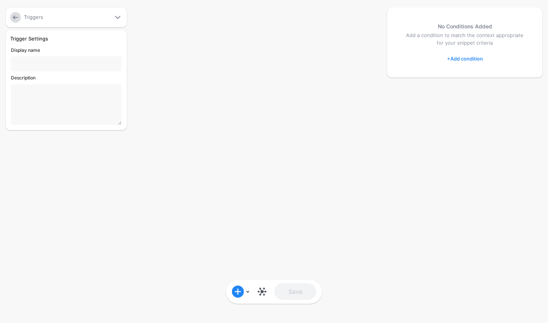
click at [55, 64] on input "Display name" at bounding box center [66, 63] width 111 height 15
type input "*"
type input "**********"
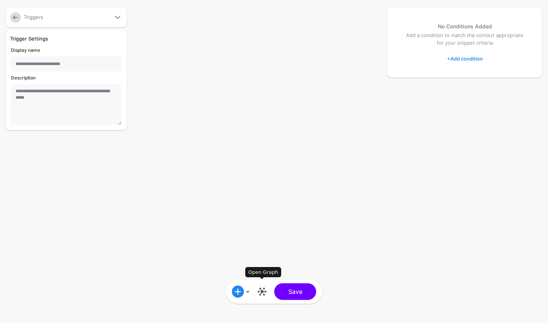
type textarea "**********"
click at [263, 297] on link at bounding box center [262, 292] width 12 height 12
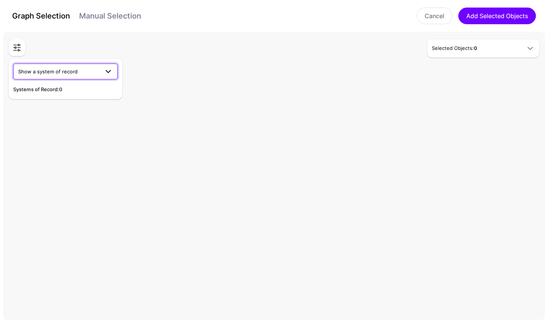
click at [104, 64] on link "Show a system of record" at bounding box center [65, 72] width 104 height 16
click at [74, 91] on div "CrowdStrike" at bounding box center [65, 90] width 92 height 8
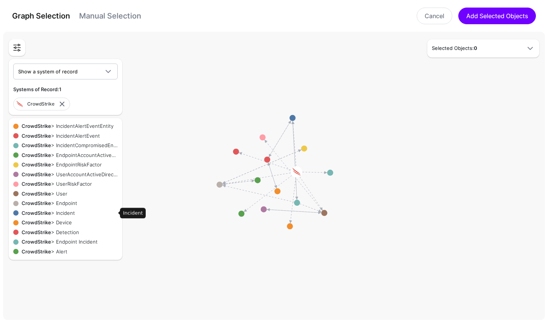
click at [74, 212] on div "CrowdStrike > Incident" at bounding box center [68, 214] width 99 height 8
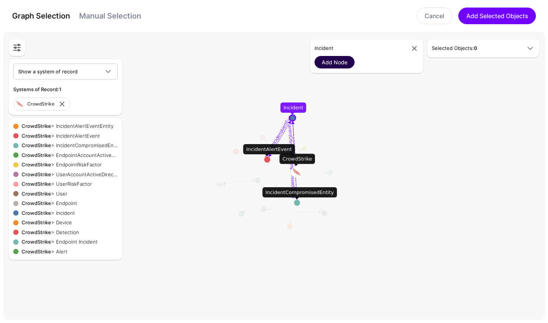
click at [346, 57] on link "Add Node" at bounding box center [335, 62] width 40 height 12
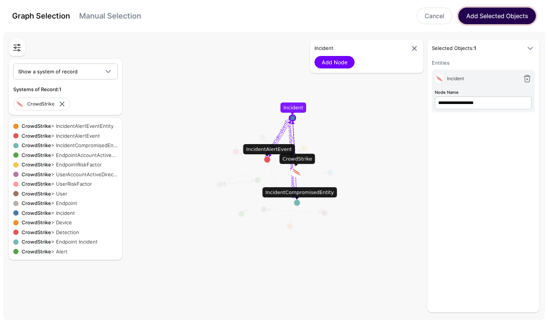
click at [496, 18] on button "Add Selected Objects" at bounding box center [497, 16] width 78 height 17
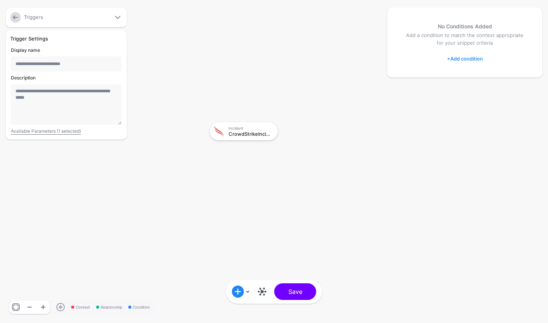
click at [466, 62] on link "+ Add condition" at bounding box center [465, 59] width 36 height 12
click at [470, 90] on div "Graph Condition" at bounding box center [495, 89] width 58 height 7
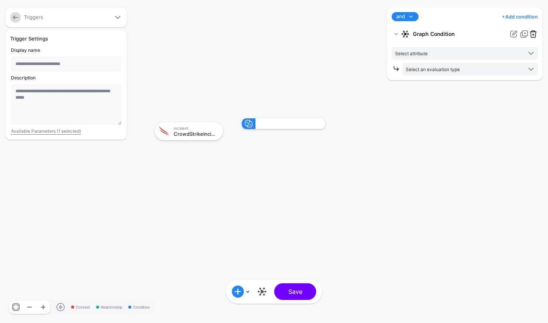
click at [531, 35] on link at bounding box center [533, 34] width 9 height 9
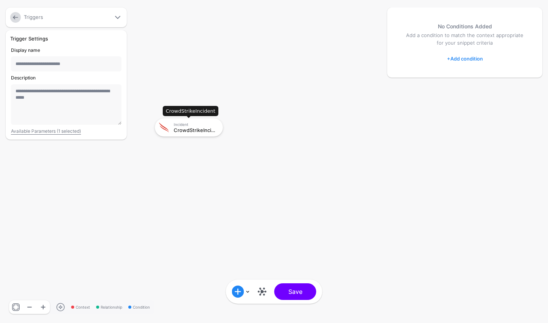
click at [204, 136] on div "Incident CrowdStrikeIncident" at bounding box center [189, 127] width 68 height 18
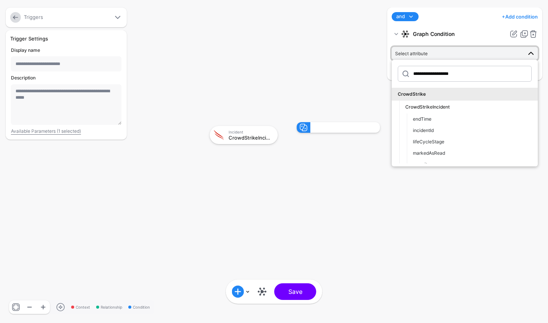
click at [350, 123] on div at bounding box center [345, 127] width 70 height 11
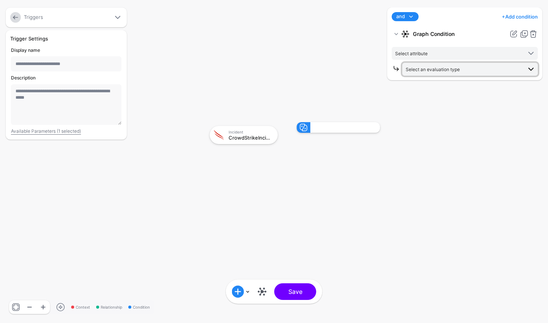
click at [444, 73] on span "Select an evaluation type" at bounding box center [471, 69] width 130 height 9
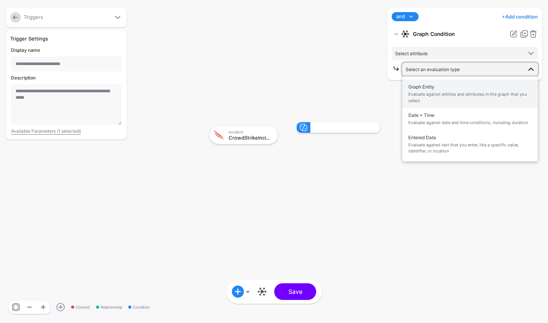
click at [445, 87] on span "Graph Entity Evaluate against entities and attributes in the graph that you sel…" at bounding box center [469, 94] width 123 height 24
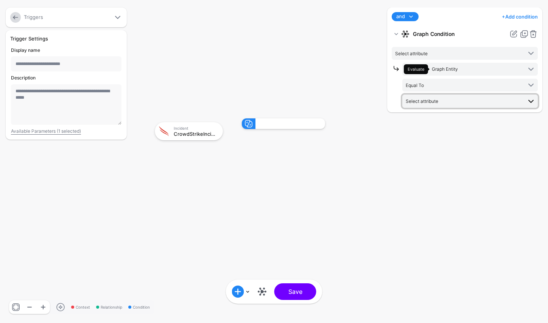
click at [439, 101] on span "Select attribute" at bounding box center [464, 101] width 116 height 8
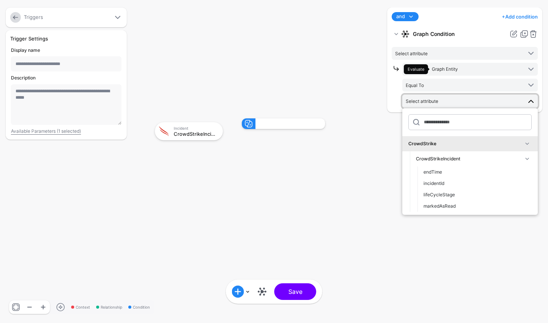
click at [439, 101] on span "Select attribute" at bounding box center [464, 101] width 116 height 8
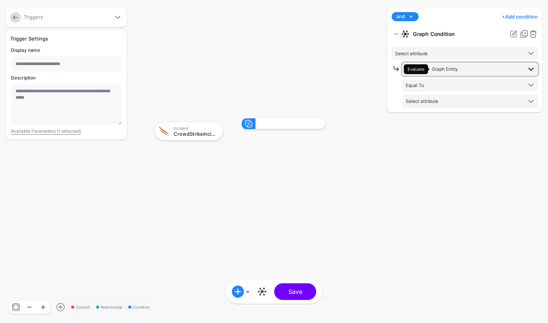
click at [453, 75] on link "Evaluate Graph Entity" at bounding box center [470, 69] width 136 height 13
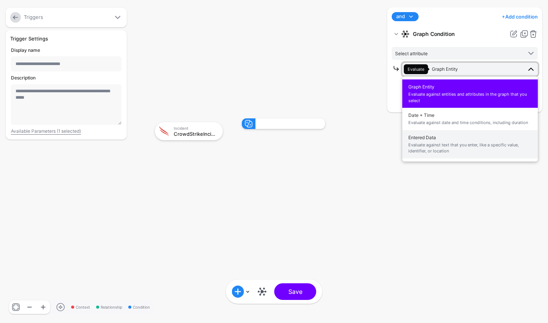
click at [451, 135] on span "Entered Data Evaluate against text that you enter, like a specific value, ident…" at bounding box center [469, 144] width 123 height 24
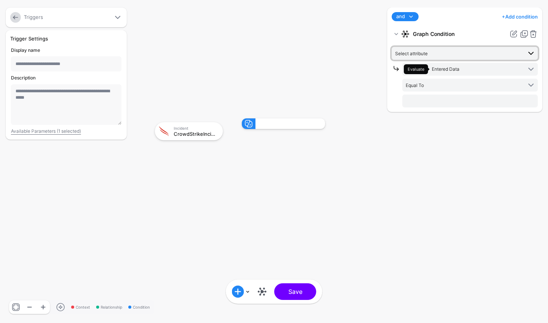
click at [445, 54] on span "Select attribute" at bounding box center [458, 53] width 127 height 8
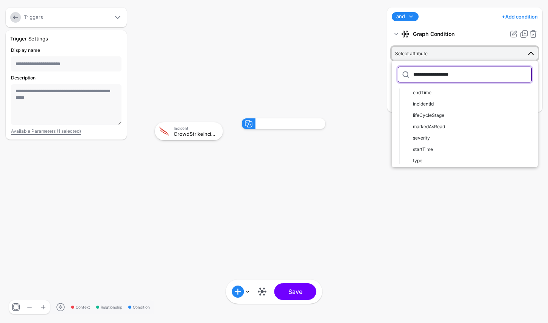
scroll to position [30, 0]
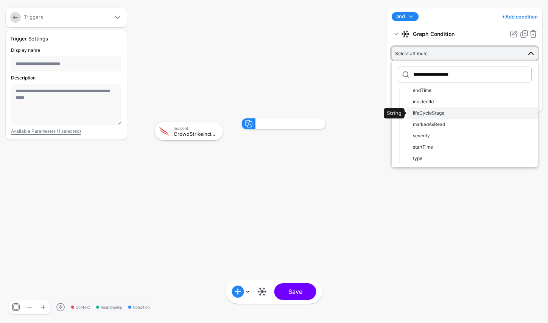
click at [437, 117] on button "lifeCycleStage" at bounding box center [472, 112] width 131 height 11
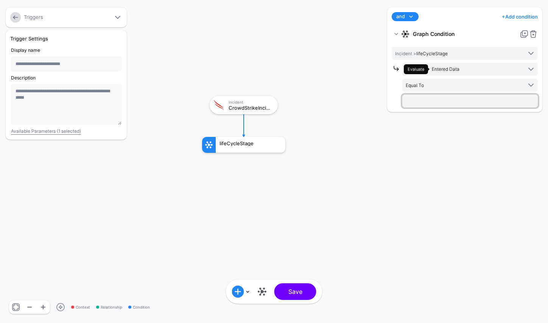
click at [435, 104] on input "text" at bounding box center [470, 101] width 136 height 13
type input "***"
click at [425, 152] on div "**********" at bounding box center [464, 162] width 159 height 308
click at [524, 34] on link at bounding box center [524, 34] width 9 height 9
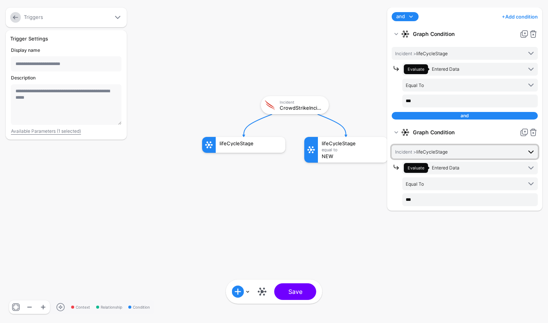
click at [447, 149] on span "Incident > lifeCycleStage" at bounding box center [421, 152] width 53 height 6
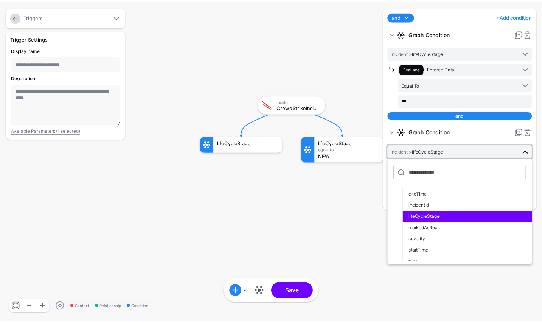
scroll to position [34, 0]
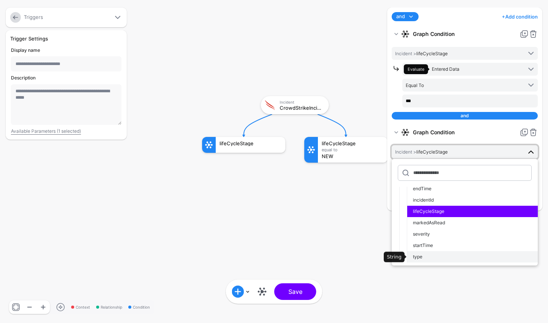
click at [506, 258] on div "type" at bounding box center [472, 257] width 119 height 7
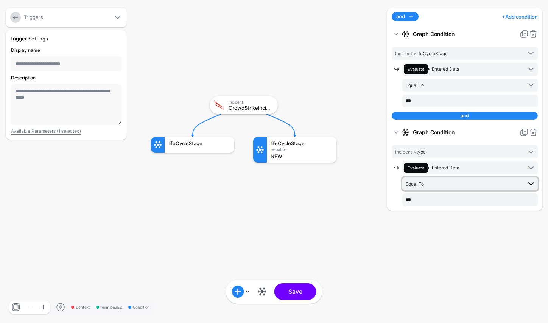
click at [455, 181] on span "Equal To" at bounding box center [464, 184] width 116 height 8
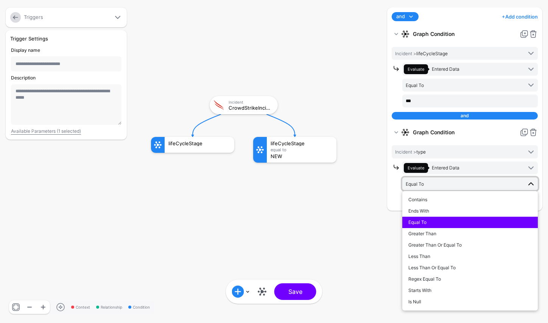
click at [455, 181] on span "Equal To" at bounding box center [464, 184] width 116 height 8
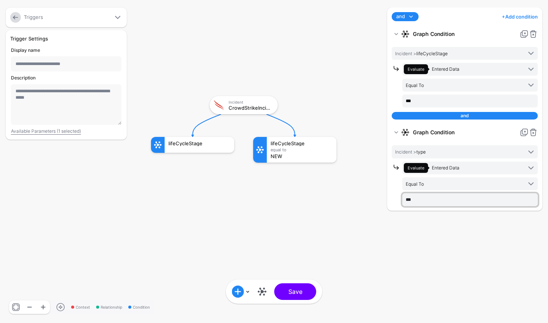
click at [441, 198] on input "***" at bounding box center [470, 199] width 136 height 13
type input "**********"
click at [356, 240] on rect at bounding box center [144, 88] width 54808 height 32324
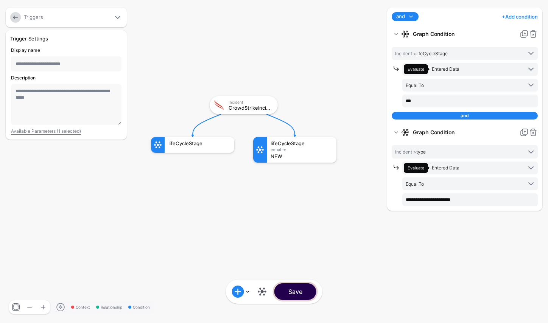
click at [301, 287] on button "Save" at bounding box center [295, 292] width 42 height 17
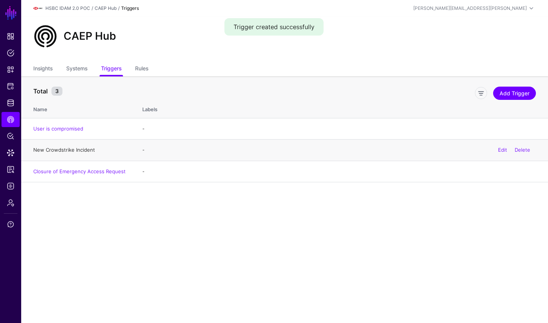
click at [81, 151] on link "New Crowdstrike Incident" at bounding box center [64, 150] width 62 height 6
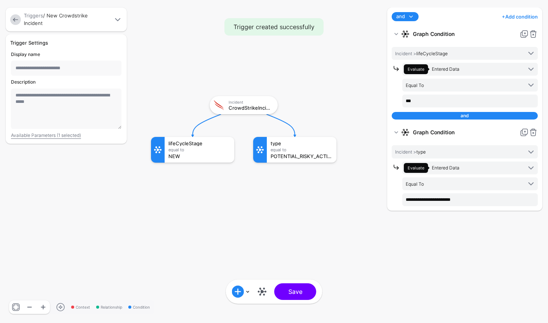
click at [81, 69] on input "**********" at bounding box center [66, 68] width 111 height 15
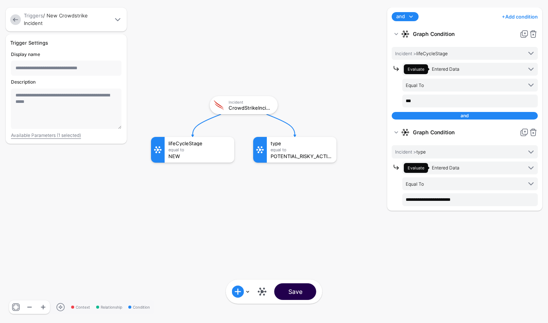
type input "**********"
click at [299, 296] on button "Save" at bounding box center [295, 292] width 42 height 17
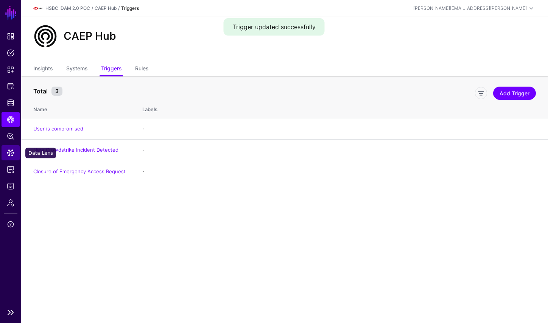
click at [14, 152] on link "Data Lens" at bounding box center [11, 152] width 18 height 15
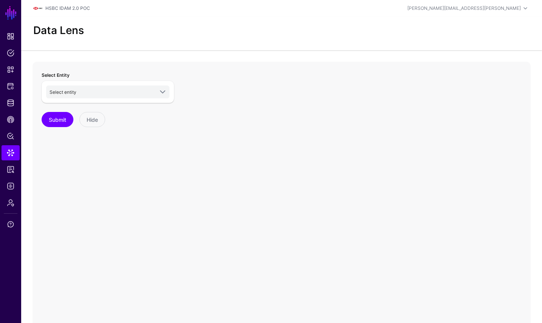
click at [301, 176] on div "Select Entity Select entity HSBC POC Passport Service Group Members (Domain A) …" at bounding box center [282, 213] width 498 height 303
click at [160, 89] on span at bounding box center [162, 91] width 9 height 9
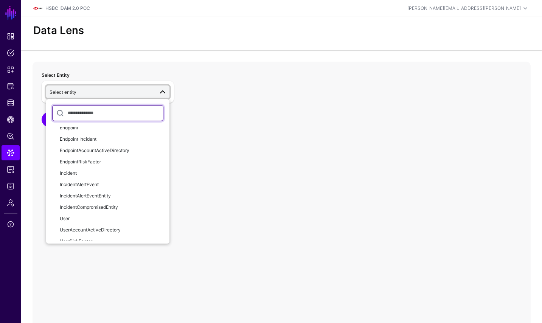
scroll to position [575, 0]
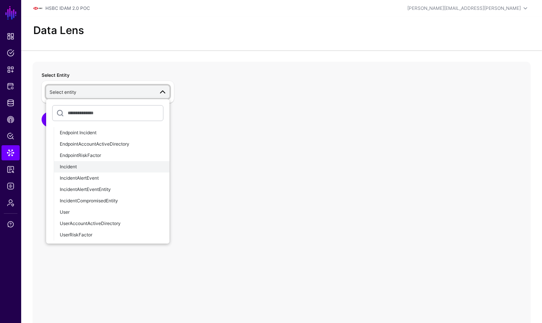
click at [92, 170] on div "Incident" at bounding box center [112, 167] width 104 height 7
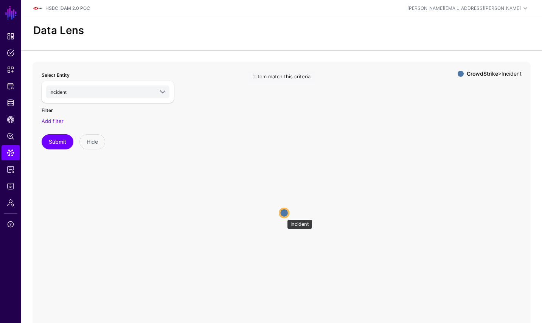
click at [284, 216] on circle at bounding box center [284, 213] width 9 height 9
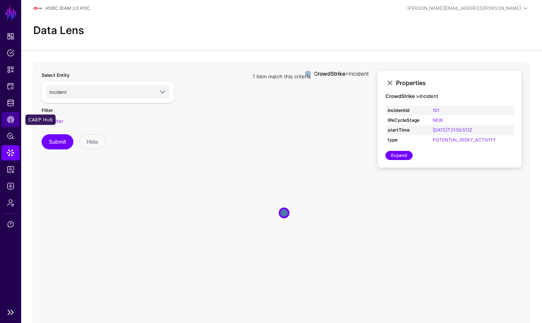
click at [5, 120] on link "CAEP Hub" at bounding box center [11, 119] width 18 height 15
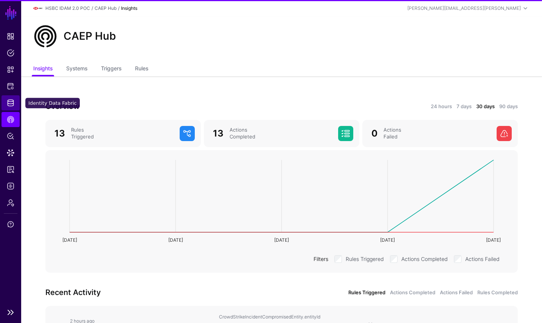
click at [12, 104] on span "Identity Data Fabric" at bounding box center [11, 103] width 8 height 8
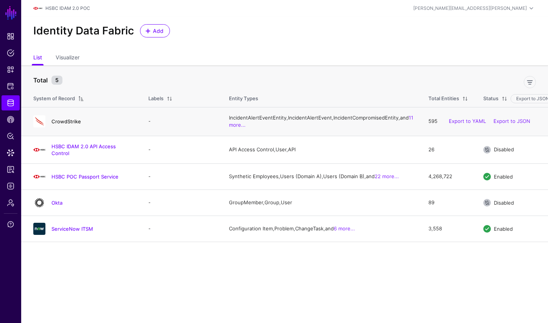
click at [73, 125] on link "CrowdStrike" at bounding box center [66, 121] width 30 height 6
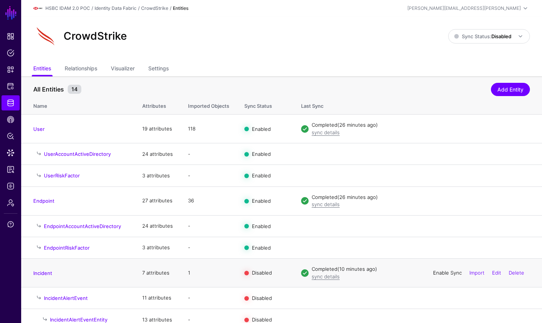
click at [441, 273] on link "Enable Sync" at bounding box center [447, 273] width 29 height 6
click at [474, 39] on span "Sync Status: Disabled" at bounding box center [483, 36] width 57 height 6
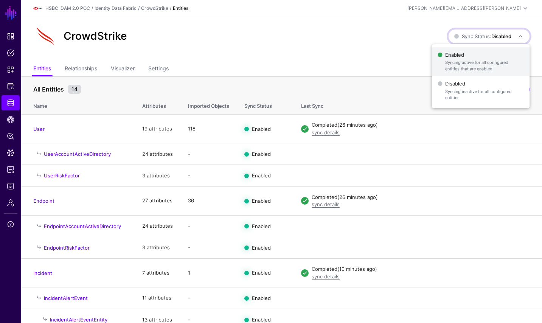
click at [468, 58] on span "Enabled Syncing active for all configured entities that are enabled" at bounding box center [481, 62] width 86 height 25
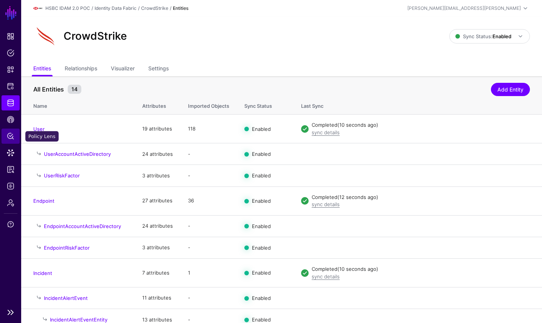
click at [3, 140] on link "Policy Lens" at bounding box center [11, 136] width 18 height 15
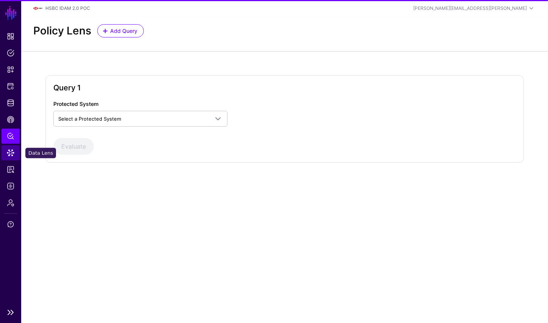
click at [15, 148] on link "Data Lens" at bounding box center [11, 152] width 18 height 15
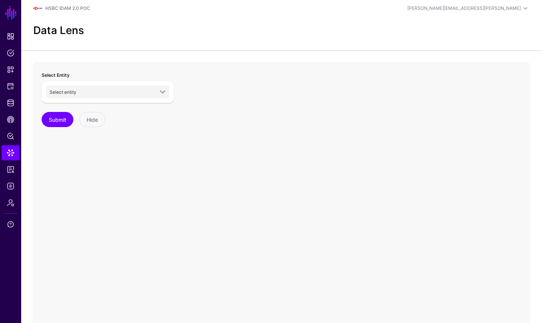
click at [130, 99] on div "Select entity HSBC POC Passport Service Group Members (Domain A) Group Members …" at bounding box center [108, 92] width 132 height 22
click at [134, 96] on span "Select entity" at bounding box center [109, 91] width 118 height 9
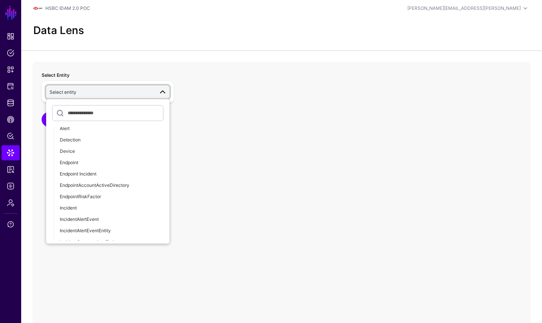
scroll to position [575, 0]
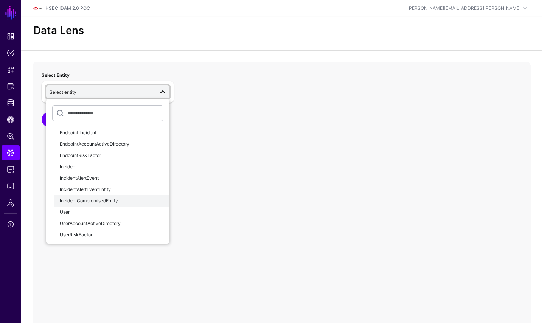
click at [104, 199] on span "IncidentCompromisedEntity" at bounding box center [89, 201] width 58 height 6
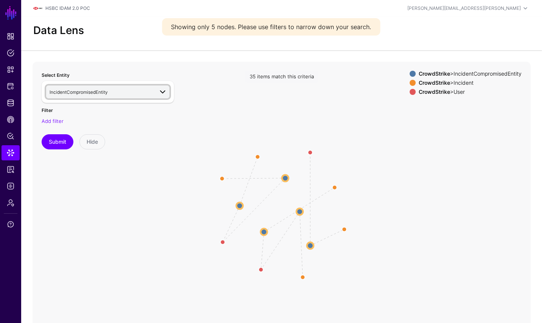
click at [107, 95] on span "IncidentCompromisedEntity" at bounding box center [102, 92] width 104 height 8
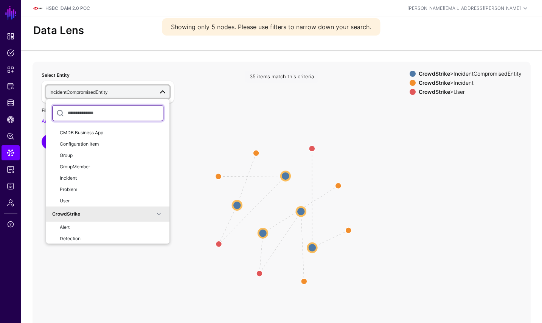
scroll to position [436, 0]
click at [126, 182] on button "Incident" at bounding box center [112, 176] width 116 height 11
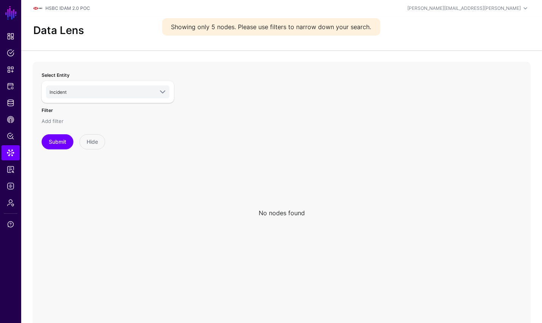
click at [56, 121] on link "Add filter" at bounding box center [53, 121] width 22 height 6
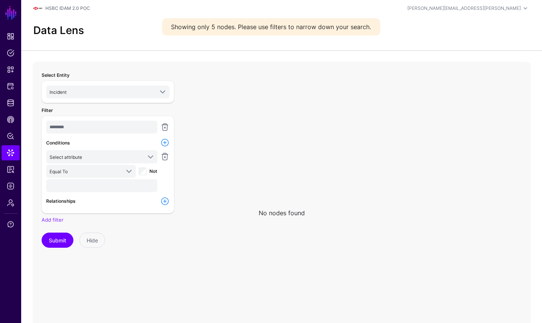
click at [191, 143] on icon at bounding box center [282, 213] width 498 height 303
click at [88, 242] on button "Hide" at bounding box center [92, 240] width 26 height 15
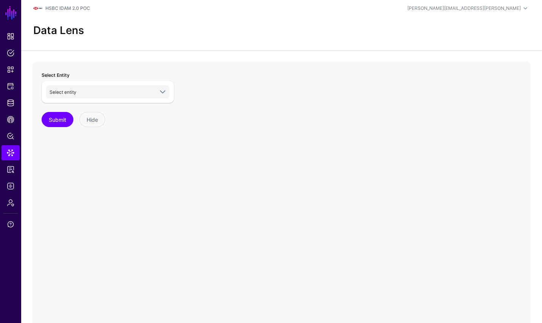
click at [185, 189] on div "Select Entity Select entity HSBC POC Passport Service Group Members (Domain A) …" at bounding box center [282, 213] width 498 height 303
click at [169, 92] on link "Select entity" at bounding box center [107, 92] width 123 height 13
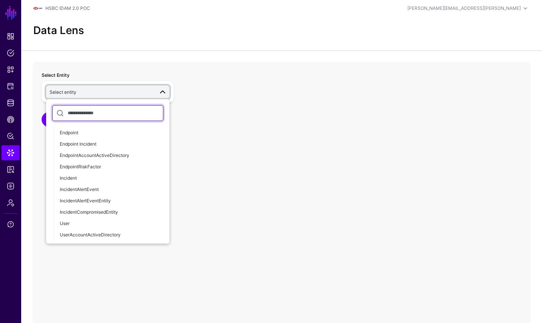
scroll to position [565, 0]
click at [91, 175] on div "Incident" at bounding box center [112, 177] width 104 height 7
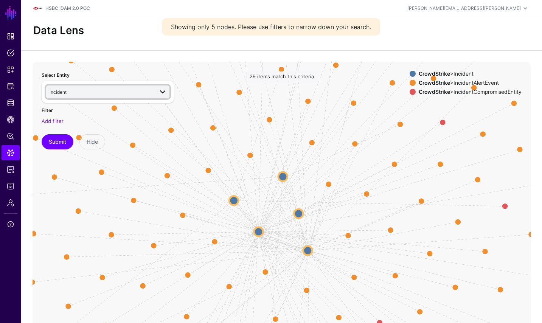
click at [167, 92] on span at bounding box center [162, 91] width 9 height 9
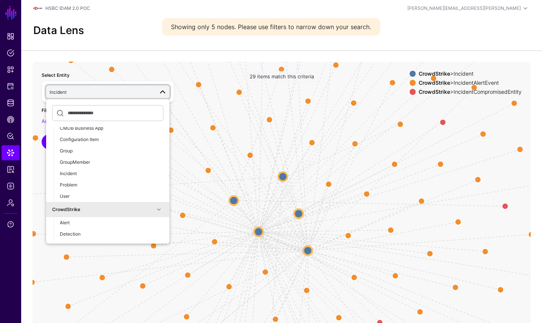
scroll to position [547, 0]
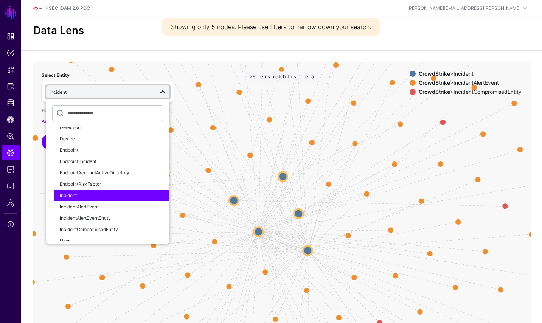
click at [142, 195] on div "Incident" at bounding box center [112, 195] width 104 height 7
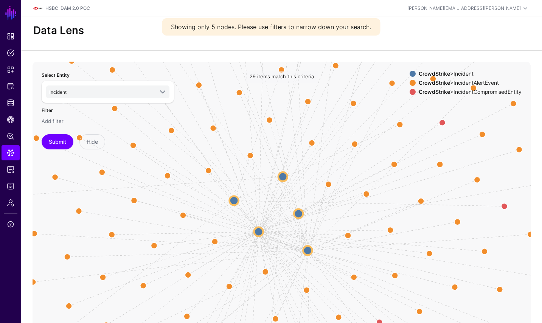
click at [52, 121] on link "Add filter" at bounding box center [53, 121] width 22 height 6
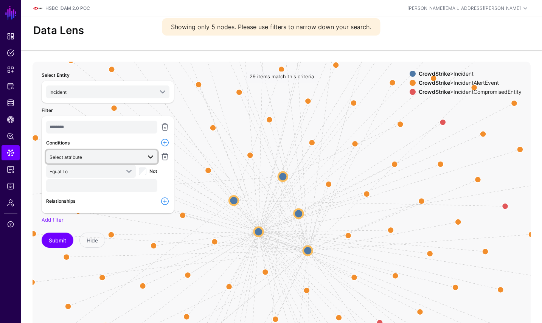
click at [112, 160] on span "Select attribute" at bounding box center [96, 157] width 92 height 8
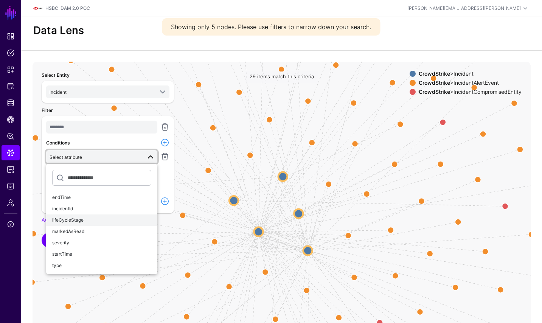
click at [86, 219] on div "lifeCycleStage" at bounding box center [101, 220] width 99 height 7
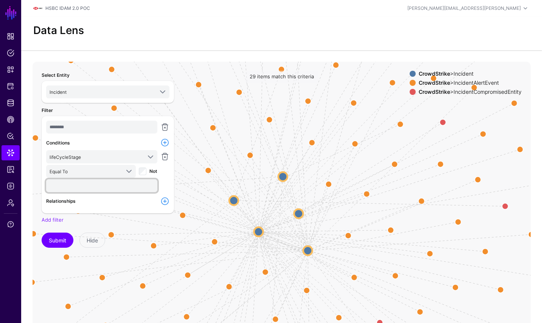
click at [99, 184] on input "text" at bounding box center [101, 185] width 111 height 13
type input "***"
click at [58, 242] on button "Submit" at bounding box center [58, 240] width 32 height 15
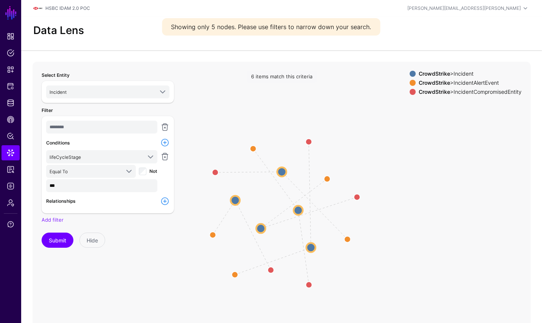
click at [264, 226] on circle at bounding box center [261, 228] width 9 height 9
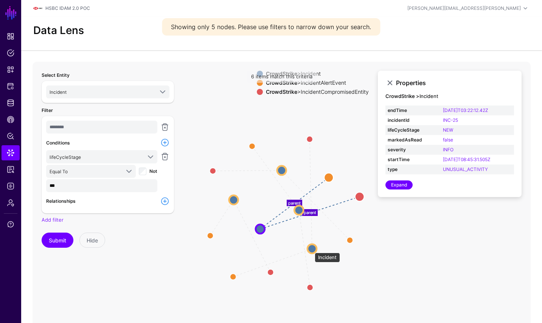
click at [311, 249] on circle at bounding box center [312, 249] width 9 height 9
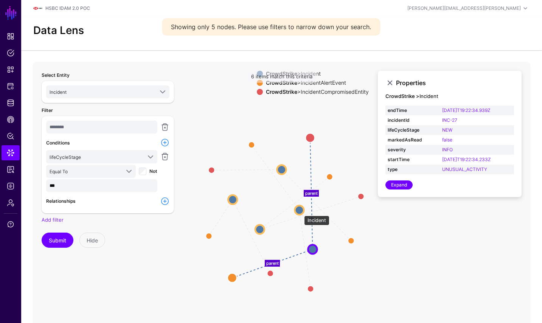
click at [301, 212] on circle at bounding box center [299, 210] width 9 height 9
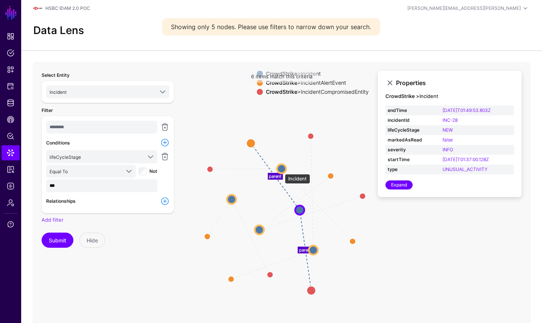
click at [280, 168] on circle at bounding box center [281, 168] width 9 height 9
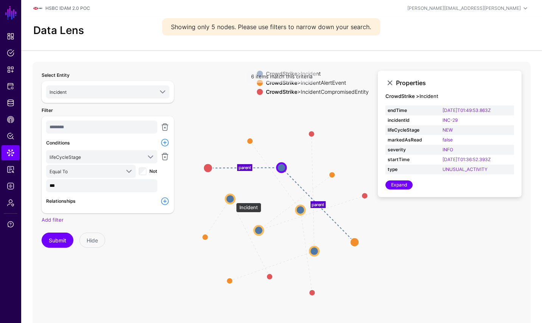
click at [232, 199] on circle at bounding box center [230, 199] width 9 height 9
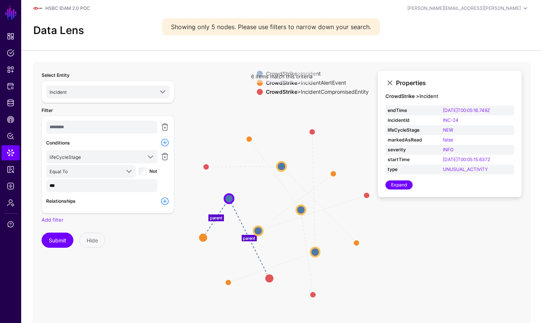
click at [167, 143] on link at bounding box center [164, 142] width 9 height 9
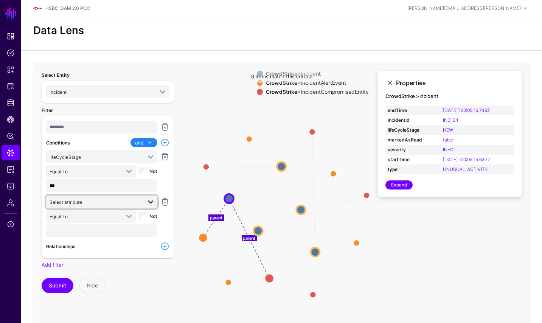
click at [114, 204] on span "Select attribute" at bounding box center [96, 202] width 92 height 8
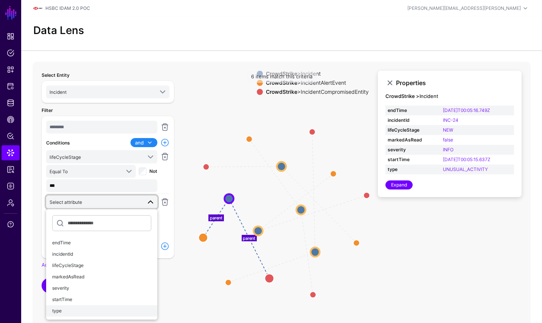
click at [92, 309] on div "type" at bounding box center [101, 311] width 99 height 7
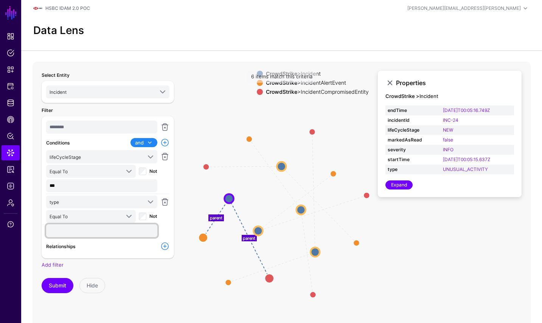
click at [110, 230] on input "text" at bounding box center [101, 230] width 111 height 13
type input "**********"
click at [37, 285] on div "Select Entity Incident HSBC POC Passport Service Group Members (Domain A) Group…" at bounding box center [108, 213] width 142 height 294
click at [55, 286] on button "Submit" at bounding box center [58, 285] width 32 height 15
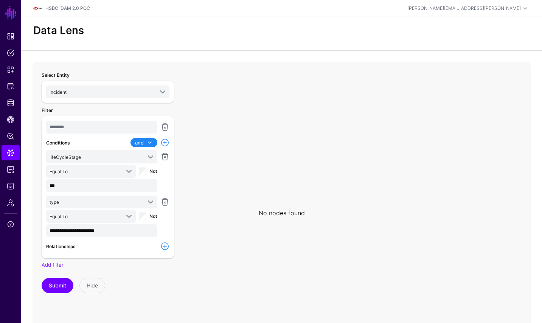
click at [442, 259] on icon at bounding box center [282, 213] width 498 height 303
click at [14, 70] on link "Snippets" at bounding box center [11, 69] width 18 height 15
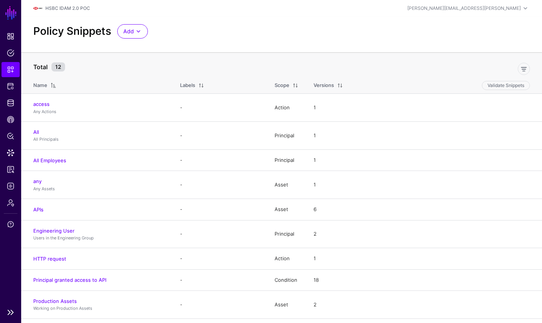
click at [15, 61] on ul "Dashboard Policies Snippets Protected Systems Identity Data Fabric CAEP Hub Pol…" at bounding box center [10, 167] width 21 height 276
click at [13, 55] on span "Policies" at bounding box center [11, 53] width 8 height 8
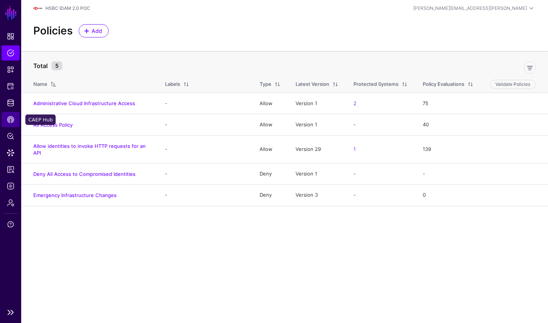
click at [10, 116] on span "CAEP Hub" at bounding box center [11, 120] width 8 height 8
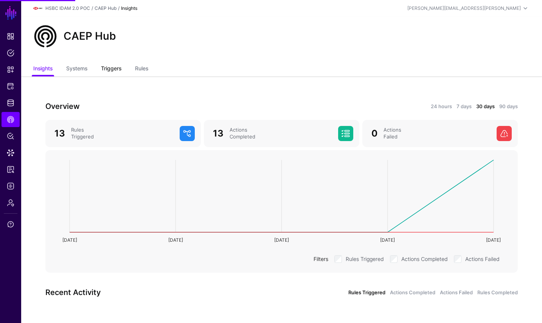
click at [112, 69] on link "Triggers" at bounding box center [111, 69] width 20 height 14
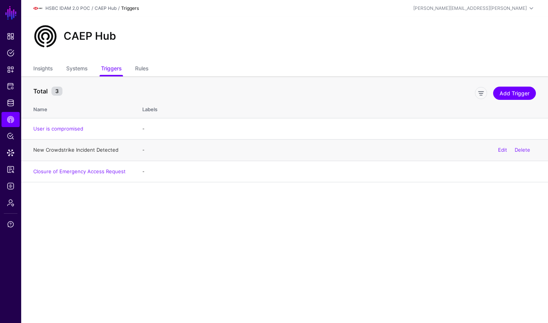
click at [86, 151] on link "New Crowdstrike Incident Detected" at bounding box center [75, 150] width 85 height 6
click at [143, 67] on link "Rules" at bounding box center [141, 69] width 13 height 14
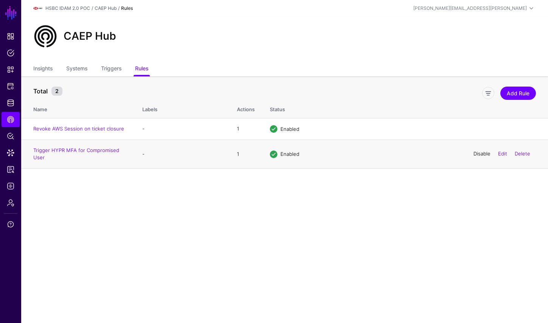
click at [486, 155] on link "Disable" at bounding box center [482, 154] width 17 height 6
click at [478, 154] on link "Enable" at bounding box center [483, 154] width 16 height 6
click at [104, 151] on link "Trigger HYPR MFA for Compromised User" at bounding box center [76, 154] width 86 height 14
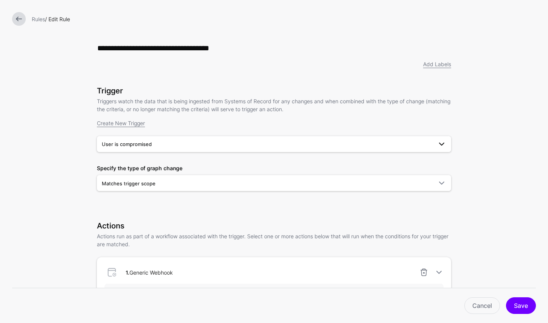
click at [313, 152] on link "User is compromised" at bounding box center [274, 144] width 354 height 16
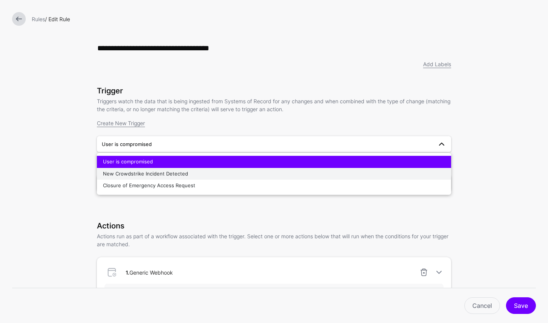
click at [297, 177] on div "New Crowdstrike Incident Detected" at bounding box center [274, 174] width 342 height 8
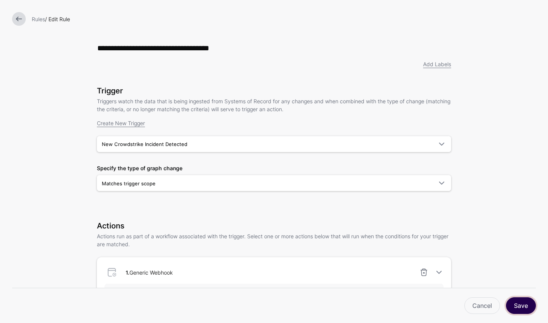
click at [521, 298] on button "Save" at bounding box center [521, 306] width 30 height 17
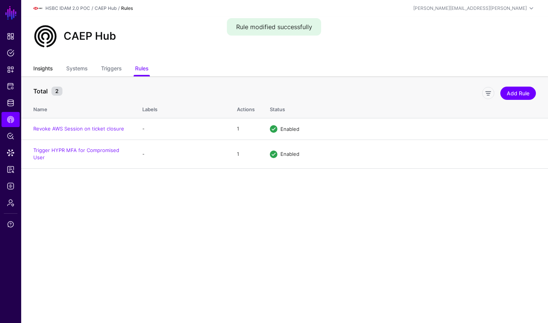
click at [45, 74] on link "Insights" at bounding box center [42, 69] width 19 height 14
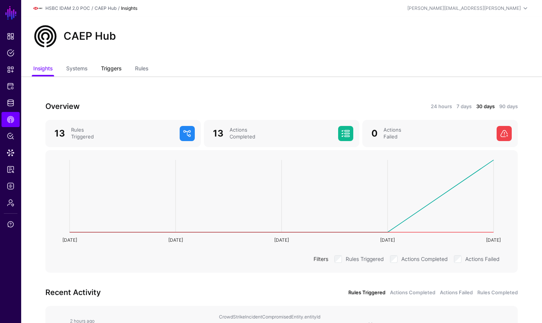
click at [112, 69] on link "Triggers" at bounding box center [111, 69] width 20 height 14
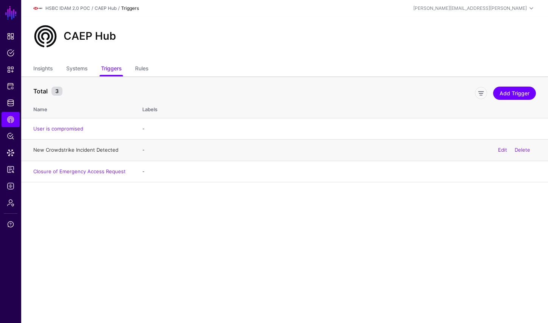
click at [70, 150] on link "New Crowdstrike Incident Detected" at bounding box center [75, 150] width 85 height 6
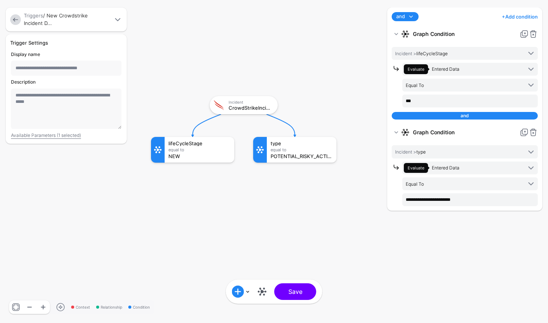
click at [17, 19] on link at bounding box center [15, 19] width 11 height 11
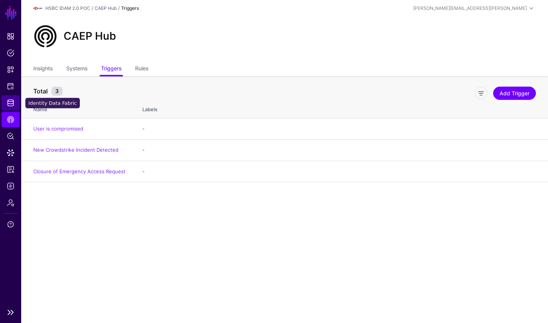
click at [11, 100] on span "Identity Data Fabric" at bounding box center [11, 103] width 8 height 8
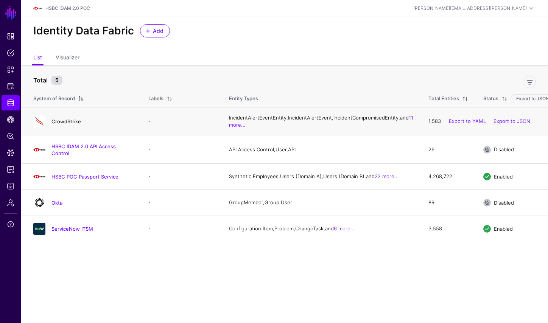
click at [61, 124] on link "CrowdStrike" at bounding box center [66, 121] width 30 height 6
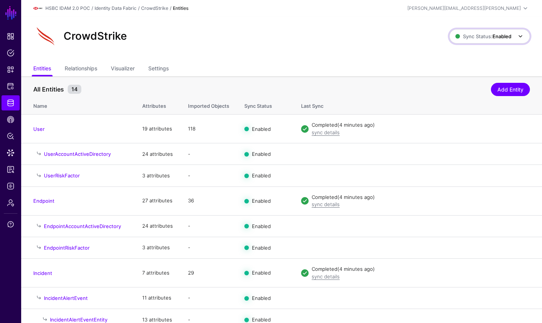
click at [478, 42] on link "Sync Status: Enabled" at bounding box center [490, 36] width 81 height 14
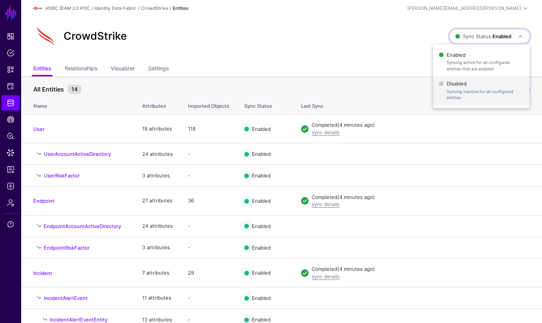
click at [461, 90] on span "Syncing inactive for all configured entities" at bounding box center [485, 95] width 77 height 12
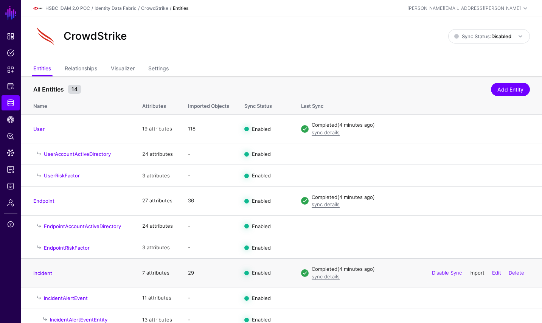
click at [475, 276] on link "Import" at bounding box center [477, 273] width 15 height 6
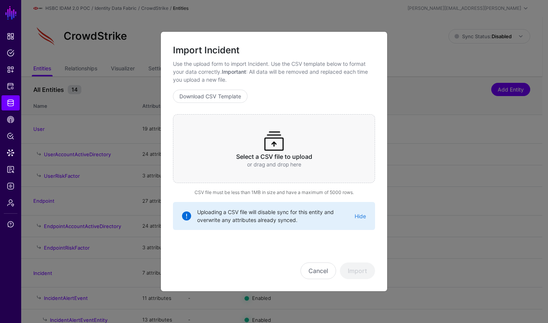
click at [295, 169] on div "Select a CSV file to upload or drag and drop here" at bounding box center [274, 148] width 202 height 69
click at [363, 270] on button "Import" at bounding box center [357, 271] width 35 height 17
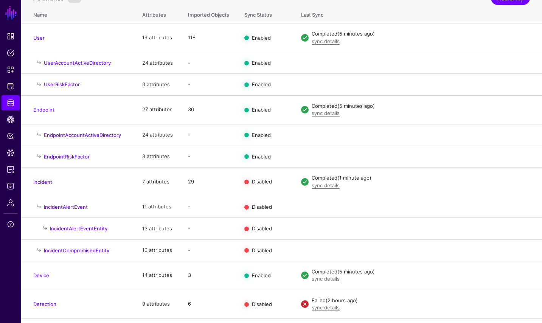
scroll to position [91, 0]
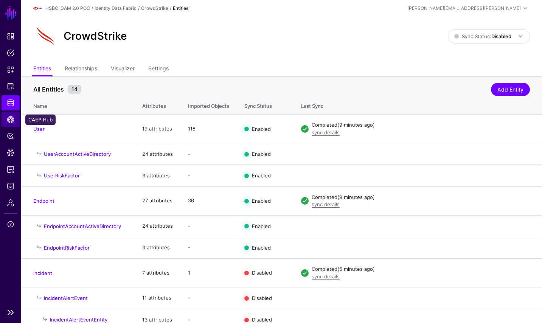
click at [10, 119] on span "CAEP Hub" at bounding box center [11, 120] width 8 height 8
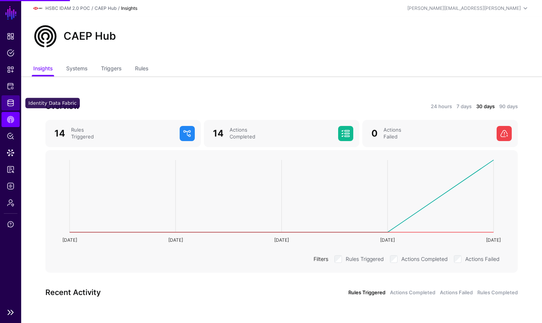
click at [9, 106] on span "Identity Data Fabric" at bounding box center [11, 103] width 8 height 8
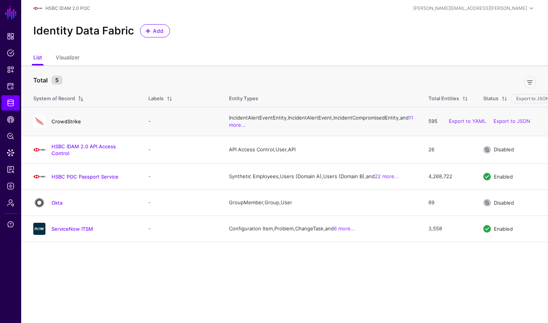
click at [71, 122] on link "CrowdStrike" at bounding box center [66, 121] width 30 height 6
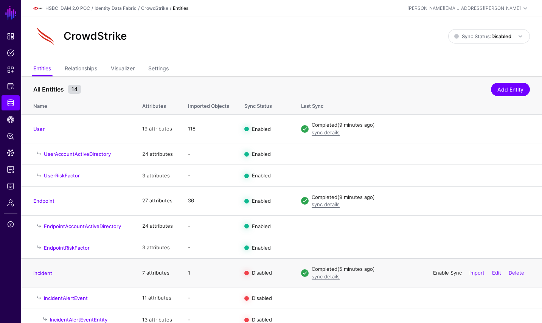
click at [447, 273] on link "Enable Sync" at bounding box center [447, 273] width 29 height 6
click at [466, 36] on span "Sync Status: Disabled" at bounding box center [483, 36] width 57 height 6
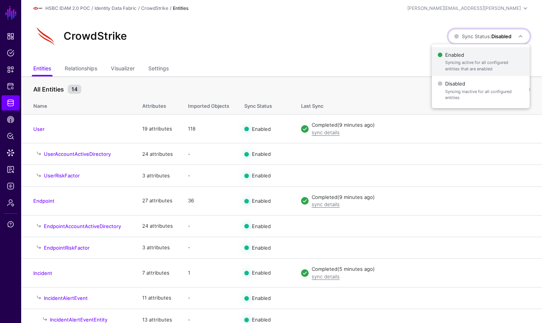
click at [464, 56] on span "Enabled Syncing active for all configured entities that are enabled" at bounding box center [481, 62] width 86 height 25
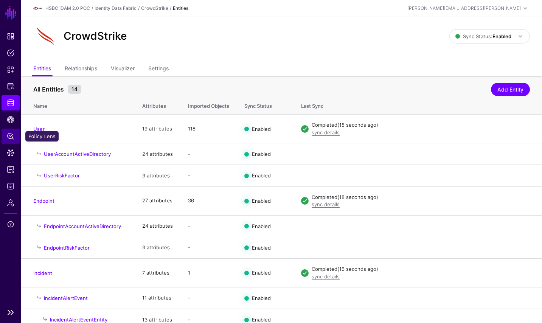
click at [10, 134] on span "Policy Lens" at bounding box center [11, 136] width 8 height 8
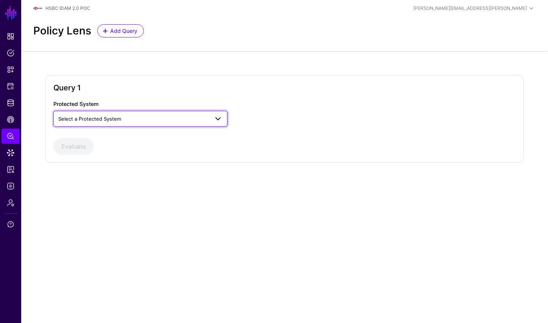
click at [76, 126] on link "Select a Protected System" at bounding box center [140, 119] width 174 height 16
click at [65, 126] on link "Select a Protected System" at bounding box center [140, 119] width 174 height 16
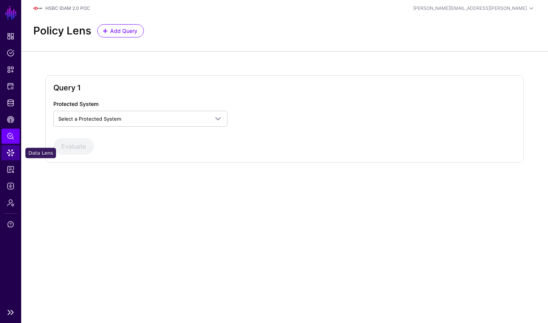
click at [14, 153] on span "Data Lens" at bounding box center [11, 153] width 8 height 8
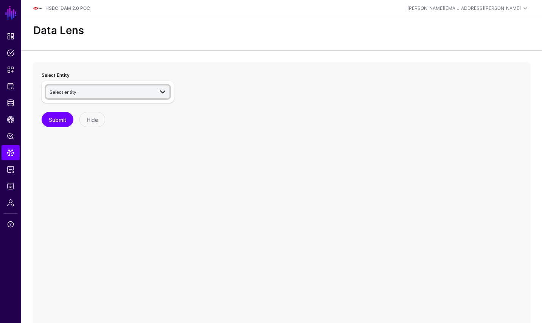
click at [143, 86] on link "Select entity" at bounding box center [107, 92] width 123 height 13
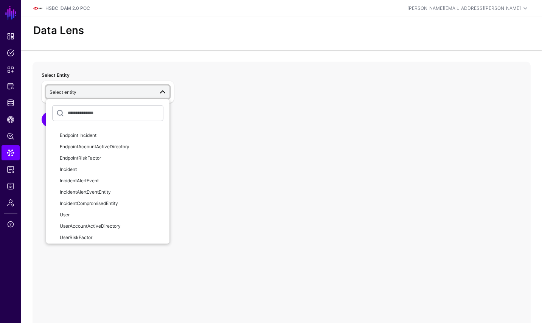
scroll to position [575, 0]
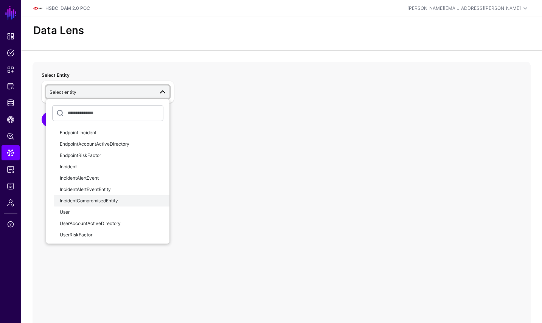
click at [115, 199] on span "IncidentCompromisedEntity" at bounding box center [89, 201] width 58 height 6
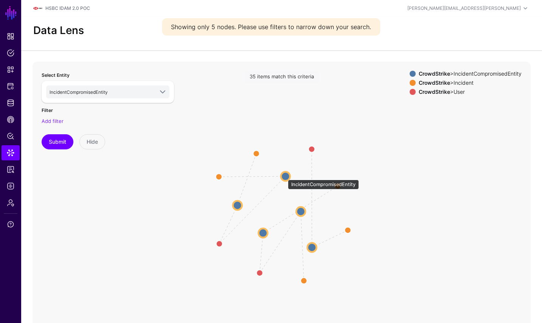
click at [284, 176] on circle at bounding box center [285, 176] width 9 height 9
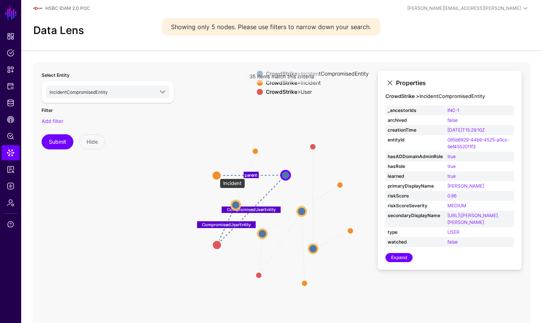
click at [216, 175] on circle at bounding box center [216, 175] width 9 height 9
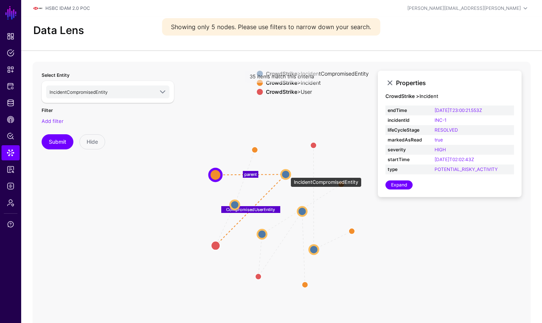
click at [287, 174] on circle at bounding box center [285, 174] width 9 height 9
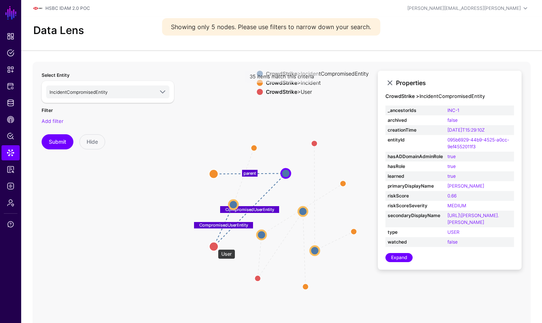
click at [214, 246] on circle at bounding box center [213, 246] width 9 height 9
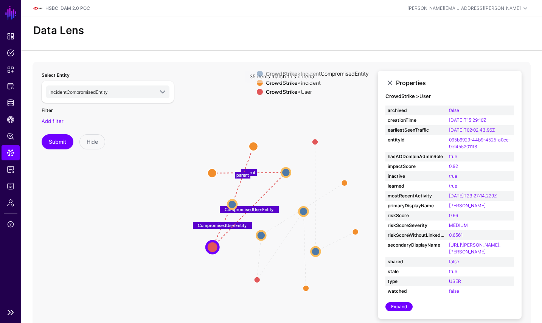
click at [8, 111] on ul "Dashboard Policies Snippets Protected Systems Identity Data Fabric CAEP Hub Pol…" at bounding box center [10, 167] width 21 height 276
click at [9, 109] on link "Identity Data Fabric" at bounding box center [11, 102] width 18 height 15
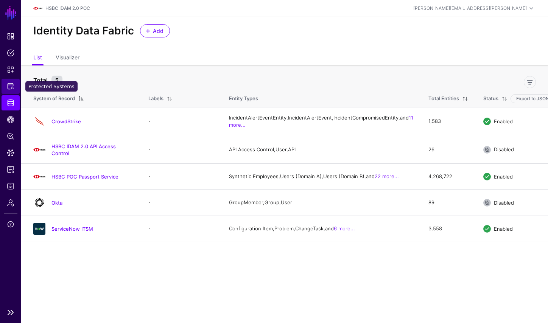
click at [10, 81] on link "Protected Systems" at bounding box center [11, 86] width 18 height 15
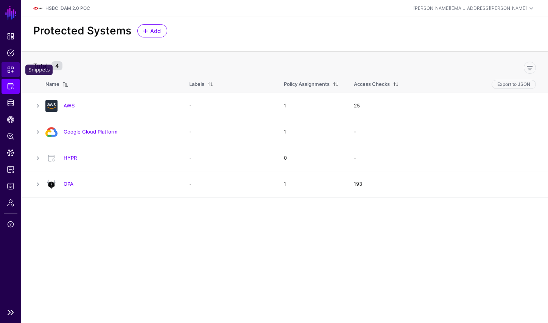
click at [8, 73] on link "Snippets" at bounding box center [11, 69] width 18 height 15
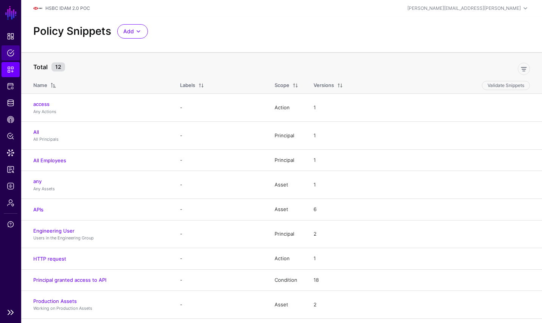
click at [17, 55] on link "Policies" at bounding box center [11, 52] width 18 height 15
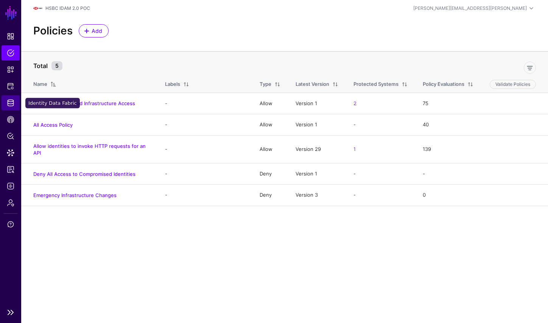
click at [12, 100] on span "Identity Data Fabric" at bounding box center [11, 103] width 8 height 8
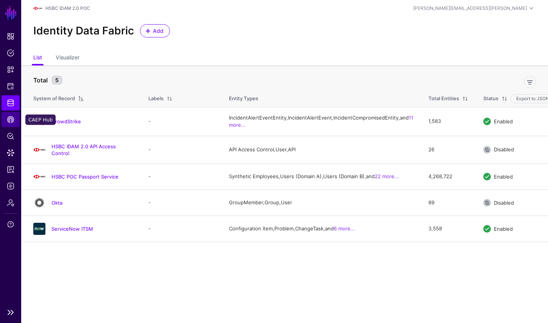
click at [12, 119] on span "CAEP Hub" at bounding box center [11, 120] width 8 height 8
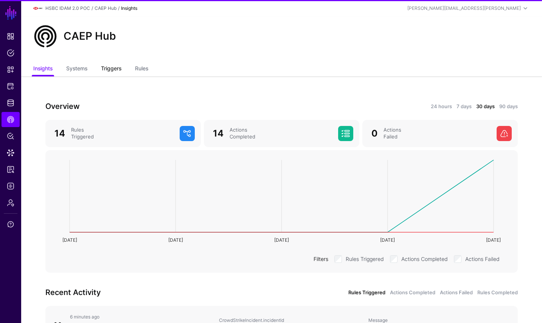
click at [122, 70] on link "Triggers" at bounding box center [111, 69] width 20 height 14
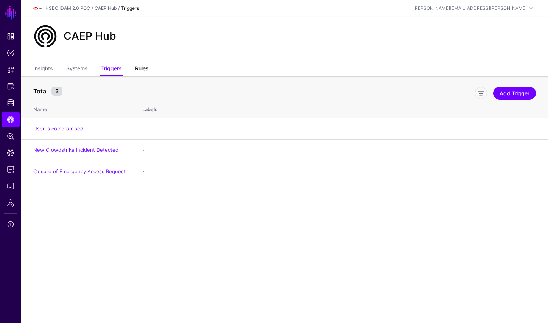
click at [148, 66] on link "Rules" at bounding box center [141, 69] width 13 height 14
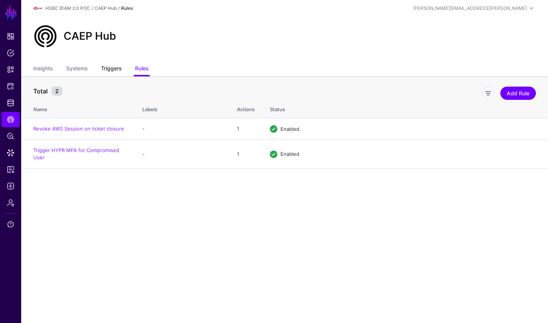
click at [115, 64] on link "Triggers" at bounding box center [111, 69] width 20 height 14
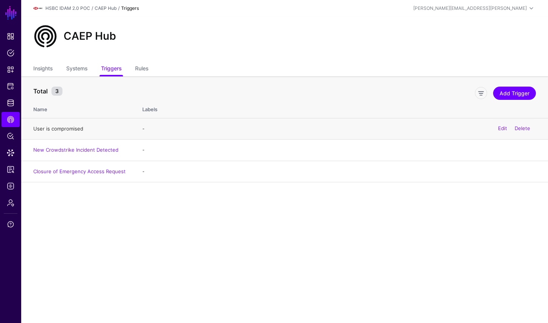
click at [80, 130] on link "User is compromised" at bounding box center [58, 129] width 50 height 6
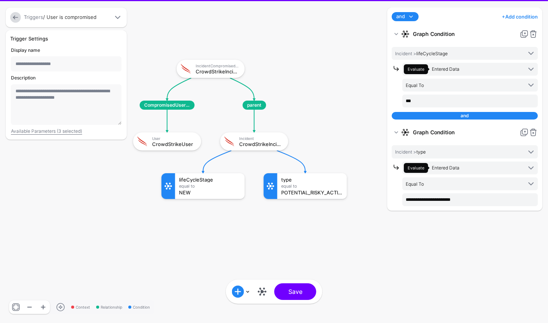
click at [73, 64] on input "**********" at bounding box center [66, 63] width 111 height 15
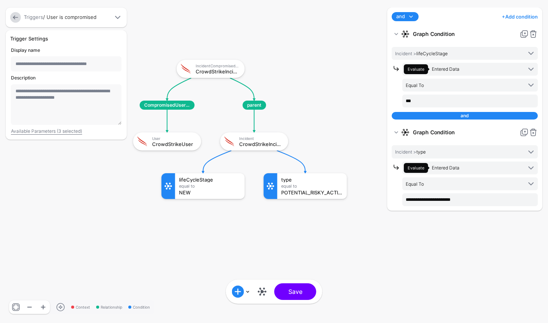
click at [75, 66] on input "**********" at bounding box center [66, 63] width 111 height 15
type input "**********"
click at [298, 293] on button "Save" at bounding box center [295, 292] width 42 height 17
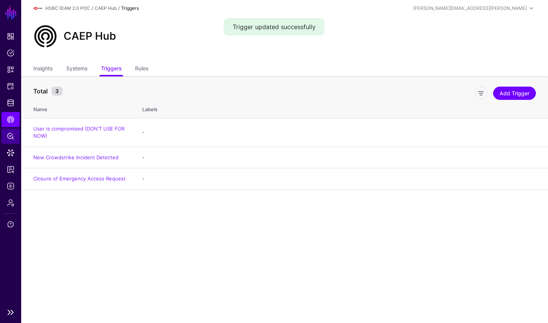
click at [11, 137] on span "Policy Lens" at bounding box center [11, 136] width 8 height 8
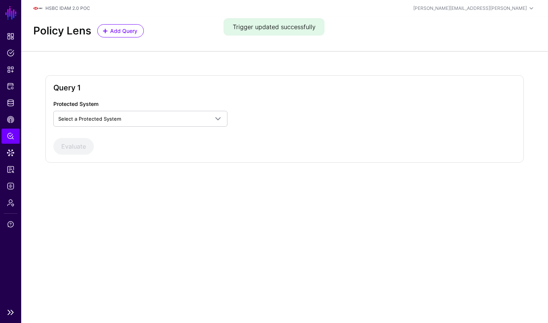
click at [9, 111] on ul "Dashboard Policies Snippets Protected Systems Identity Data Fabric CAEP Hub Pol…" at bounding box center [10, 167] width 21 height 276
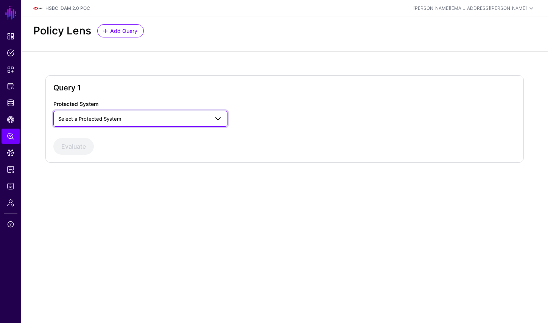
click at [103, 115] on span "Select a Protected System" at bounding box center [133, 119] width 151 height 8
click at [127, 224] on main "SGNL Dashboard Policies Snippets Protected Systems Identity Data Fabric CAEP Hu…" at bounding box center [274, 161] width 548 height 323
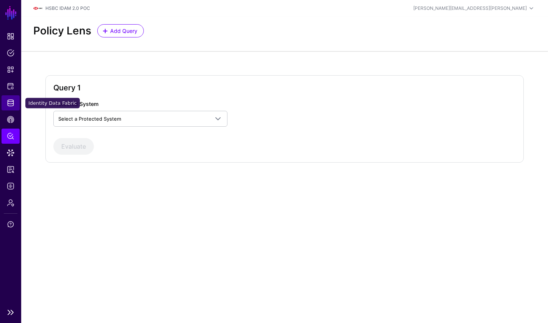
click at [17, 104] on link "Identity Data Fabric" at bounding box center [11, 102] width 18 height 15
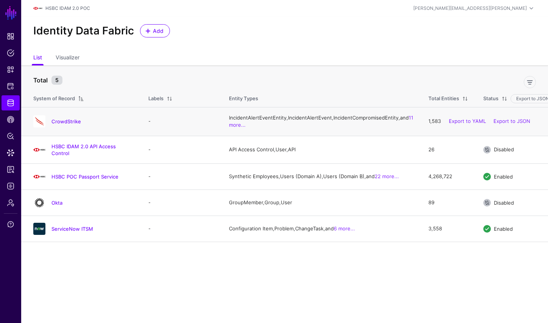
click at [74, 128] on div "CrowdStrike" at bounding box center [83, 121] width 106 height 12
click at [73, 123] on link "CrowdStrike" at bounding box center [66, 121] width 30 height 6
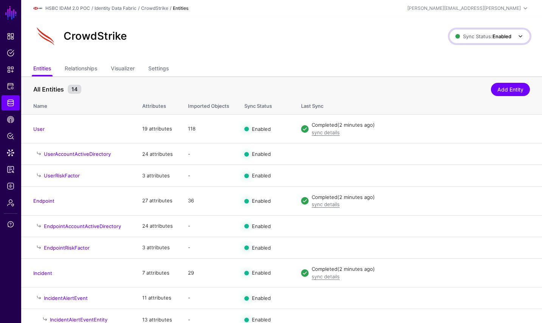
click at [488, 33] on span "Sync Status: Enabled" at bounding box center [484, 36] width 56 height 6
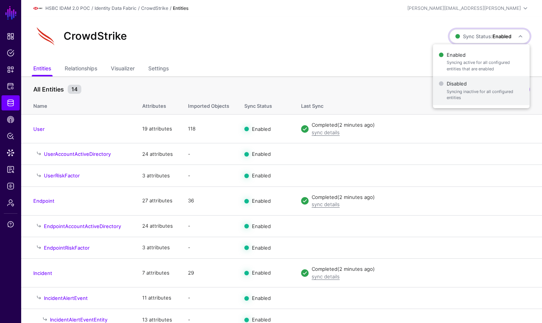
click at [461, 88] on span "Disabled Syncing inactive for all configured entities" at bounding box center [481, 90] width 85 height 25
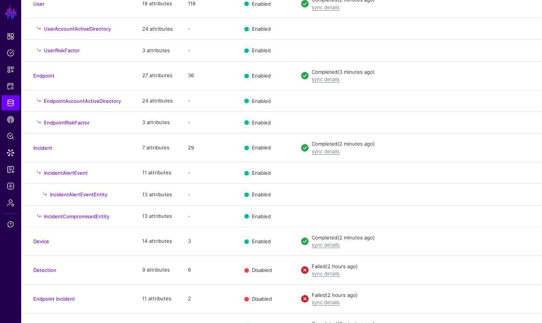
scroll to position [146, 0]
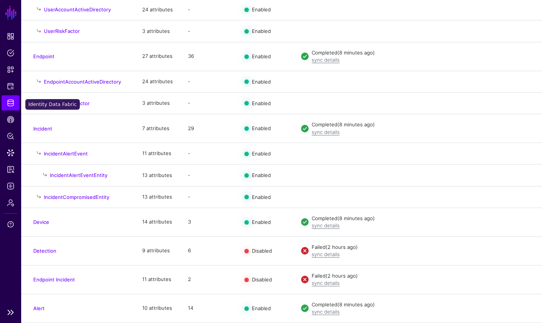
click at [13, 102] on span "Identity Data Fabric" at bounding box center [11, 103] width 8 height 8
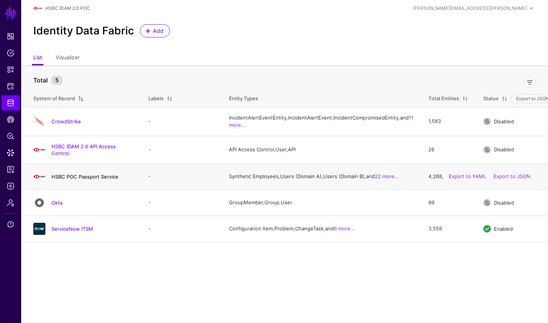
click at [90, 180] on link "HSBC POC Passport Service" at bounding box center [84, 177] width 67 height 6
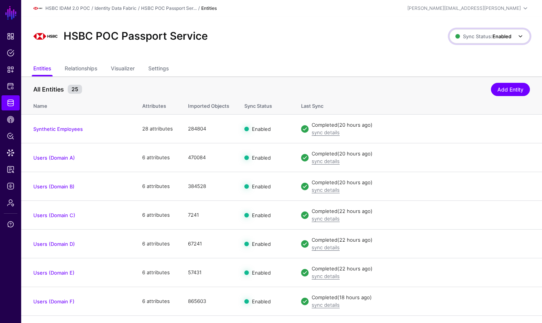
click at [487, 34] on span "Sync Status: Enabled" at bounding box center [484, 36] width 56 height 6
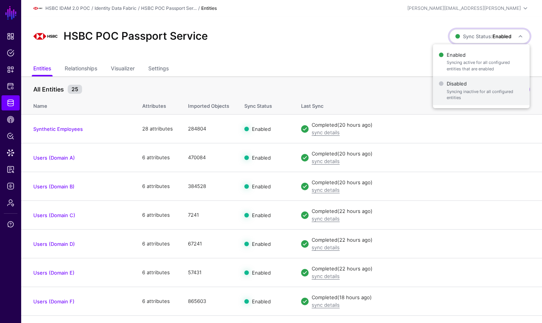
click at [458, 90] on span "Syncing inactive for all configured entities" at bounding box center [485, 95] width 77 height 12
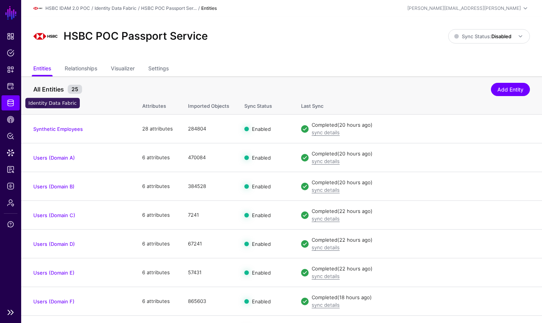
click at [13, 106] on span "Identity Data Fabric" at bounding box center [11, 103] width 8 height 8
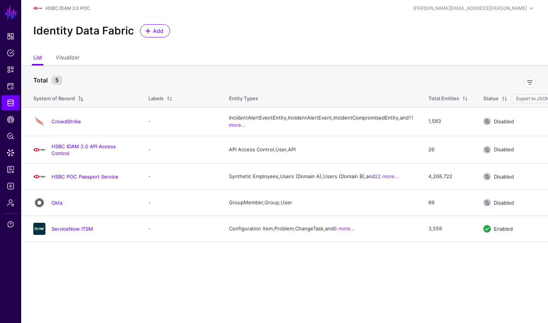
click at [299, 279] on main "SGNL Dashboard Policies Snippets Protected Systems Identity Data Fabric CAEP Hu…" at bounding box center [274, 161] width 548 height 323
click at [74, 125] on link "CrowdStrike" at bounding box center [66, 121] width 30 height 6
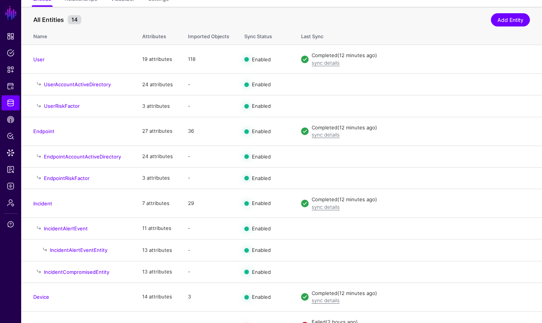
scroll to position [70, 0]
click at [11, 99] on link "Identity Data Fabric" at bounding box center [11, 102] width 18 height 15
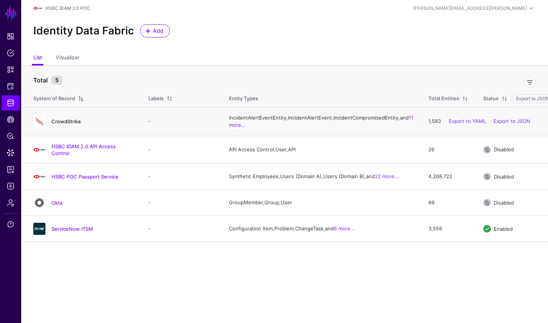
click at [75, 125] on link "CrowdStrike" at bounding box center [66, 121] width 30 height 6
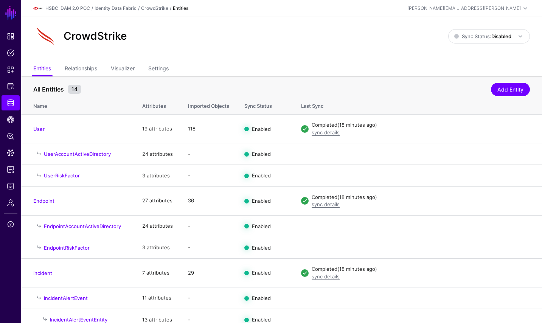
click at [475, 108] on th "Last Sync" at bounding box center [418, 105] width 249 height 20
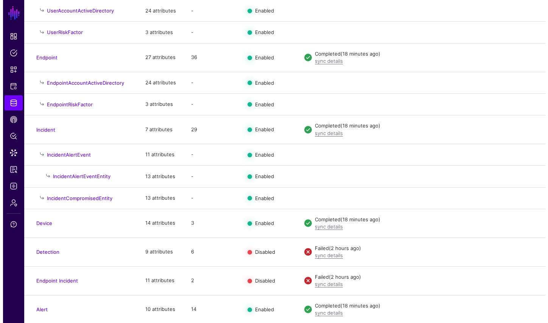
scroll to position [146, 0]
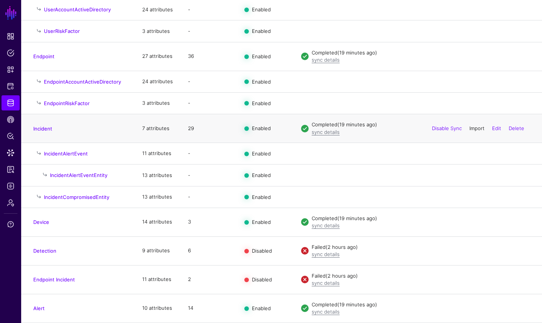
click at [474, 128] on link "Import" at bounding box center [477, 128] width 15 height 6
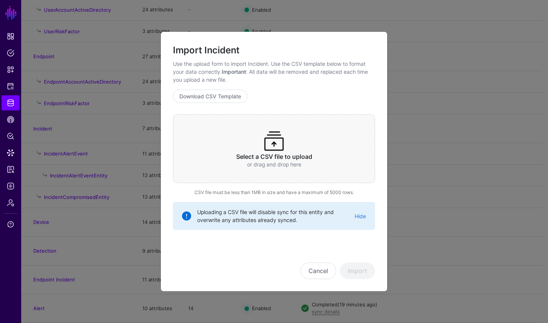
click at [266, 149] on span at bounding box center [274, 141] width 24 height 24
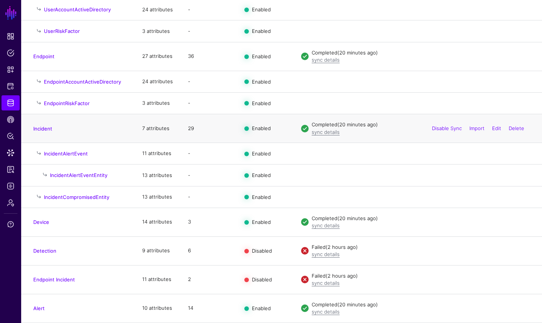
click at [477, 131] on div "Disable Sync Import Edit Delete" at bounding box center [479, 128] width 104 height 19
click at [476, 127] on link "Import" at bounding box center [477, 128] width 15 height 6
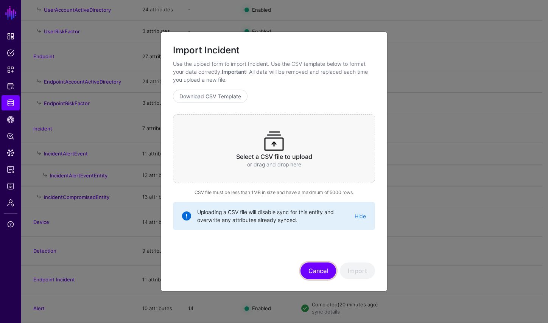
click at [319, 270] on button "Cancel" at bounding box center [319, 271] width 36 height 17
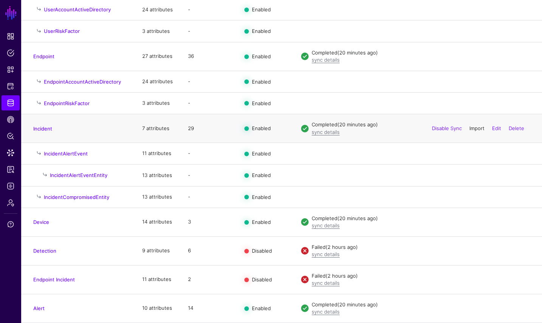
click at [477, 129] on link "Import" at bounding box center [477, 128] width 15 height 6
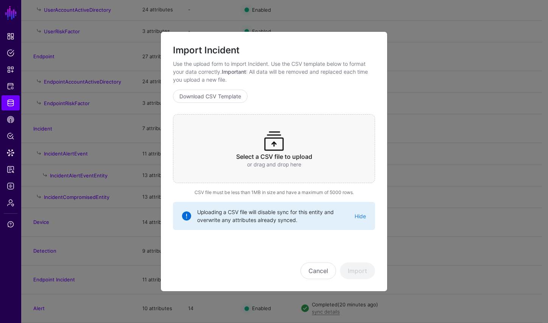
click at [314, 143] on div "Select a CSV file to upload or drag and drop here" at bounding box center [274, 148] width 202 height 69
click at [367, 271] on button "Import" at bounding box center [357, 271] width 35 height 17
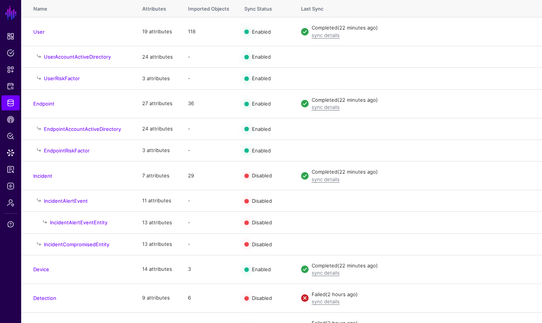
scroll to position [103, 0]
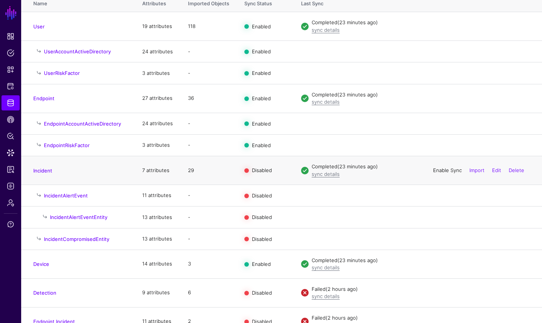
click at [442, 169] on link "Enable Sync" at bounding box center [447, 170] width 29 height 6
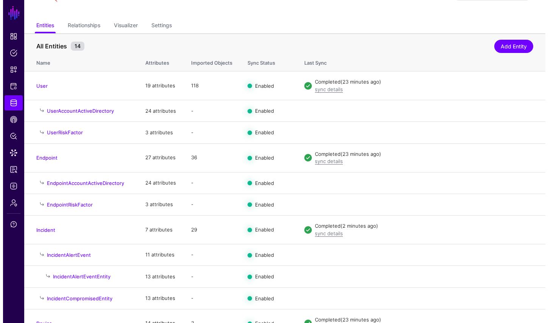
scroll to position [0, 0]
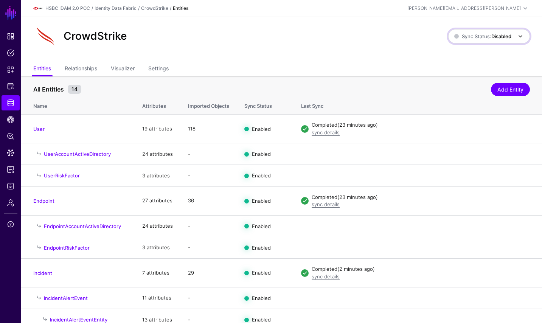
click at [484, 34] on span "Sync Status: Disabled" at bounding box center [483, 36] width 57 height 6
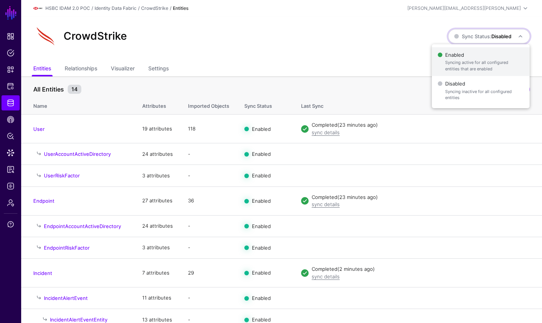
click at [465, 59] on span "Enabled Syncing active for all configured entities that are enabled" at bounding box center [481, 62] width 86 height 25
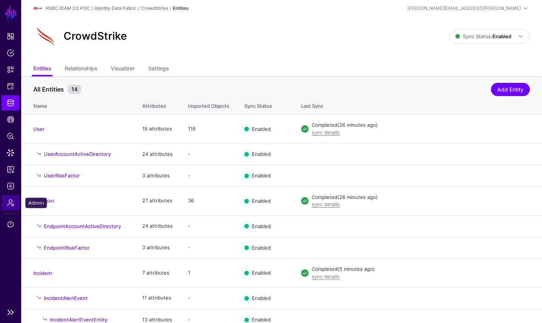
click at [9, 200] on span "Admin" at bounding box center [11, 203] width 8 height 8
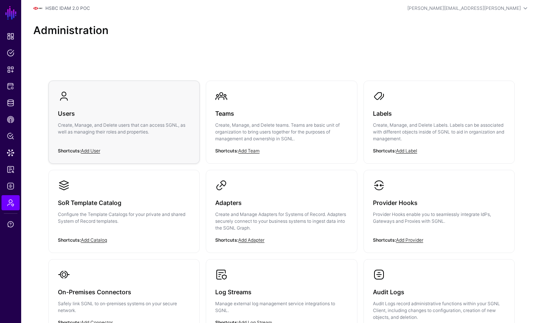
click at [101, 129] on p "Create, Manage, and Delete users that can access SGNL, as well as managing thei…" at bounding box center [124, 129] width 133 height 14
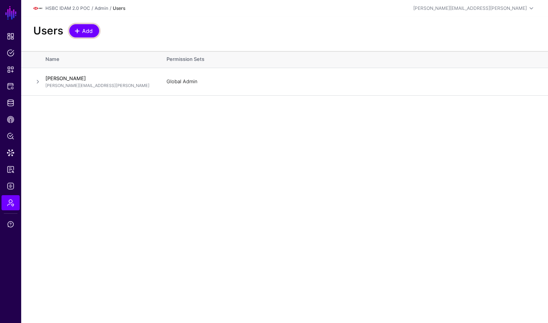
click at [87, 27] on span "Add" at bounding box center [87, 31] width 12 height 8
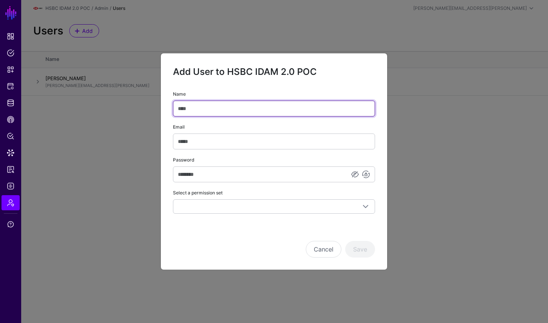
paste input "**********"
click at [181, 109] on input "**********" at bounding box center [274, 109] width 202 height 16
type input "**********"
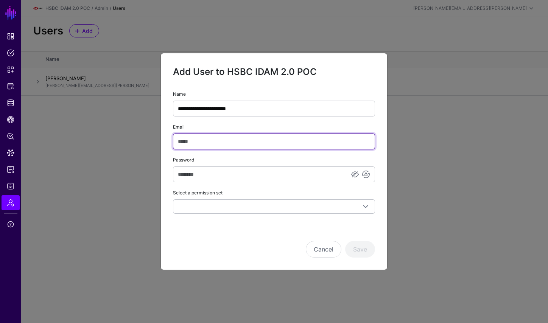
paste input "**********"
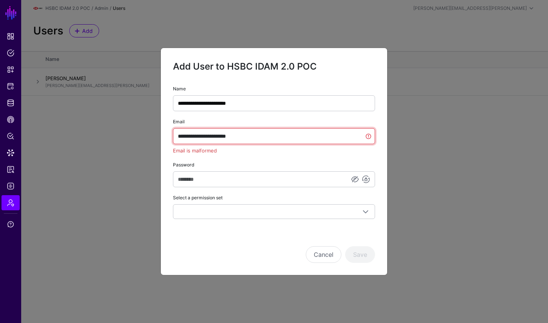
type input "**********"
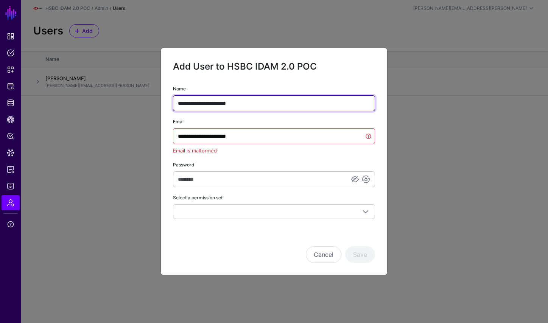
drag, startPoint x: 255, startPoint y: 105, endPoint x: 138, endPoint y: 95, distance: 117.7
click at [138, 95] on ngb-modal-window "**********" at bounding box center [274, 161] width 548 height 323
type input "**********"
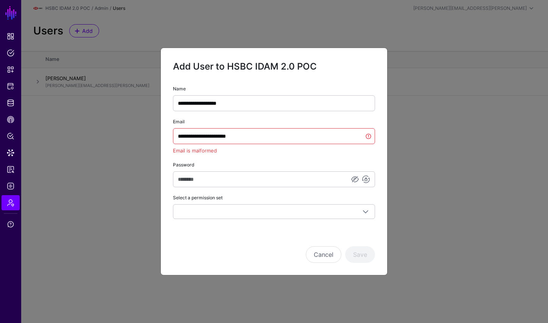
click at [214, 243] on div "Cancel Save" at bounding box center [274, 244] width 202 height 38
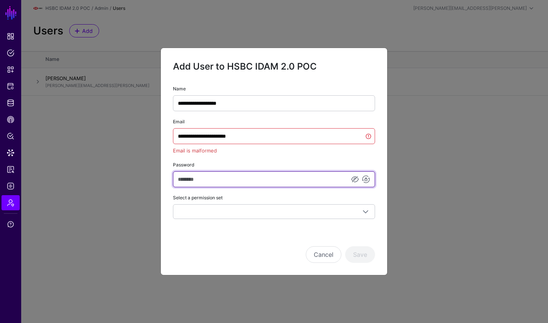
click at [309, 180] on input "Password" at bounding box center [274, 179] width 202 height 16
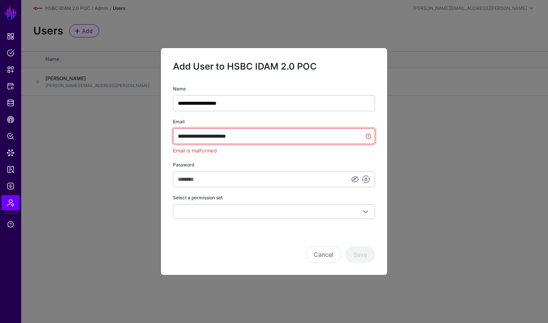
click at [182, 137] on input "**********" at bounding box center [274, 136] width 202 height 16
click at [263, 241] on div "Cancel Save" at bounding box center [274, 244] width 202 height 38
click at [273, 140] on input "**********" at bounding box center [274, 136] width 202 height 16
click at [369, 136] on input "**********" at bounding box center [274, 136] width 202 height 16
click at [181, 137] on input "**********" at bounding box center [274, 136] width 202 height 16
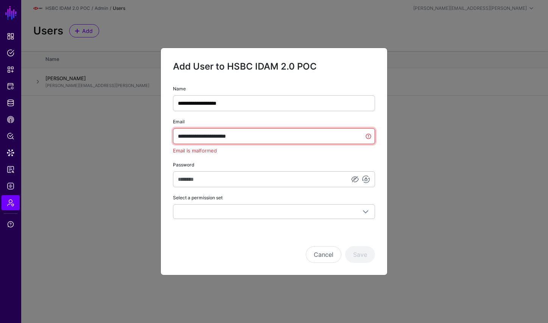
click at [178, 136] on input "**********" at bounding box center [274, 136] width 202 height 16
click at [269, 227] on div "Cancel Save" at bounding box center [274, 244] width 202 height 38
drag, startPoint x: 279, startPoint y: 140, endPoint x: 126, endPoint y: 137, distance: 153.3
click at [126, 137] on ngb-modal-window "**********" at bounding box center [274, 161] width 548 height 323
paste input "text"
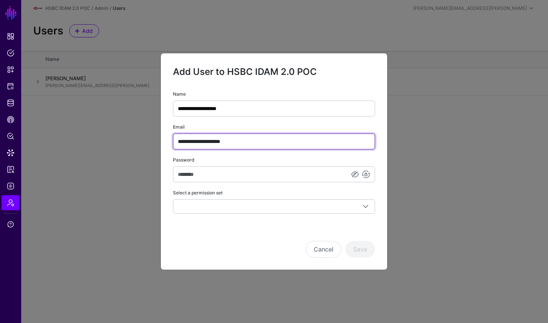
type input "**********"
click at [240, 189] on div "Select a permission set Global Admin Global Reader Log Reader Log Stream Admin …" at bounding box center [274, 200] width 202 height 25
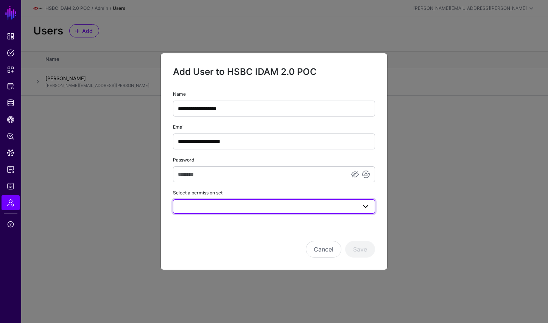
click at [237, 212] on link at bounding box center [274, 206] width 202 height 14
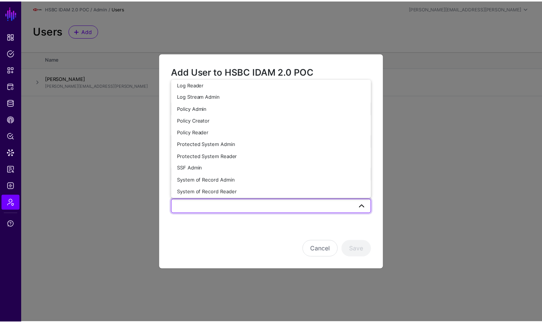
scroll to position [41, 0]
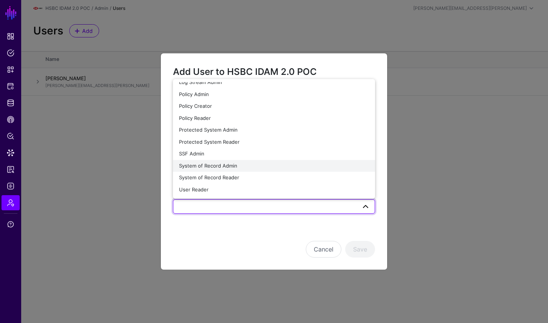
click at [241, 168] on div "System of Record Admin" at bounding box center [274, 166] width 190 height 8
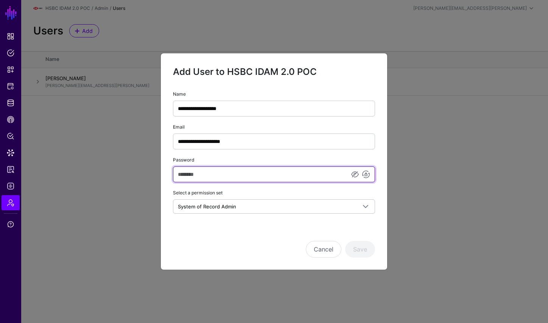
click at [231, 182] on div "**********" at bounding box center [274, 152] width 202 height 124
type input "********"
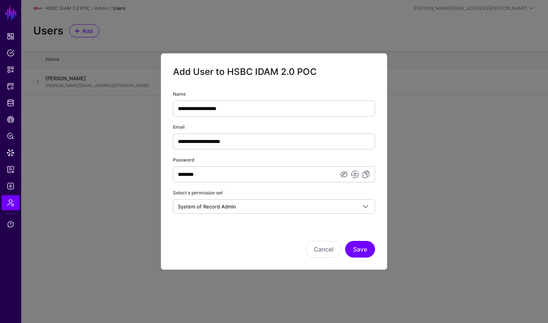
click at [248, 248] on div "Cancel Save" at bounding box center [274, 249] width 202 height 17
click at [363, 250] on button "Save" at bounding box center [360, 249] width 30 height 17
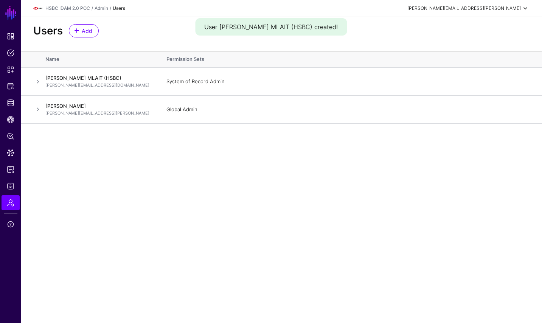
click at [484, 11] on div "[PERSON_NAME][EMAIL_ADDRESS][PERSON_NAME]" at bounding box center [465, 8] width 114 height 7
click at [477, 66] on div "Log out" at bounding box center [469, 65] width 19 height 7
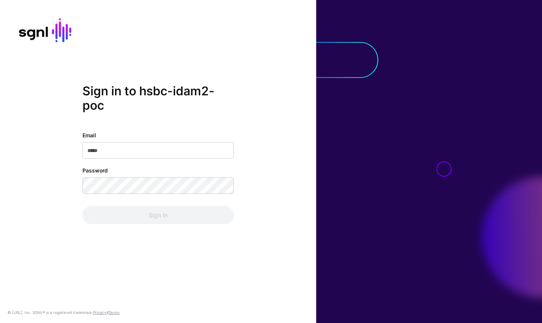
click at [146, 148] on input "Email" at bounding box center [158, 150] width 151 height 17
click at [150, 150] on input "Email" at bounding box center [158, 150] width 151 height 17
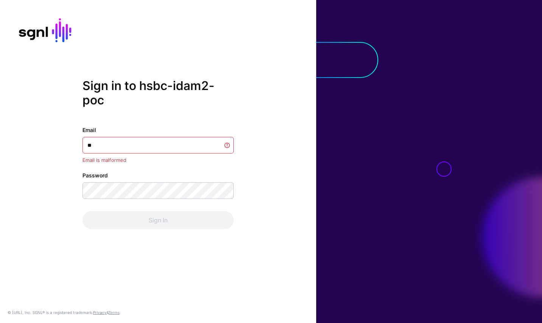
type input "*"
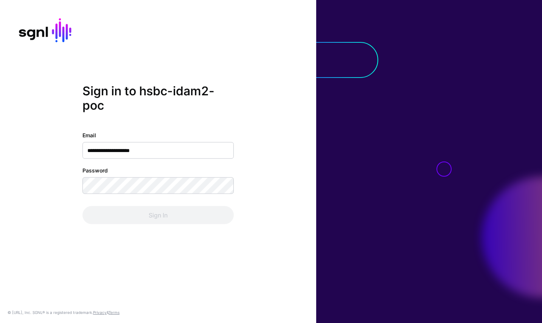
type input "**********"
click at [82, 187] on div "**********" at bounding box center [158, 162] width 316 height 156
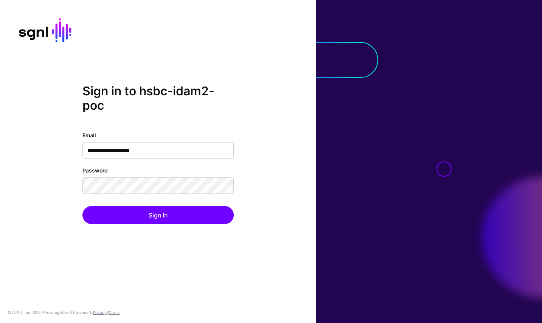
click at [129, 235] on div "**********" at bounding box center [158, 162] width 316 height 156
click at [131, 227] on div "**********" at bounding box center [158, 162] width 316 height 156
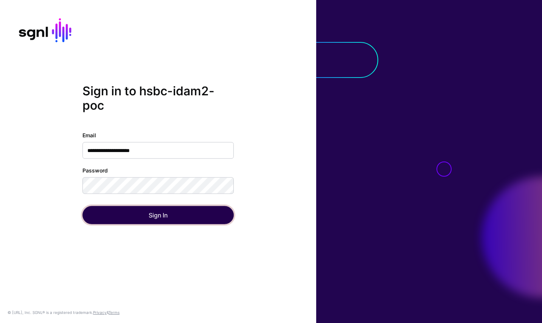
click at [133, 218] on button "Sign In" at bounding box center [158, 215] width 151 height 18
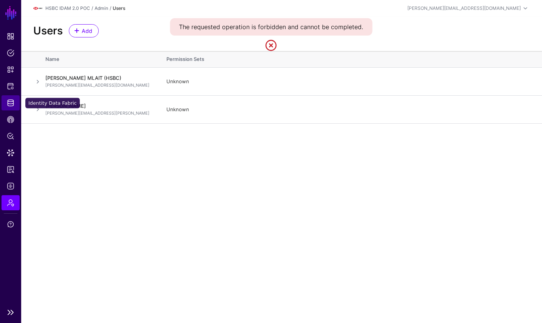
click at [12, 101] on span "Identity Data Fabric" at bounding box center [11, 103] width 8 height 8
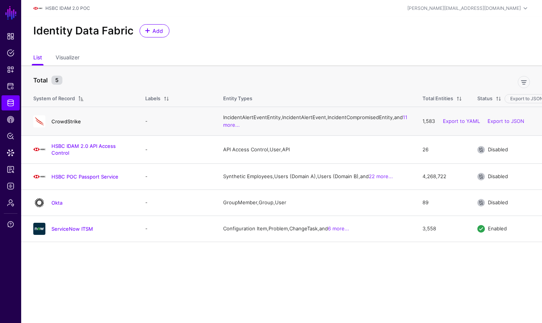
click at [64, 125] on link "CrowdStrike" at bounding box center [66, 121] width 30 height 6
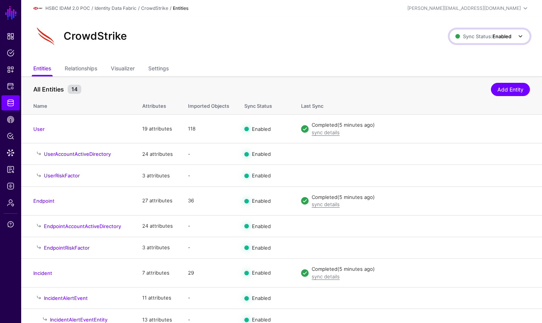
click at [467, 41] on link "Sync Status: Enabled" at bounding box center [490, 36] width 81 height 14
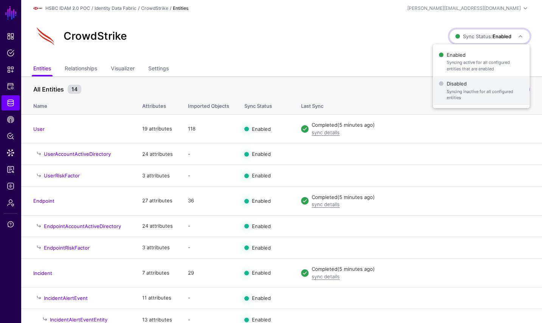
click at [463, 85] on span "Disabled Syncing inactive for all configured entities" at bounding box center [481, 90] width 85 height 25
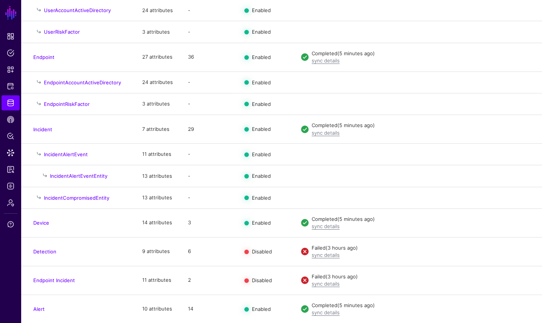
scroll to position [146, 0]
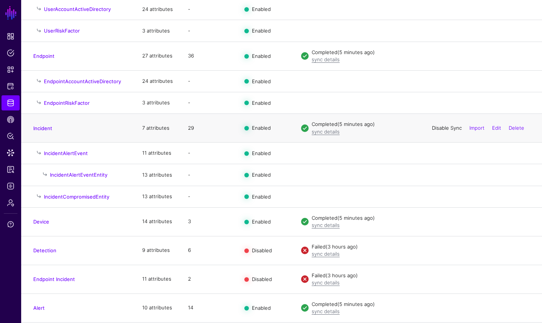
click at [452, 127] on link "Disable Sync" at bounding box center [447, 128] width 30 height 6
click at [0, 0] on link "Enable Sync" at bounding box center [0, 0] width 0 height 0
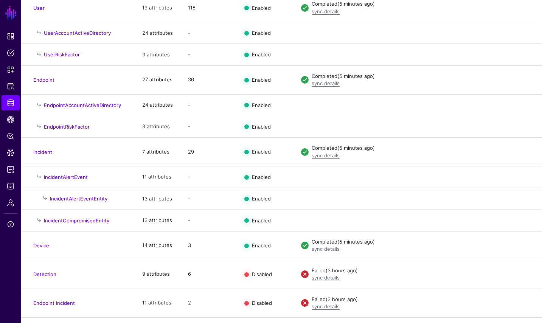
scroll to position [0, 0]
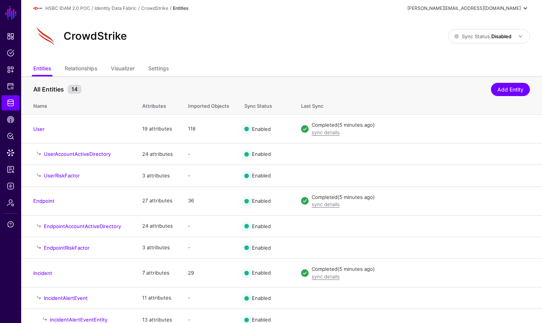
click at [494, 12] on div "[PERSON_NAME][EMAIL_ADDRESS][DOMAIN_NAME]" at bounding box center [469, 8] width 123 height 9
click at [470, 63] on div "Log out" at bounding box center [469, 65] width 19 height 7
click at [13, 65] on link "Snippets" at bounding box center [11, 69] width 18 height 15
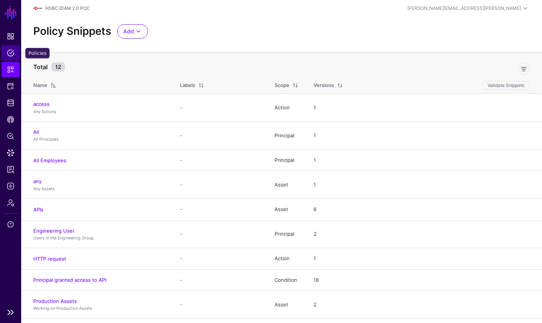
click at [11, 57] on link "Policies" at bounding box center [11, 52] width 18 height 15
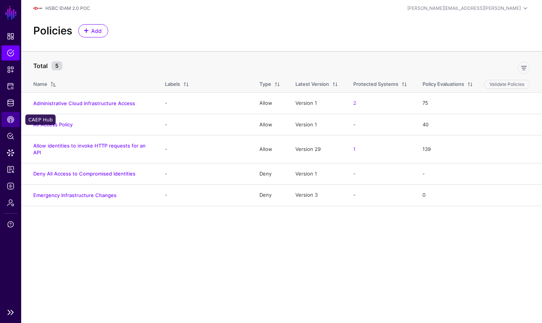
click at [8, 120] on span "CAEP Hub" at bounding box center [11, 120] width 8 height 8
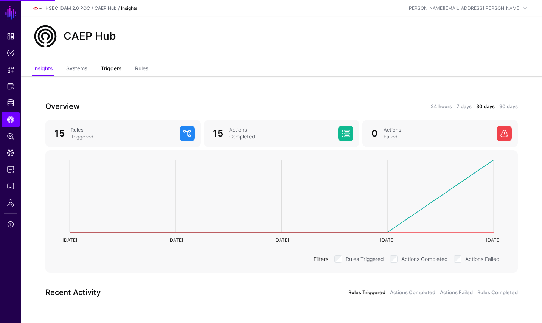
click at [117, 67] on link "Triggers" at bounding box center [111, 69] width 20 height 14
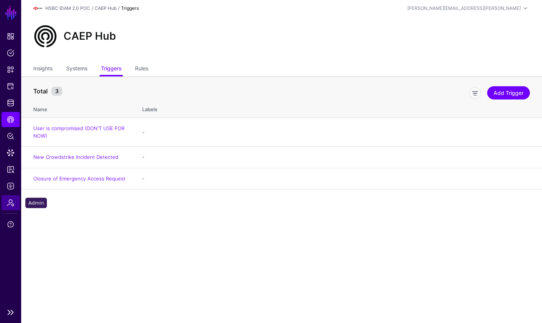
click at [11, 201] on span "Admin" at bounding box center [11, 203] width 8 height 8
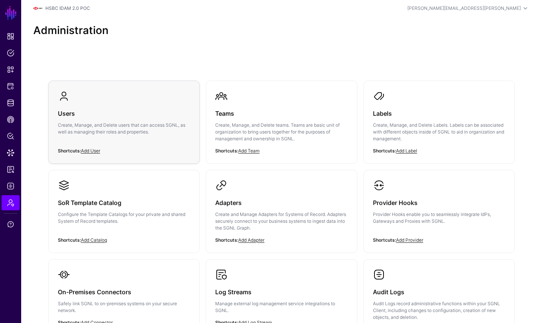
click at [83, 120] on div "Users Create, Manage, and Delete users that can access SGNL, as well as managin…" at bounding box center [124, 124] width 133 height 45
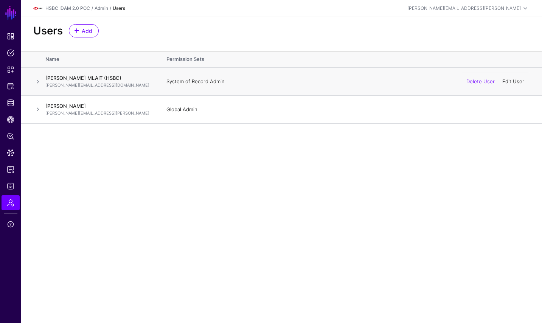
click at [523, 83] on link "Edit User" at bounding box center [514, 81] width 22 height 6
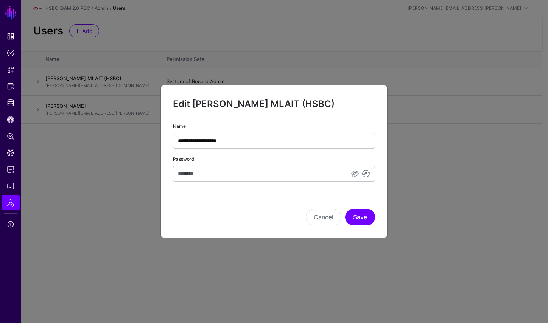
click at [265, 202] on div "Cancel Save" at bounding box center [274, 207] width 202 height 38
click at [327, 216] on button "Cancel" at bounding box center [324, 217] width 36 height 17
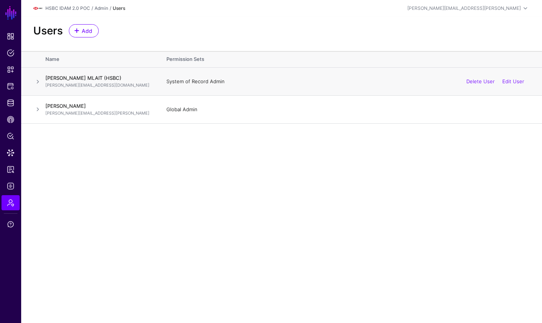
click at [38, 80] on span at bounding box center [37, 81] width 9 height 9
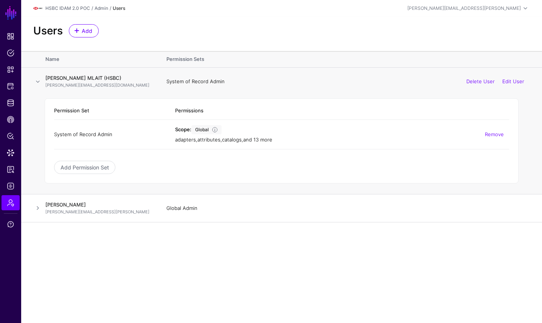
click at [270, 137] on link "and 13 more" at bounding box center [257, 140] width 29 height 6
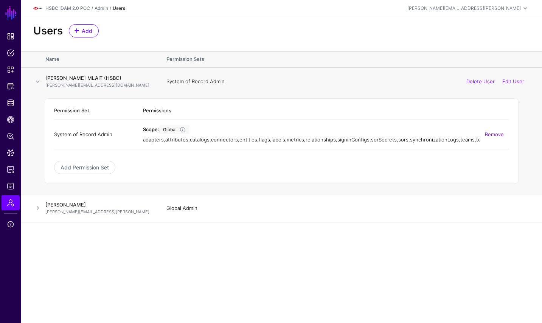
click at [294, 172] on div "Add Permission Set" at bounding box center [281, 167] width 455 height 13
click at [92, 174] on link "Add Permission Set" at bounding box center [84, 167] width 61 height 13
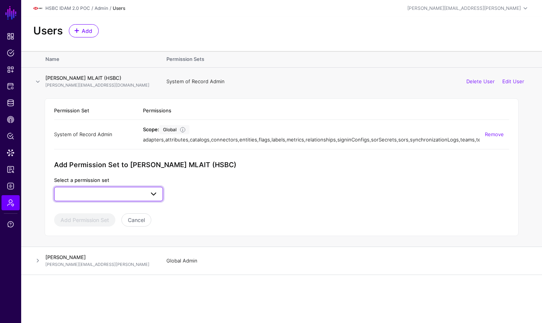
click at [150, 199] on span at bounding box center [153, 194] width 9 height 9
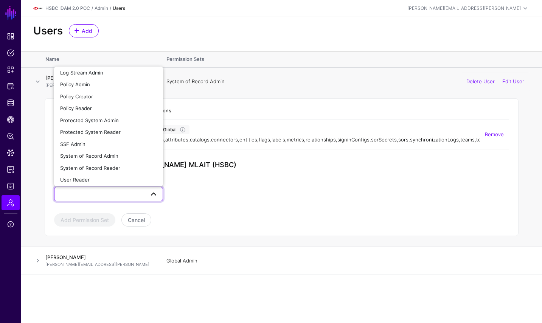
scroll to position [41, 0]
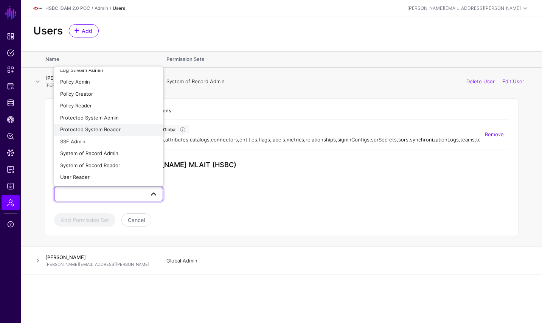
click at [120, 134] on div "Protected System Reader" at bounding box center [108, 130] width 97 height 8
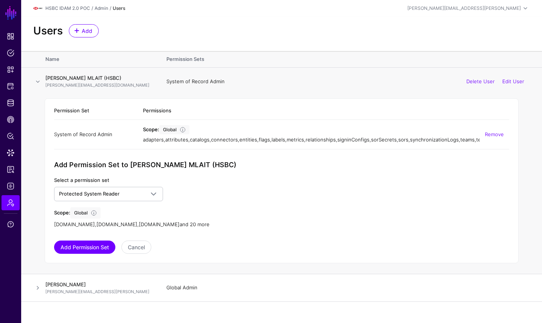
click at [190, 227] on link "and 20 more" at bounding box center [195, 224] width 30 height 6
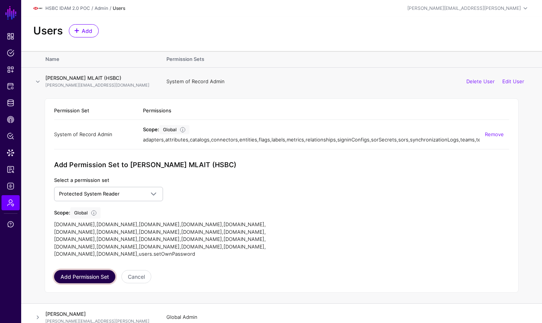
click at [90, 281] on button "Add Permission Set" at bounding box center [84, 276] width 61 height 13
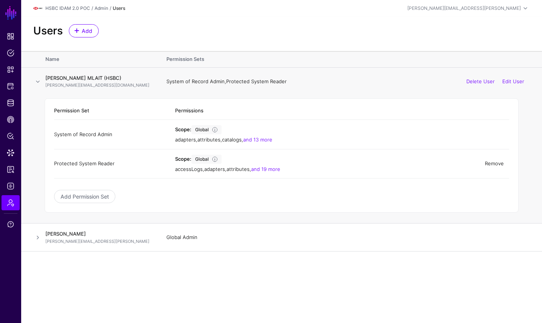
click at [502, 162] on link "Remove" at bounding box center [494, 163] width 19 height 6
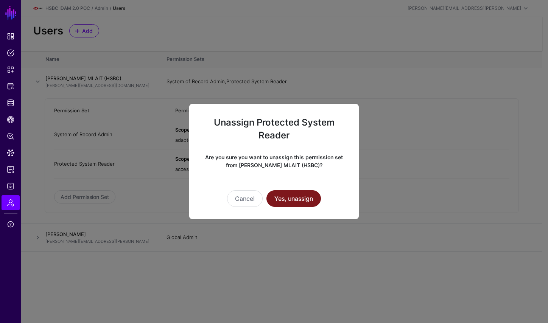
click at [284, 197] on button "Yes, unassign" at bounding box center [293, 198] width 55 height 17
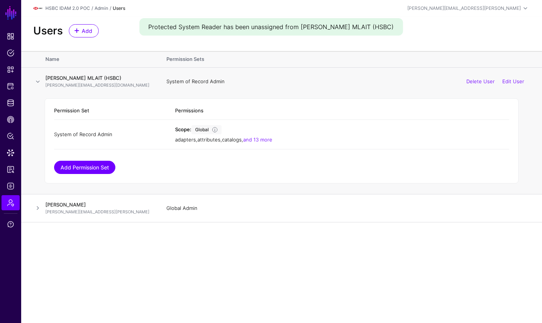
click at [99, 170] on link "Add Permission Set" at bounding box center [84, 167] width 61 height 13
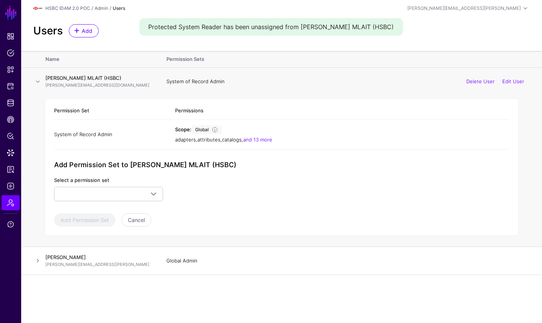
click at [104, 183] on label "Select a permission set" at bounding box center [81, 181] width 55 height 8
click at [97, 196] on span at bounding box center [108, 194] width 99 height 9
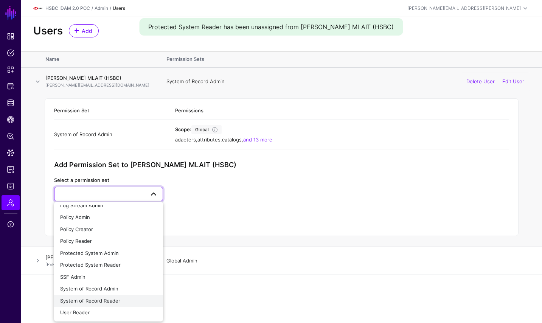
click at [111, 299] on span "System of Record Reader" at bounding box center [90, 301] width 60 height 6
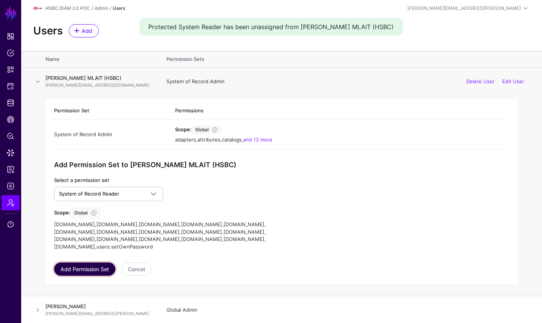
click at [90, 263] on button "Add Permission Set" at bounding box center [84, 269] width 61 height 13
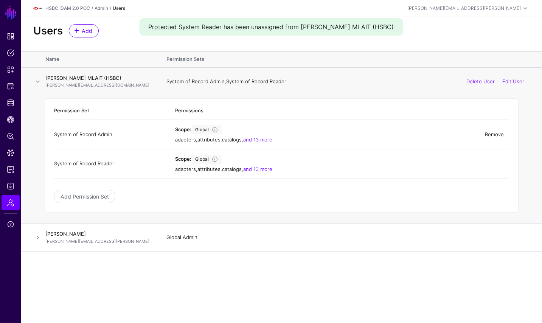
click at [496, 136] on link "Remove" at bounding box center [494, 134] width 19 height 6
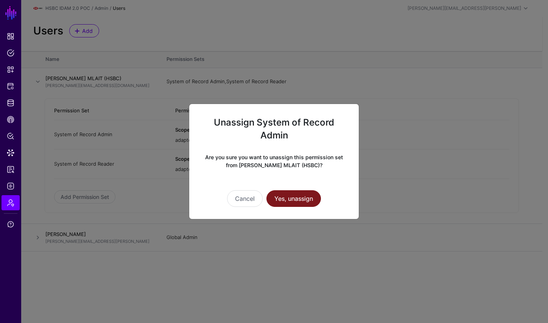
click at [303, 195] on button "Yes, unassign" at bounding box center [293, 198] width 55 height 17
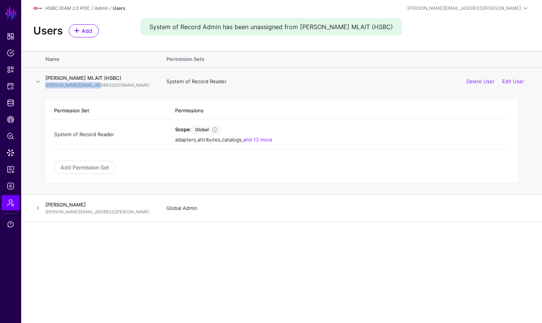
drag, startPoint x: 99, startPoint y: 85, endPoint x: 46, endPoint y: 84, distance: 53.0
click at [46, 84] on p "[PERSON_NAME][EMAIL_ADDRESS][DOMAIN_NAME]" at bounding box center [98, 85] width 106 height 6
copy p "[PERSON_NAME][EMAIL_ADDRESS][DOMAIN_NAME]"
click at [515, 12] on div "[PERSON_NAME][EMAIL_ADDRESS][PERSON_NAME]" at bounding box center [469, 8] width 123 height 9
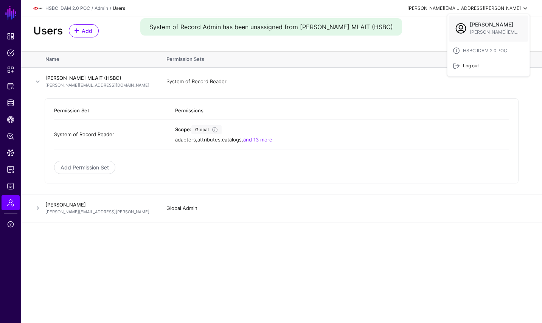
click at [475, 62] on link "Log out" at bounding box center [488, 65] width 83 height 15
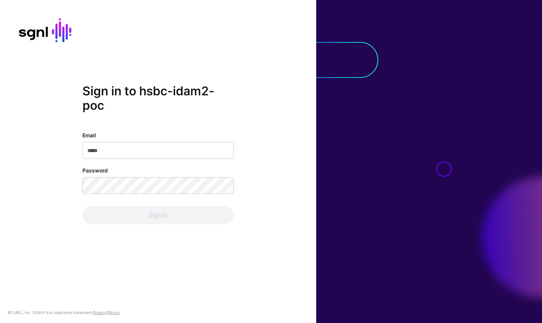
click at [158, 149] on input "Email" at bounding box center [158, 150] width 151 height 17
type input "**********"
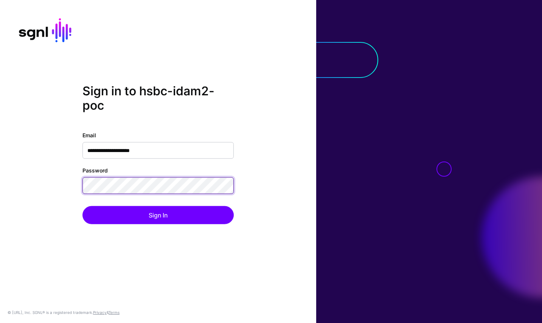
click at [83, 206] on button "Sign In" at bounding box center [158, 215] width 151 height 18
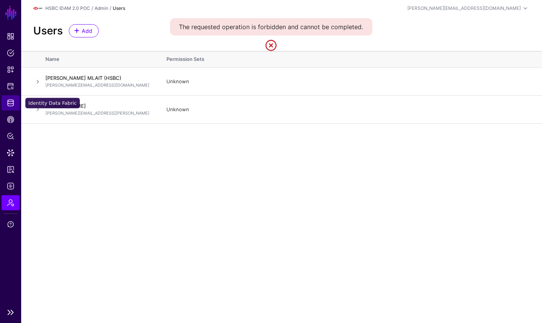
click at [12, 100] on span "Identity Data Fabric" at bounding box center [11, 103] width 8 height 8
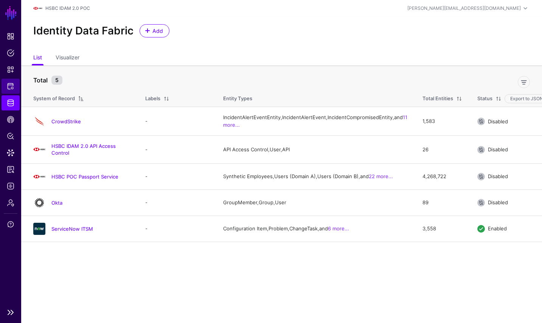
click at [2, 89] on link "Protected Systems" at bounding box center [11, 86] width 18 height 15
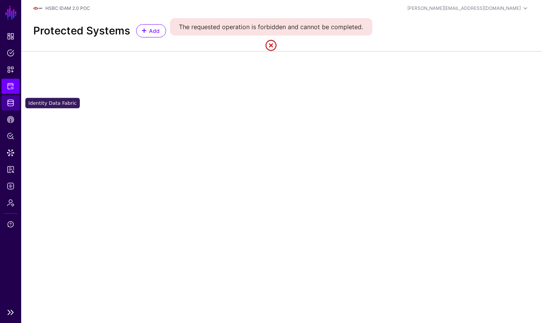
click at [9, 106] on span "Identity Data Fabric" at bounding box center [11, 103] width 8 height 8
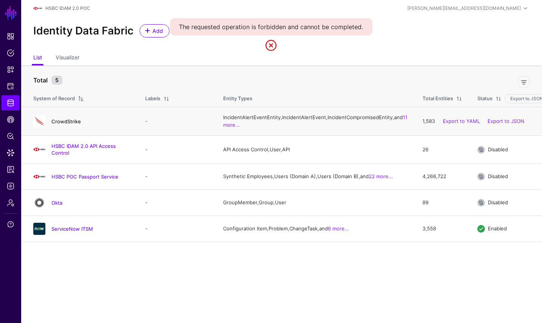
click at [64, 125] on link "CrowdStrike" at bounding box center [66, 121] width 30 height 6
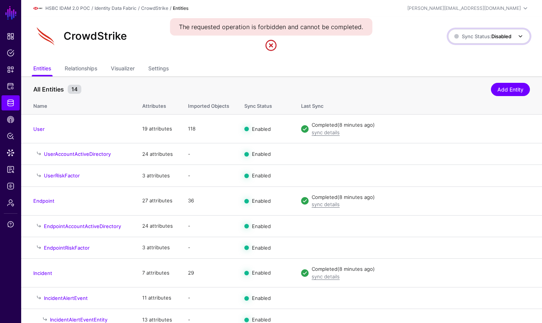
click at [483, 38] on span "Sync Status: Disabled" at bounding box center [483, 36] width 57 height 6
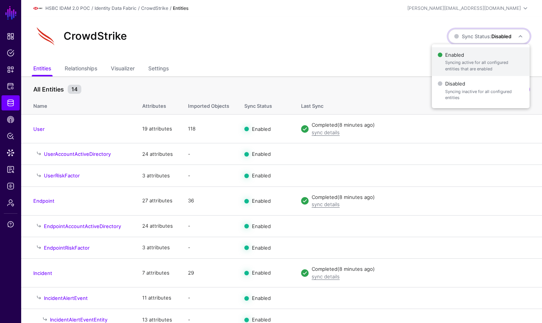
click at [470, 54] on span "Enabled Syncing active for all configured entities that are enabled" at bounding box center [481, 62] width 86 height 25
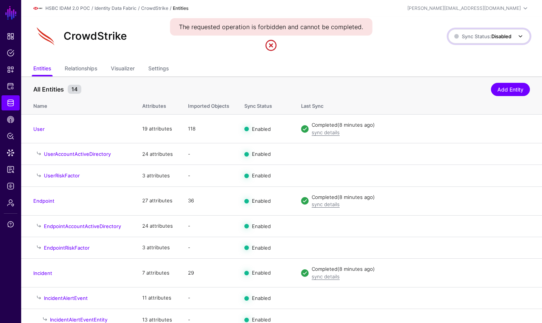
click at [482, 34] on span "Sync Status: Disabled" at bounding box center [483, 36] width 57 height 6
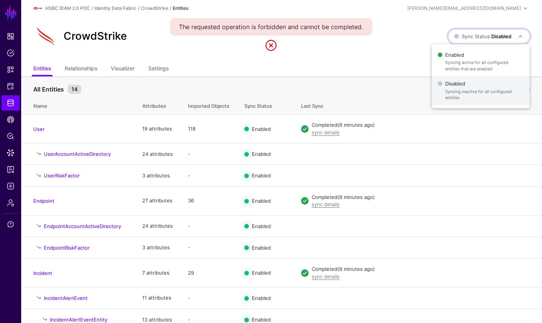
click at [465, 89] on span "Syncing inactive for all configured entities" at bounding box center [485, 95] width 78 height 12
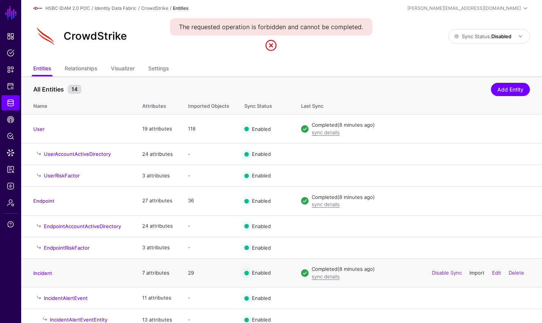
click at [475, 276] on link "Import" at bounding box center [477, 273] width 15 height 6
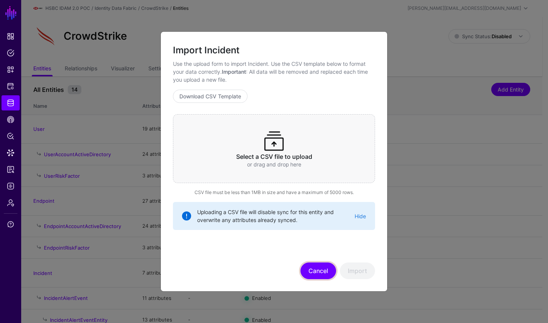
click at [319, 266] on button "Cancel" at bounding box center [319, 271] width 36 height 17
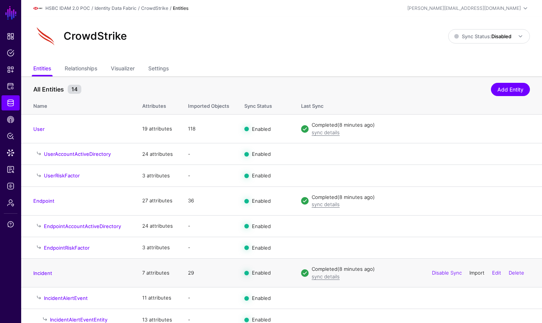
click at [478, 274] on link "Import" at bounding box center [477, 273] width 15 height 6
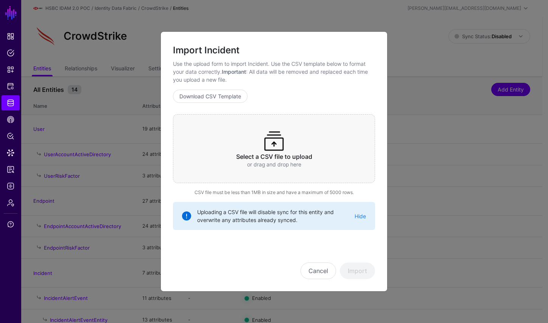
click at [289, 151] on div "Select a CSV file to upload or drag and drop here" at bounding box center [274, 148] width 202 height 69
click at [321, 264] on button "Cancel" at bounding box center [319, 271] width 36 height 17
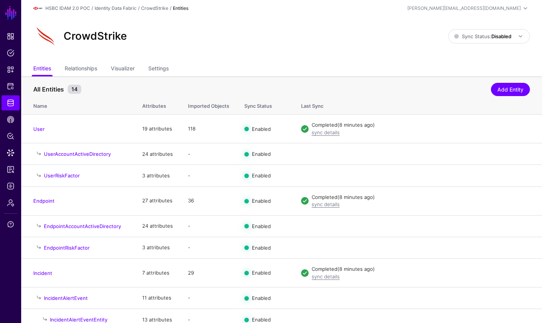
click at [480, 28] on div "CrowdStrike Sync Status: Disabled Enabled Syncing active for all configured ent…" at bounding box center [281, 36] width 497 height 24
click at [470, 34] on span "Sync Status: Disabled" at bounding box center [483, 36] width 57 height 6
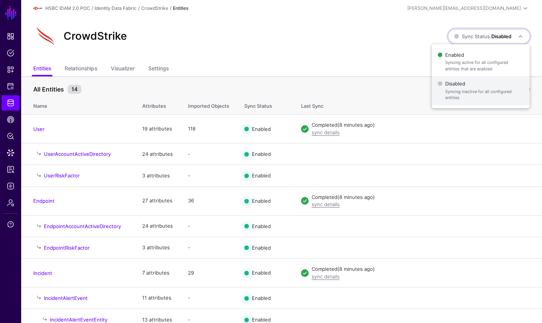
click at [454, 88] on span "Disabled Syncing inactive for all configured entities" at bounding box center [481, 90] width 86 height 25
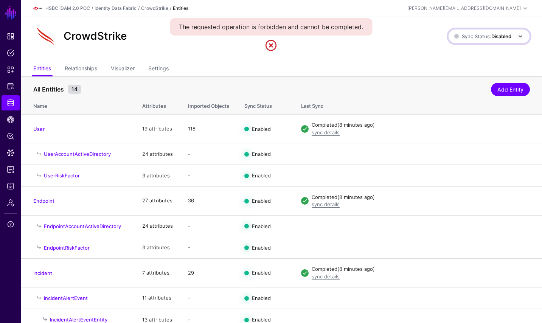
click at [474, 33] on span "Sync Status: Disabled" at bounding box center [483, 36] width 57 height 6
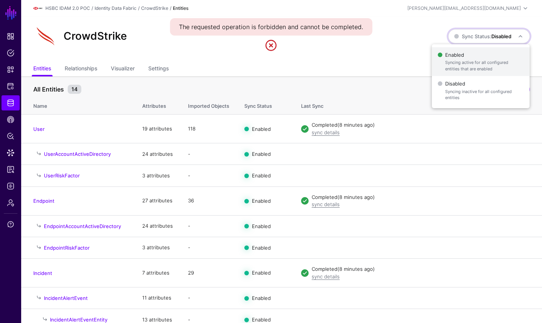
click at [460, 61] on span "Syncing active for all configured entities that are enabled" at bounding box center [485, 65] width 78 height 12
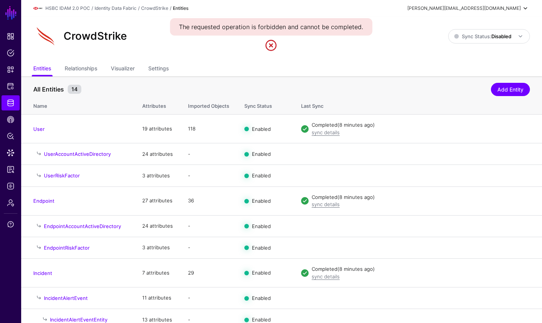
click at [502, 12] on div "[PERSON_NAME][EMAIL_ADDRESS][DOMAIN_NAME]" at bounding box center [469, 8] width 123 height 9
click at [478, 65] on div "Log out" at bounding box center [469, 65] width 19 height 7
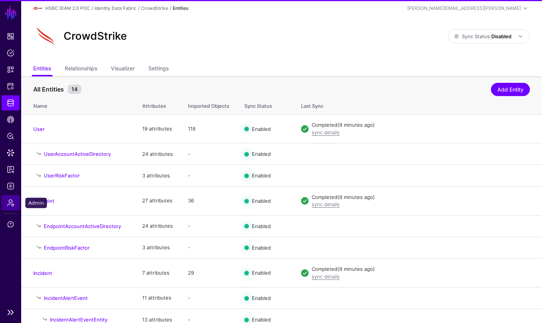
click at [12, 202] on span "Admin" at bounding box center [11, 203] width 8 height 8
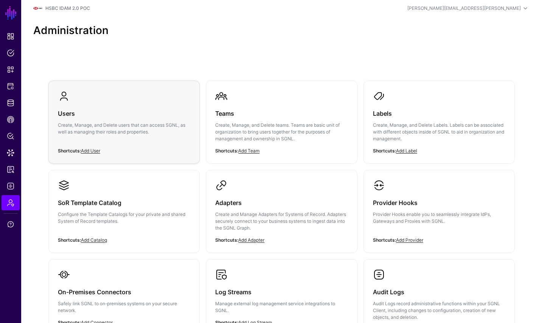
click at [90, 109] on h3 "Users" at bounding box center [124, 113] width 133 height 11
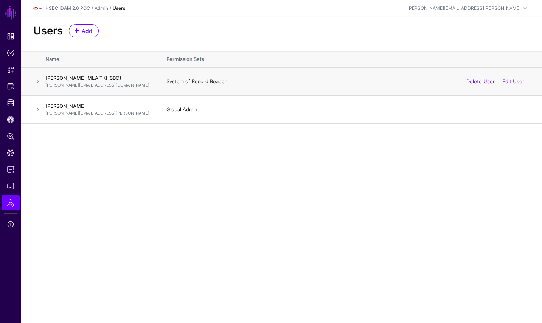
click at [37, 78] on span at bounding box center [37, 81] width 9 height 9
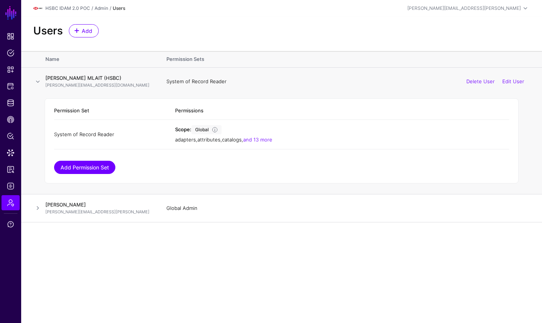
click at [80, 167] on link "Add Permission Set" at bounding box center [84, 167] width 61 height 13
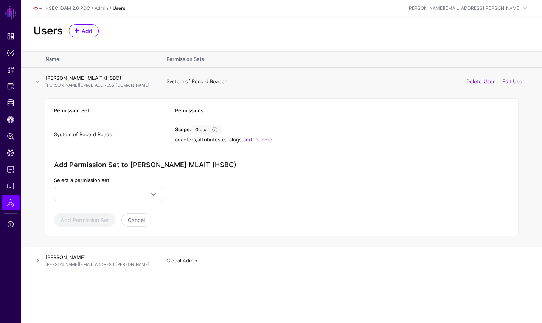
click at [167, 189] on div "Select a permission set Global Admin Global Reader Log Reader Log Stream Admin …" at bounding box center [109, 189] width 118 height 25
click at [151, 192] on span at bounding box center [153, 194] width 9 height 9
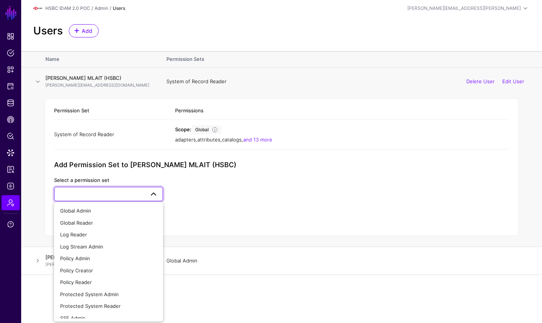
scroll to position [41, 0]
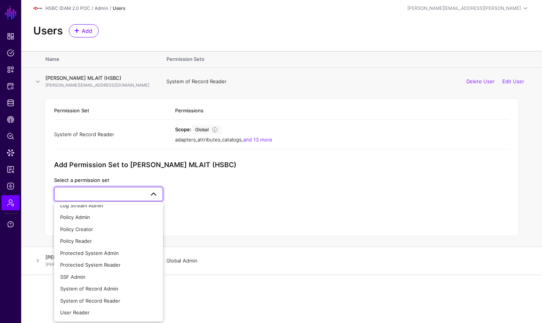
click at [249, 190] on div "Select a permission set Global Admin Global Reader Log Reader Log Stream Admin …" at bounding box center [168, 189] width 236 height 25
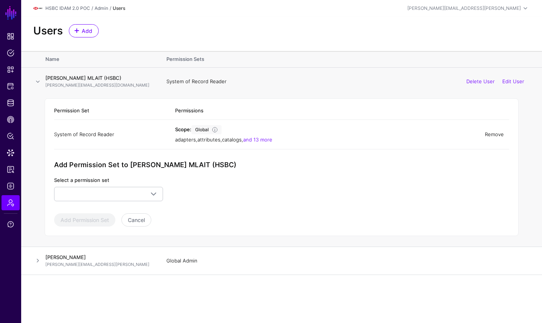
click at [488, 136] on link "Remove" at bounding box center [494, 134] width 19 height 6
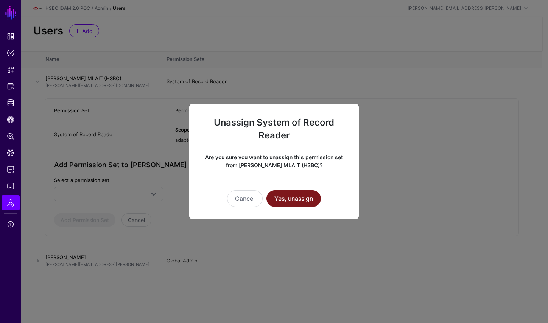
click at [297, 194] on button "Yes, unassign" at bounding box center [293, 198] width 55 height 17
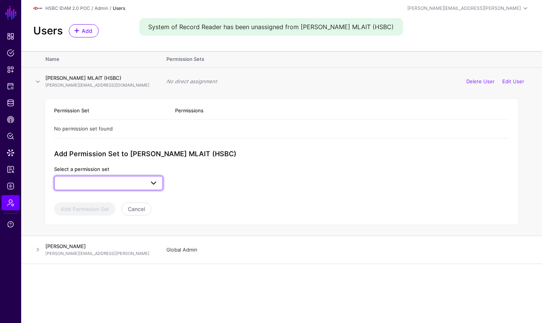
click at [140, 181] on span at bounding box center [108, 183] width 99 height 9
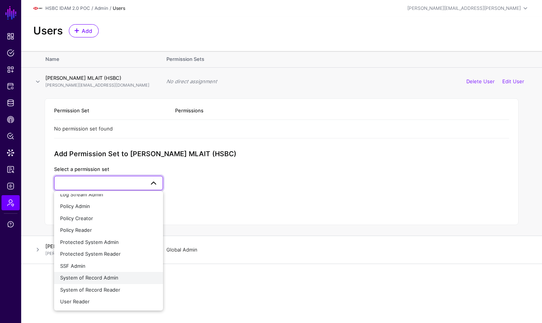
click at [123, 280] on div "System of Record Admin" at bounding box center [108, 278] width 97 height 8
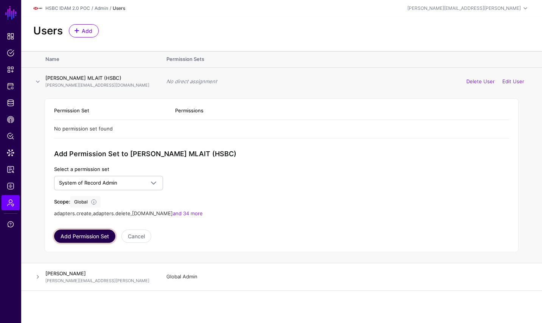
click at [101, 236] on button "Add Permission Set" at bounding box center [84, 236] width 61 height 13
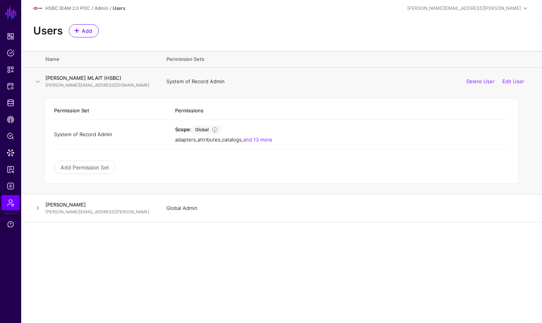
click at [489, 26] on div "Users Add" at bounding box center [281, 30] width 503 height 13
click at [485, 11] on div "[PERSON_NAME][EMAIL_ADDRESS][PERSON_NAME]" at bounding box center [465, 8] width 114 height 7
click at [477, 67] on div "Log out" at bounding box center [469, 65] width 19 height 7
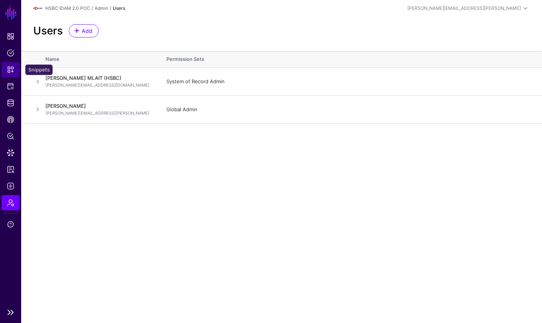
click at [7, 68] on span "Snippets" at bounding box center [11, 70] width 8 height 8
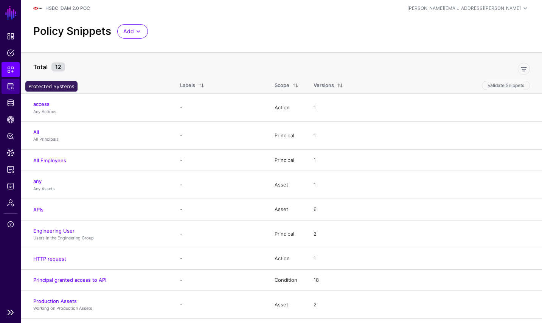
click at [9, 86] on span "Protected Systems" at bounding box center [11, 87] width 8 height 8
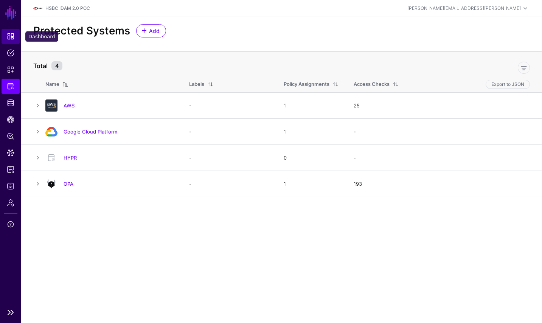
click at [13, 42] on link "Dashboard" at bounding box center [11, 36] width 18 height 15
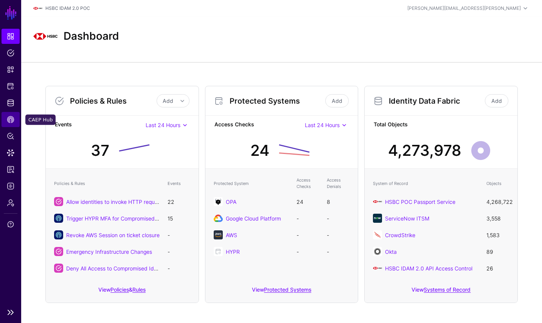
click at [8, 117] on span "CAEP Hub" at bounding box center [11, 120] width 8 height 8
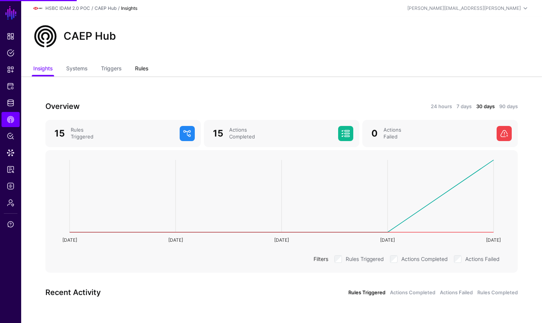
click at [137, 71] on link "Rules" at bounding box center [141, 69] width 13 height 14
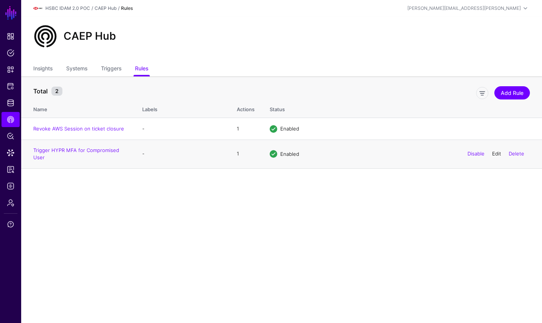
click at [495, 154] on link "Edit" at bounding box center [496, 154] width 9 height 6
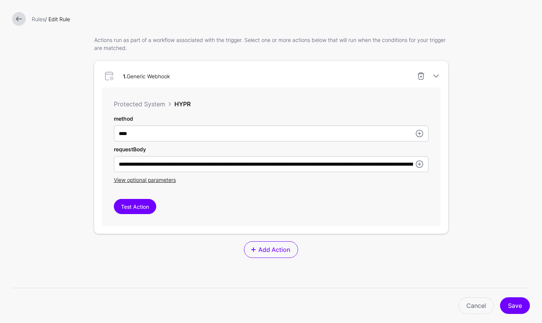
scroll to position [201, 0]
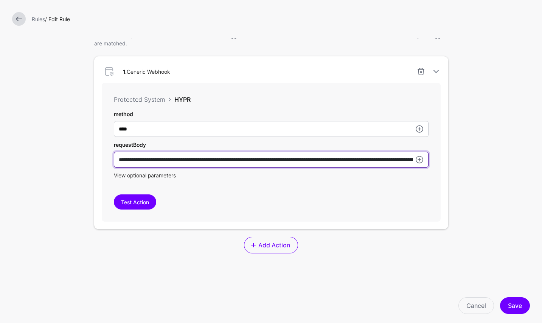
click at [372, 164] on input "**********" at bounding box center [271, 160] width 315 height 16
drag, startPoint x: 356, startPoint y: 162, endPoint x: 374, endPoint y: 157, distance: 19.1
click at [374, 157] on input "**********" at bounding box center [271, 160] width 315 height 16
paste input "**"
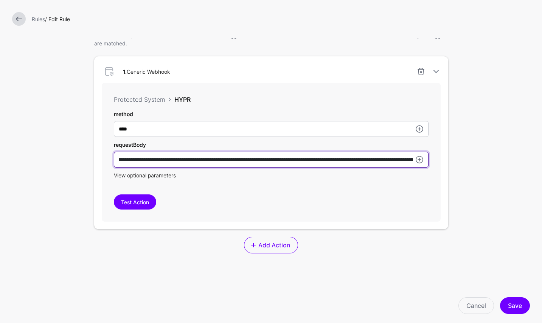
click at [317, 159] on input "**********" at bounding box center [271, 160] width 315 height 16
drag, startPoint x: 381, startPoint y: 161, endPoint x: 315, endPoint y: 163, distance: 65.5
click at [315, 163] on input "**********" at bounding box center [271, 160] width 315 height 16
type input "**********"
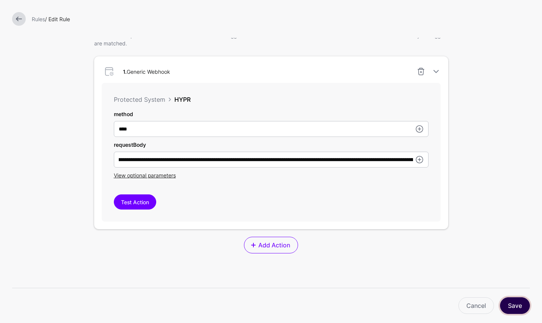
click at [516, 307] on button "Save" at bounding box center [515, 306] width 30 height 17
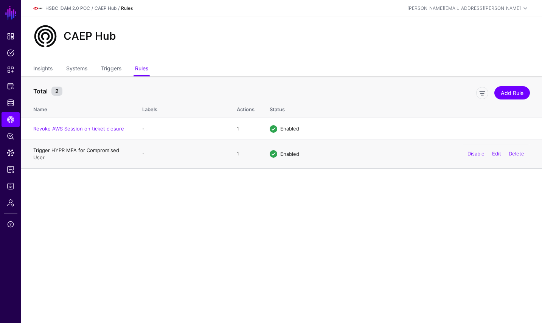
click at [101, 152] on link "Trigger HYPR MFA for Compromised User" at bounding box center [76, 154] width 86 height 14
